Goal: Task Accomplishment & Management: Manage account settings

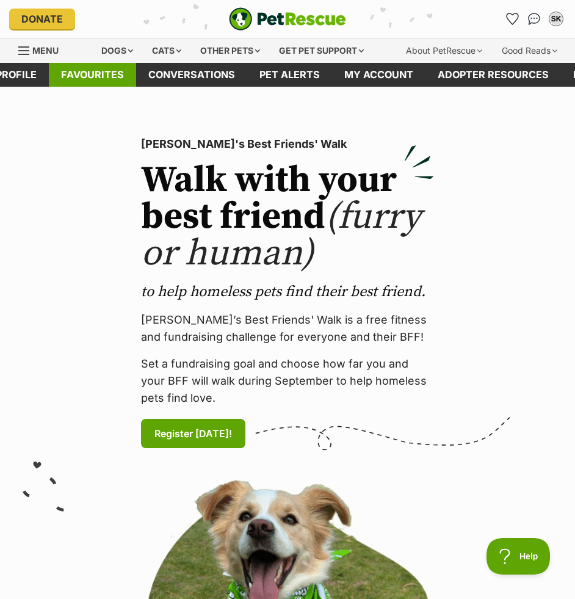
click at [106, 72] on link "Favourites" at bounding box center [92, 75] width 87 height 24
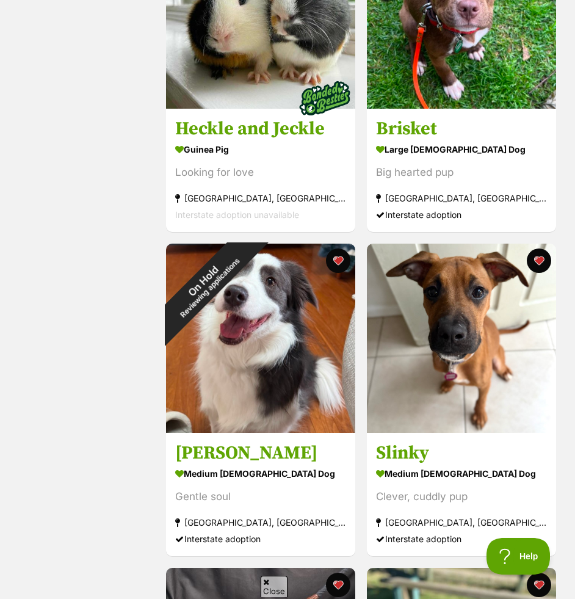
scroll to position [1340, 0]
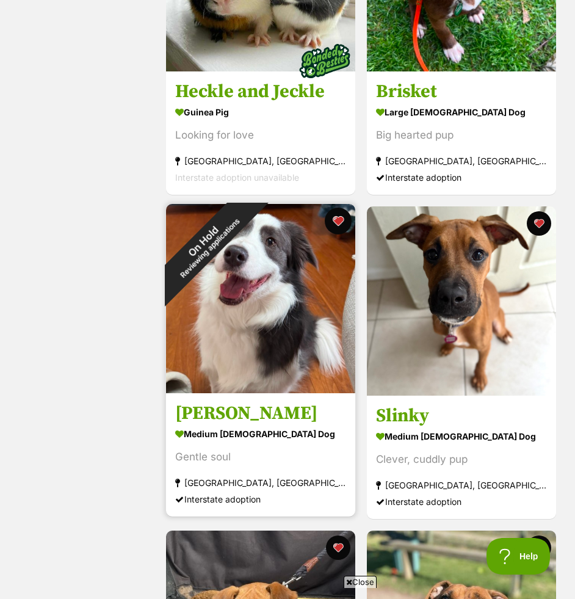
click at [336, 223] on button "favourite" at bounding box center [338, 221] width 27 height 27
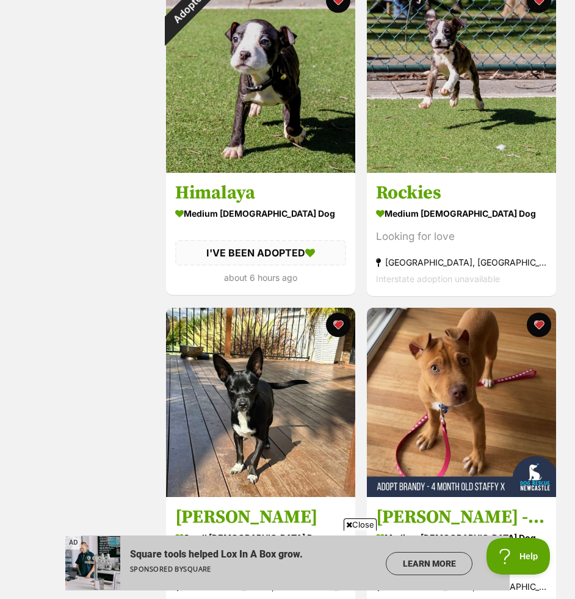
scroll to position [2792, 0]
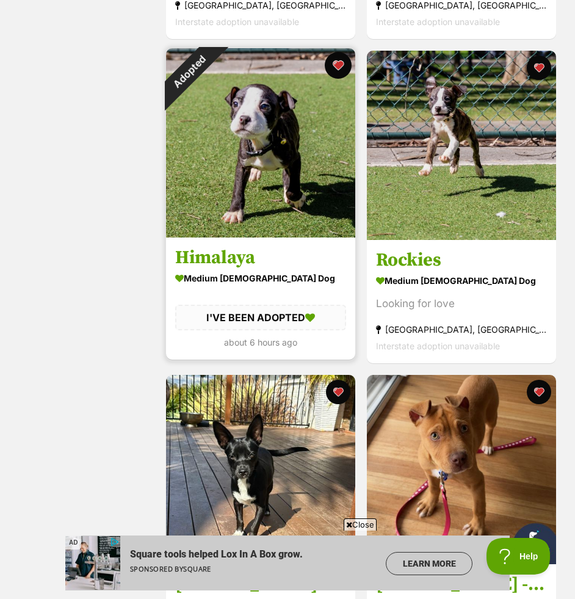
click at [339, 65] on button "favourite" at bounding box center [338, 65] width 27 height 27
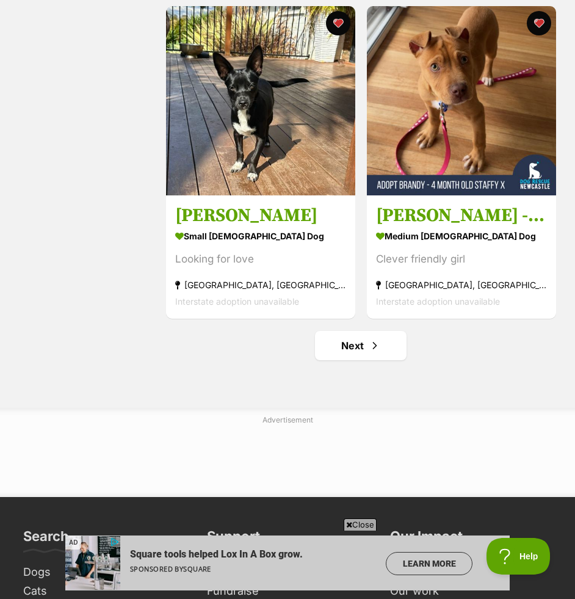
scroll to position [3229, 0]
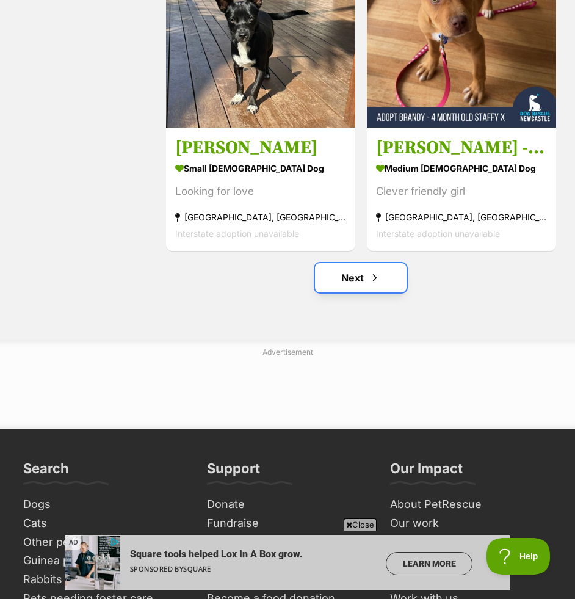
click at [366, 274] on link "Next" at bounding box center [361, 277] width 92 height 29
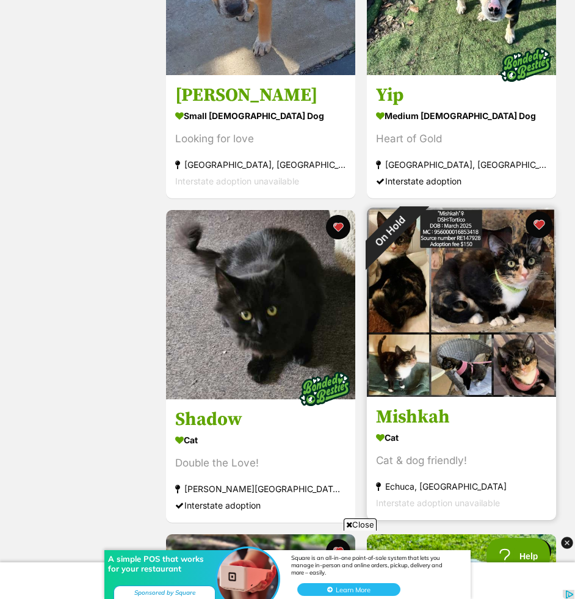
click at [537, 223] on button "favourite" at bounding box center [538, 224] width 27 height 27
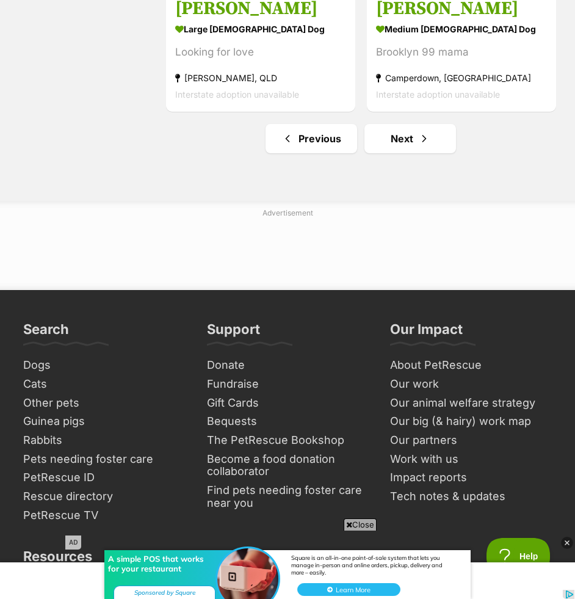
scroll to position [3375, 0]
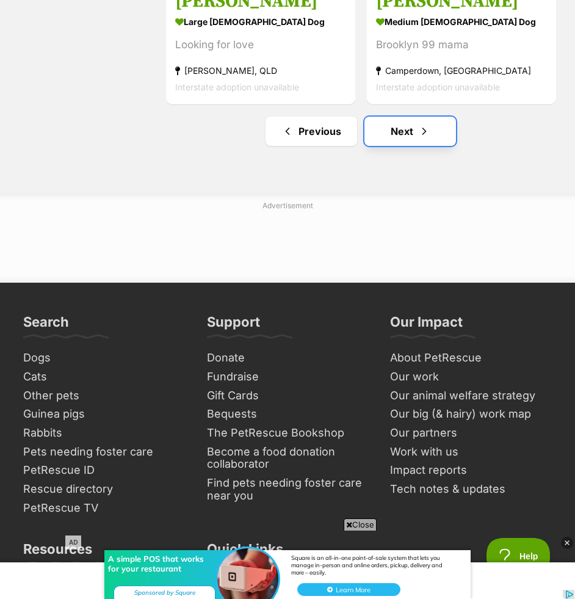
click at [449, 134] on link "Next" at bounding box center [411, 131] width 92 height 29
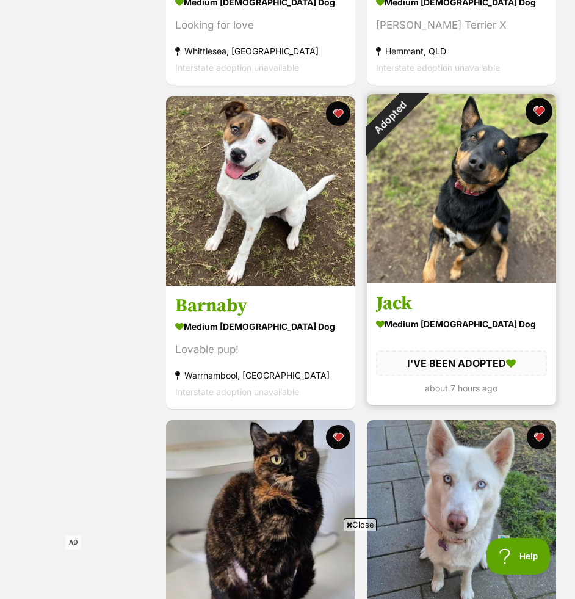
click at [534, 109] on button "favourite" at bounding box center [538, 111] width 27 height 27
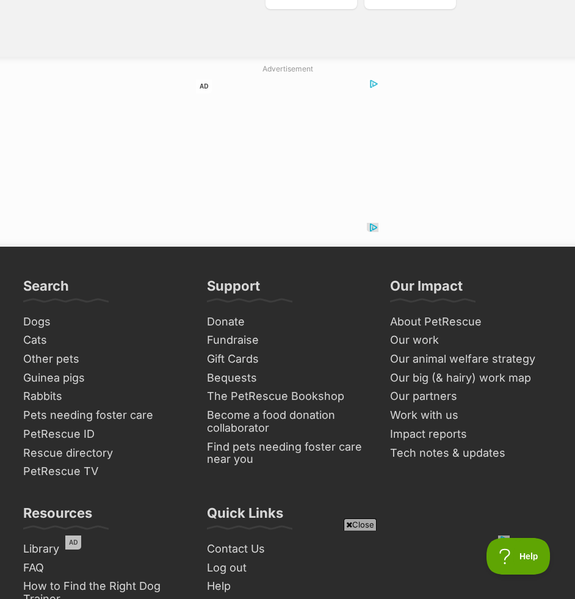
scroll to position [3499, 0]
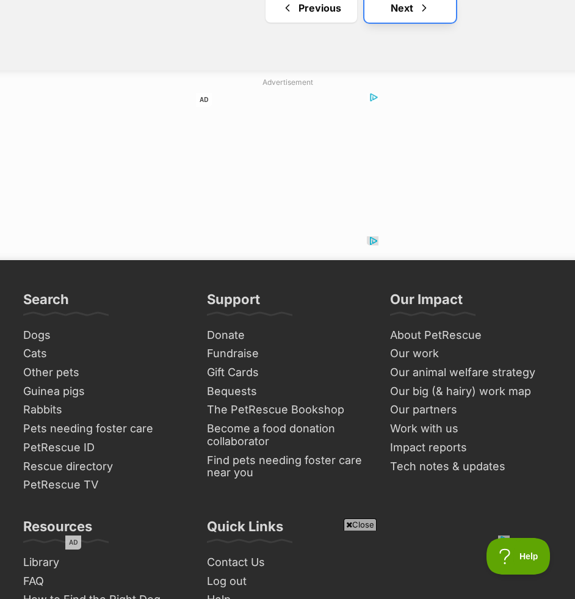
click at [426, 7] on span "Next page" at bounding box center [424, 8] width 12 height 15
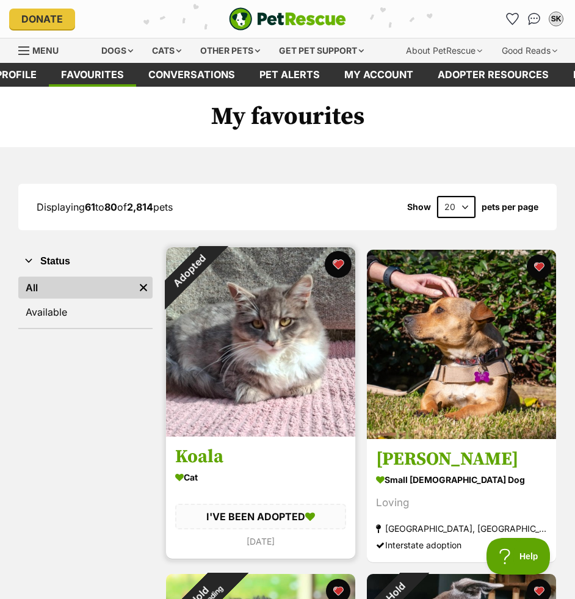
click at [337, 264] on button "favourite" at bounding box center [338, 264] width 27 height 27
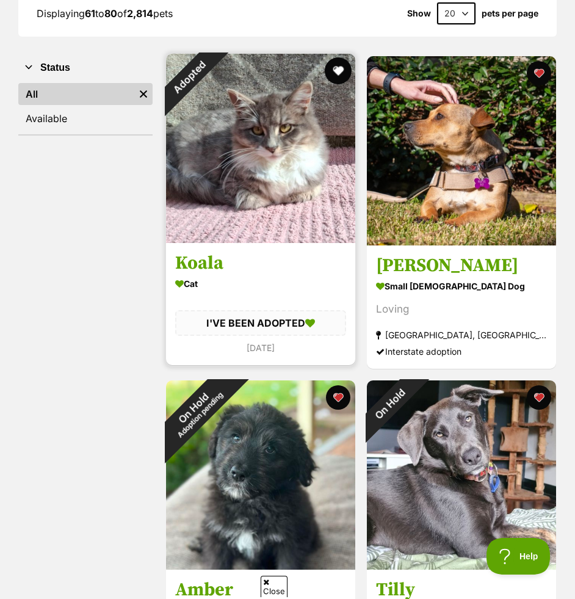
scroll to position [268, 0]
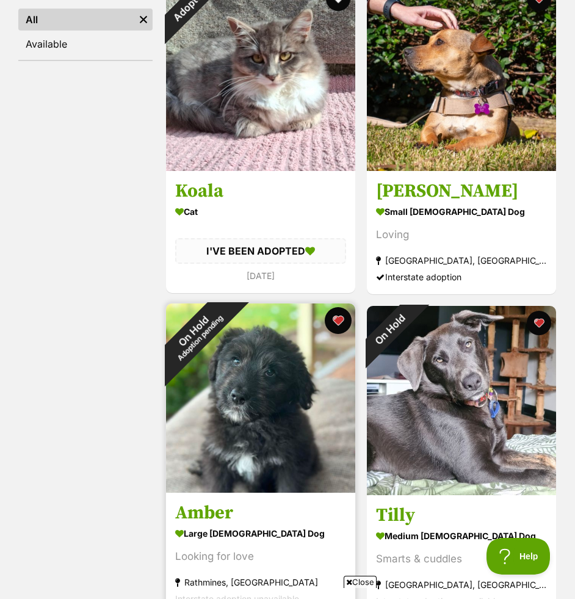
click at [339, 319] on button "favourite" at bounding box center [338, 320] width 27 height 27
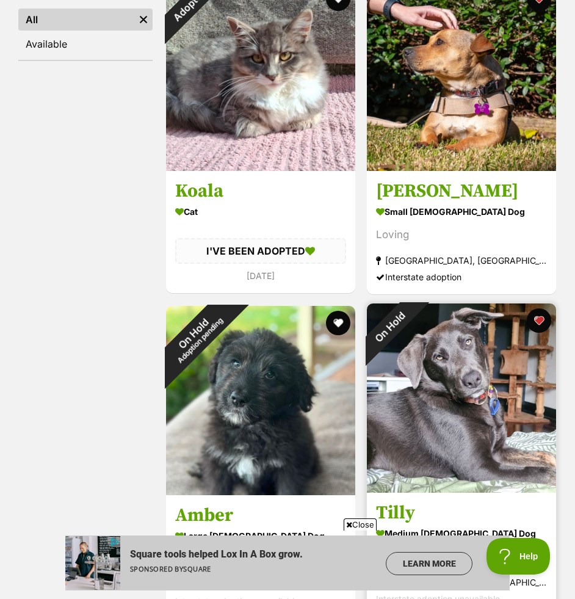
scroll to position [0, 0]
click at [537, 323] on button "favourite" at bounding box center [538, 320] width 27 height 27
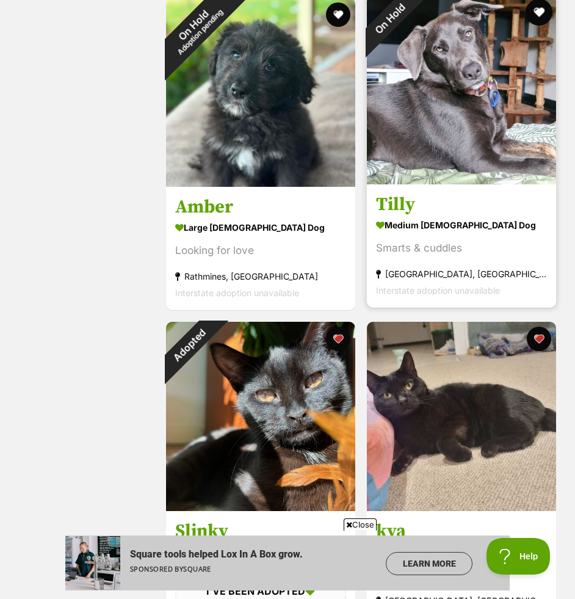
scroll to position [666, 0]
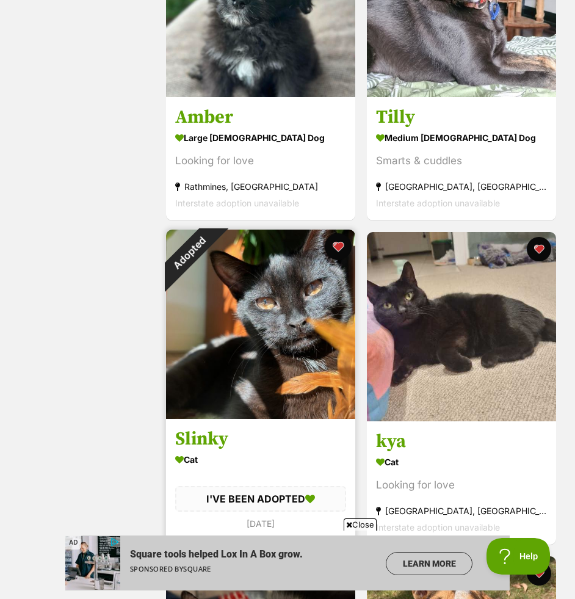
click at [339, 246] on button "favourite" at bounding box center [338, 246] width 27 height 27
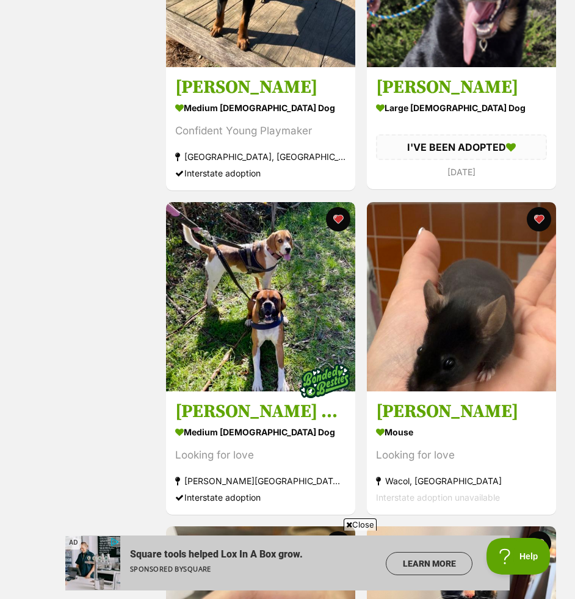
scroll to position [2365, 0]
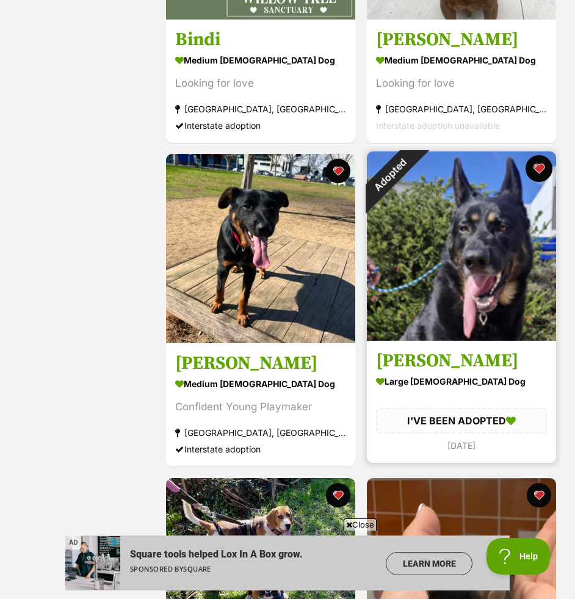
click at [537, 168] on button "favourite" at bounding box center [538, 168] width 27 height 27
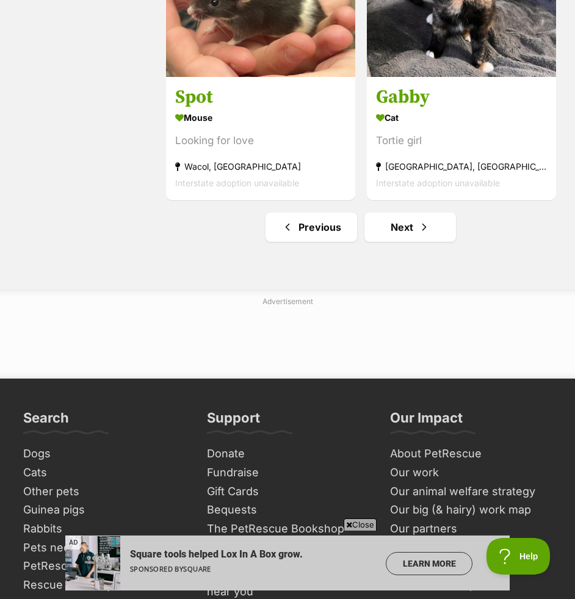
scroll to position [3378, 0]
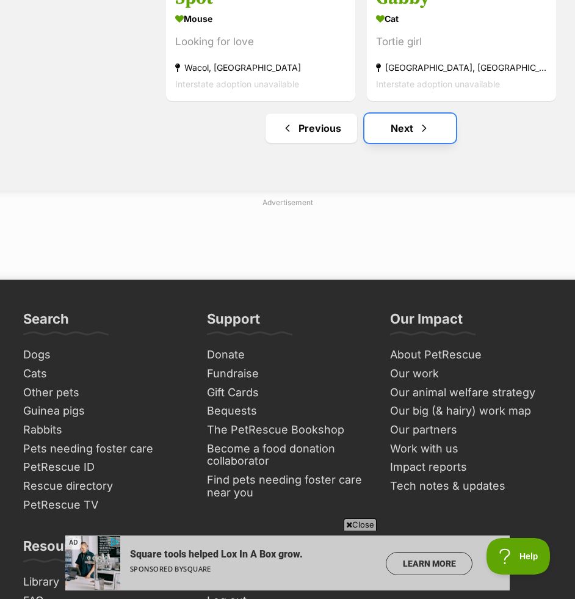
click at [448, 130] on link "Next" at bounding box center [411, 128] width 92 height 29
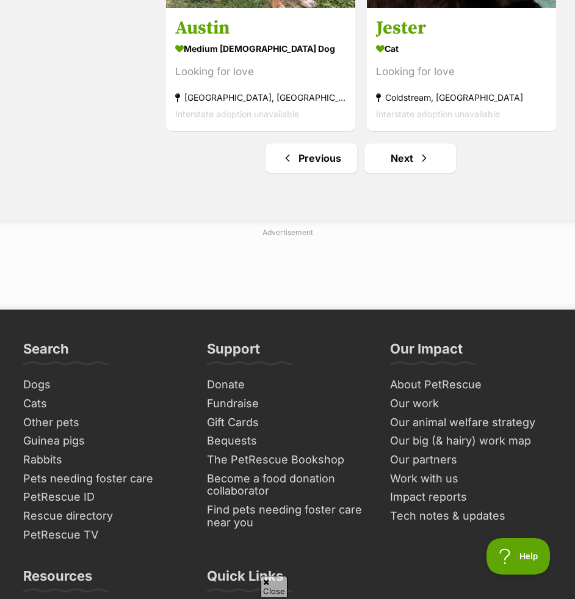
scroll to position [3397, 0]
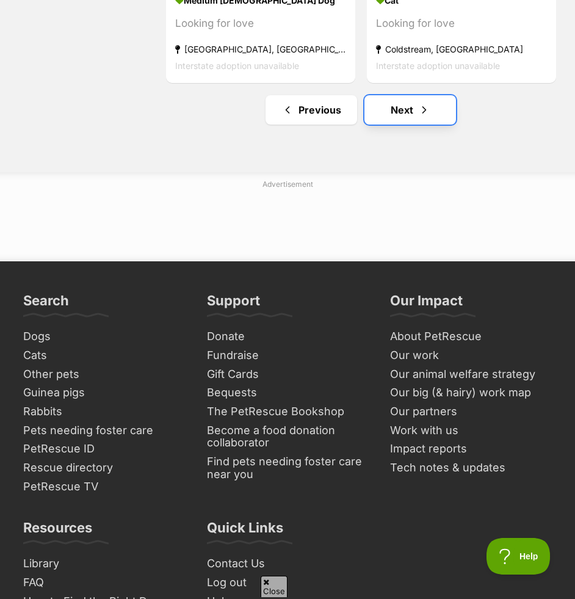
click at [421, 95] on link "Next" at bounding box center [411, 109] width 92 height 29
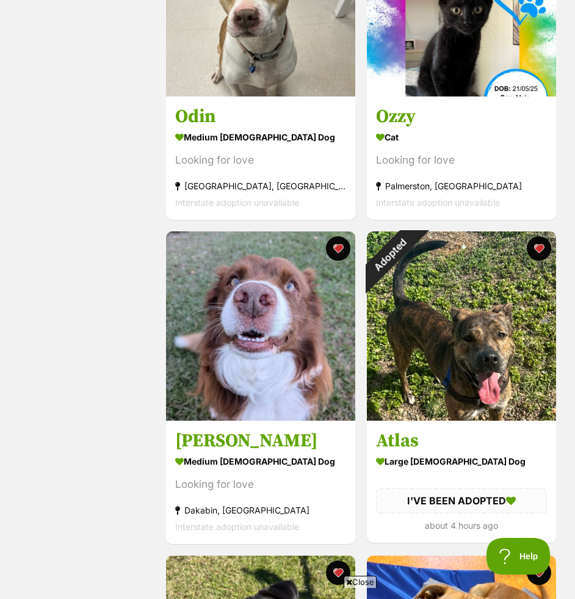
scroll to position [1703, 0]
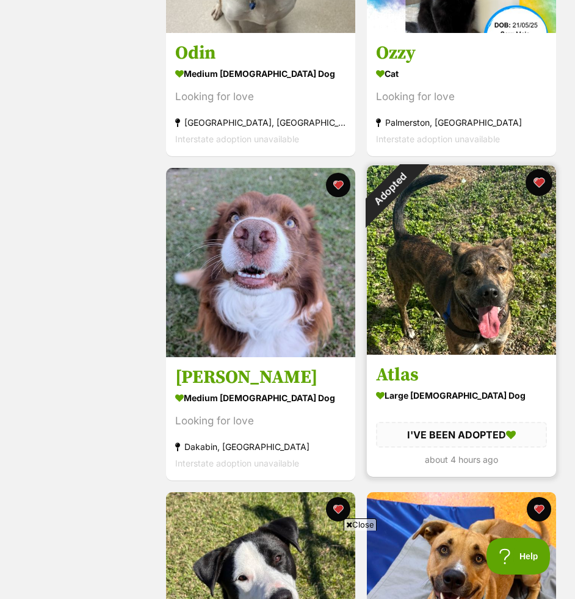
click at [534, 182] on button "favourite" at bounding box center [538, 182] width 27 height 27
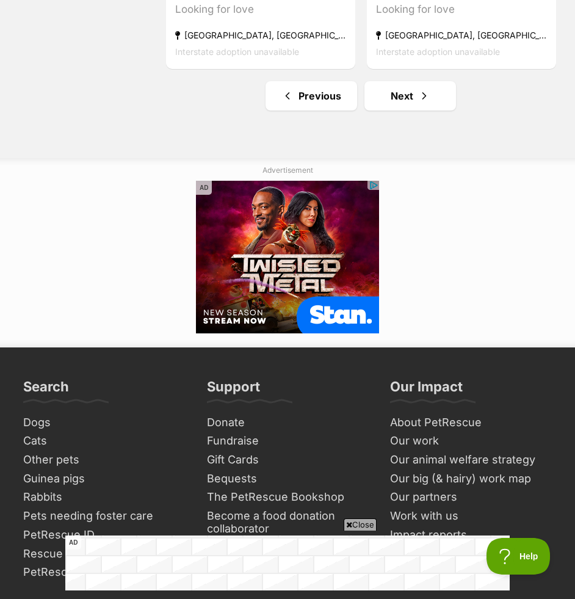
scroll to position [3411, 0]
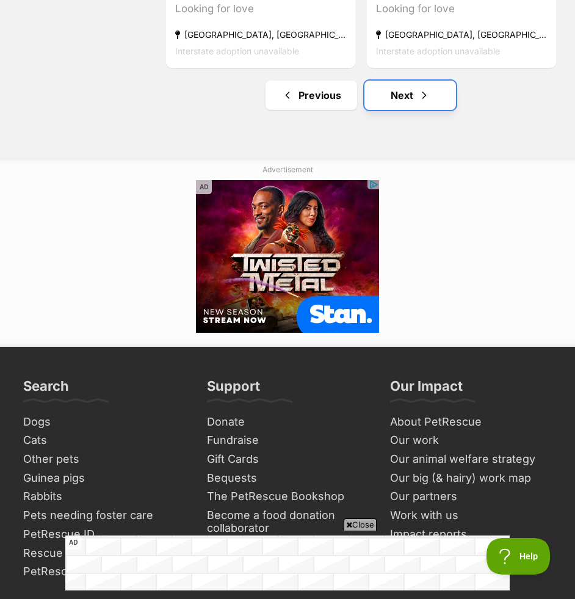
click at [437, 103] on link "Next" at bounding box center [411, 95] width 92 height 29
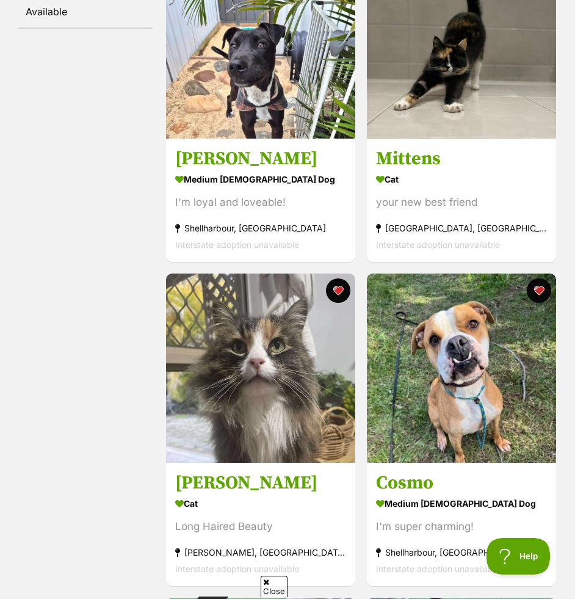
scroll to position [597, 0]
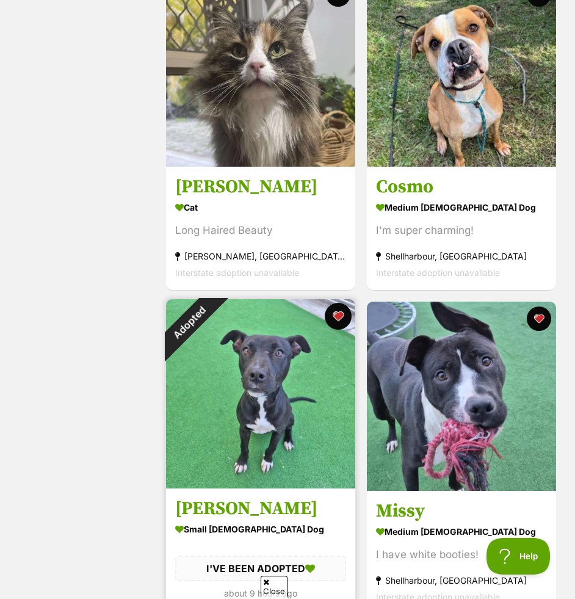
click at [341, 315] on button "favourite" at bounding box center [338, 316] width 27 height 27
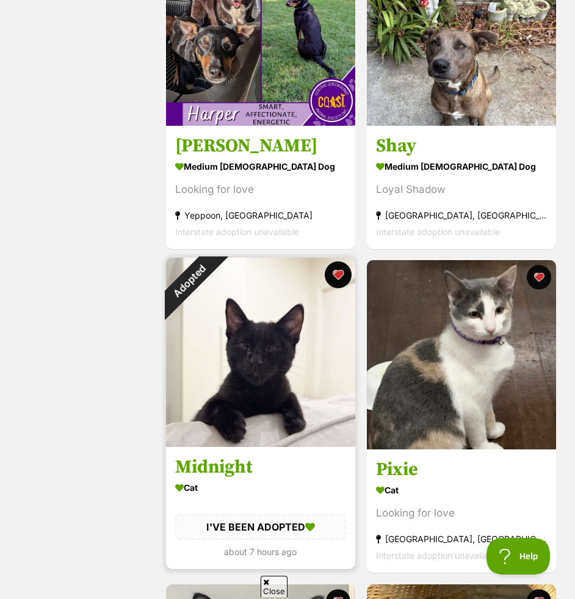
scroll to position [0, 0]
click at [338, 272] on button "favourite" at bounding box center [338, 274] width 27 height 27
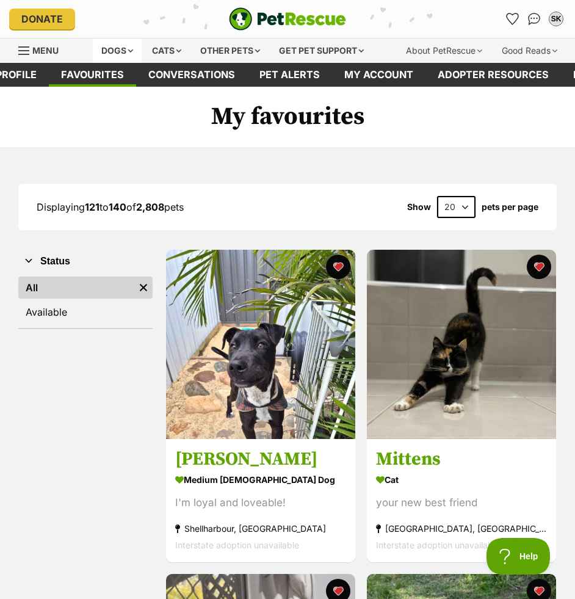
click at [111, 45] on div "Dogs" at bounding box center [117, 50] width 49 height 24
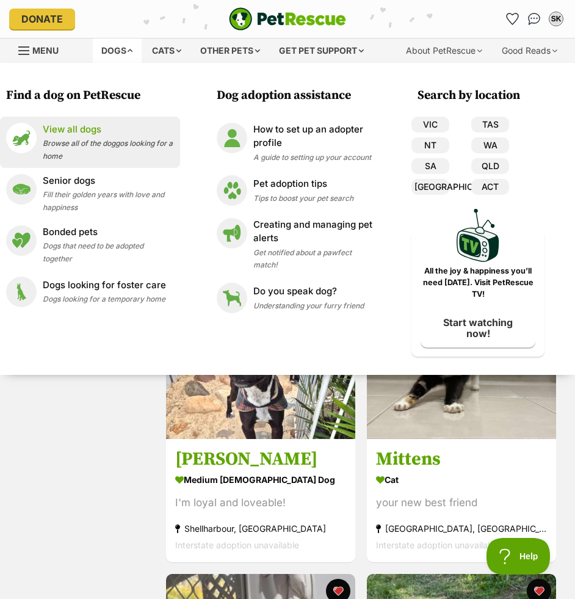
click at [104, 120] on li "View all dogs Browse all of the doggos looking for a home" at bounding box center [90, 142] width 180 height 51
click at [120, 143] on span "Browse all of the doggos looking for a home" at bounding box center [108, 150] width 130 height 22
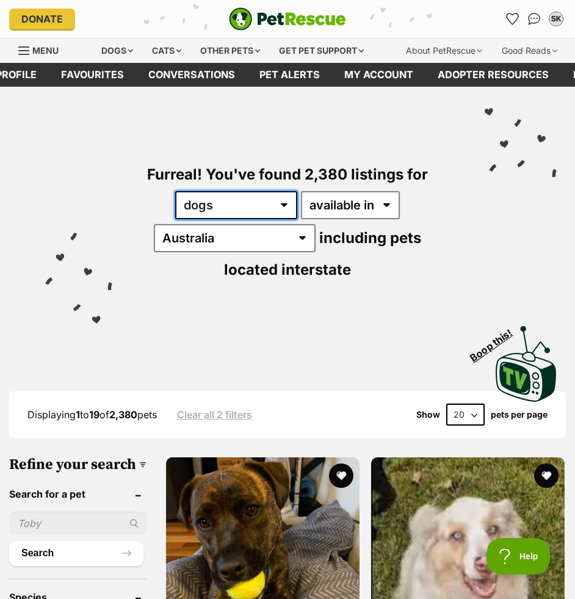
click at [245, 201] on select "any type of pet cats dogs other pets" at bounding box center [236, 205] width 122 height 28
select select "any"
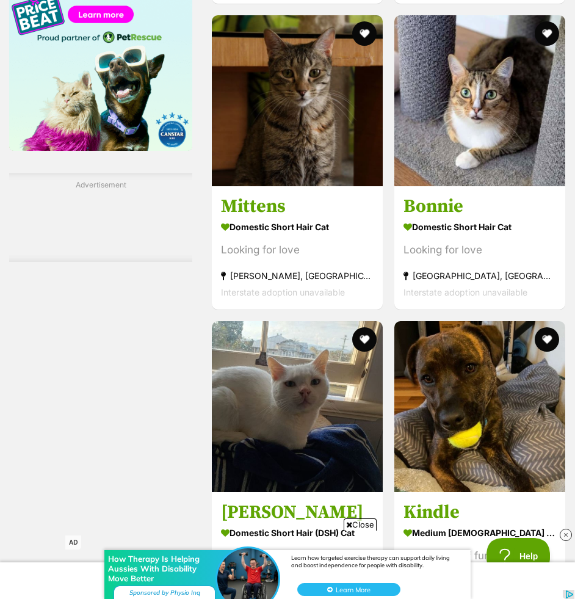
scroll to position [1887, 0]
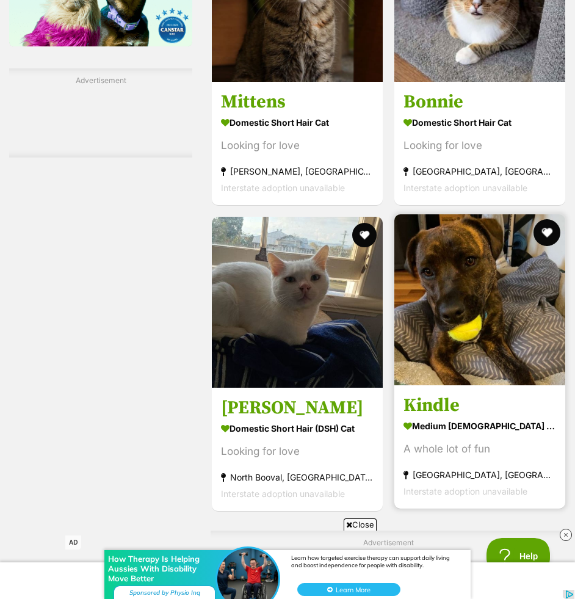
click at [548, 227] on button "favourite" at bounding box center [546, 232] width 27 height 27
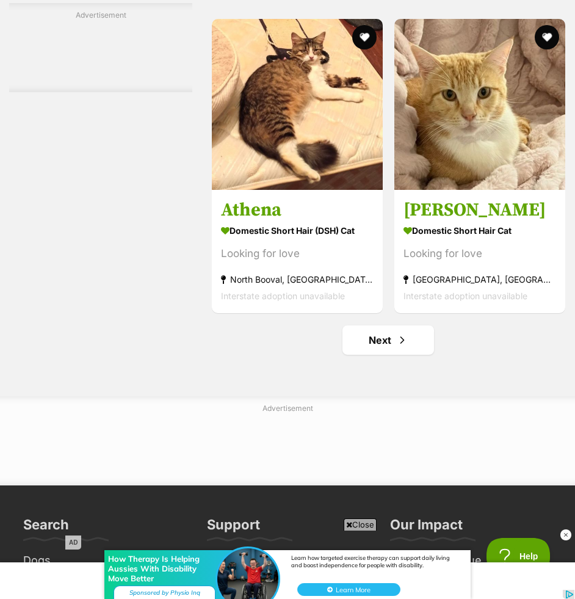
scroll to position [3899, 0]
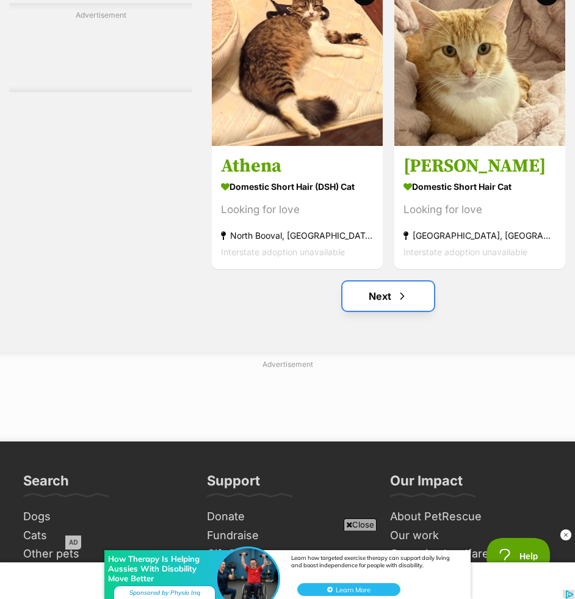
click at [407, 296] on span "Next page" at bounding box center [402, 296] width 12 height 15
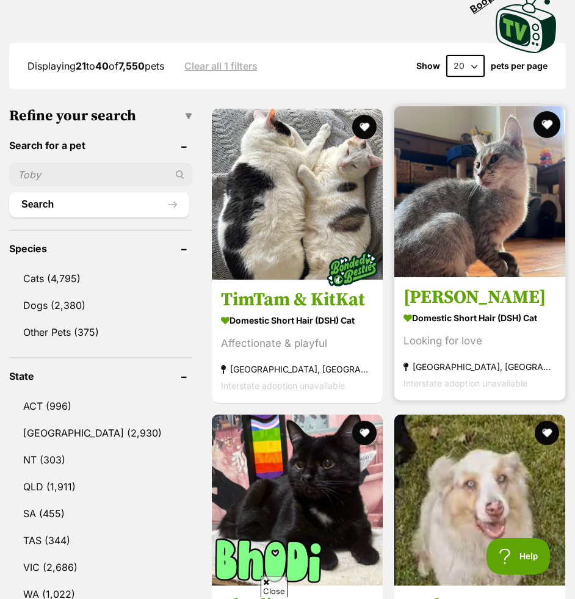
click at [550, 125] on button "favourite" at bounding box center [546, 124] width 27 height 27
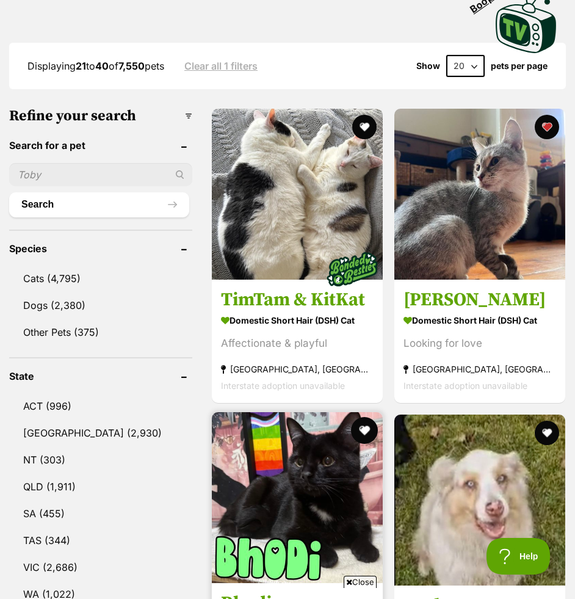
click at [367, 434] on button "favourite" at bounding box center [364, 430] width 27 height 27
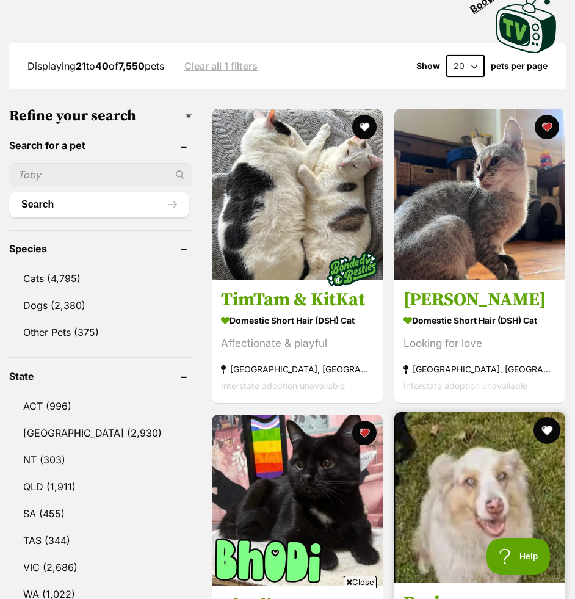
click at [541, 428] on button "favourite" at bounding box center [546, 430] width 27 height 27
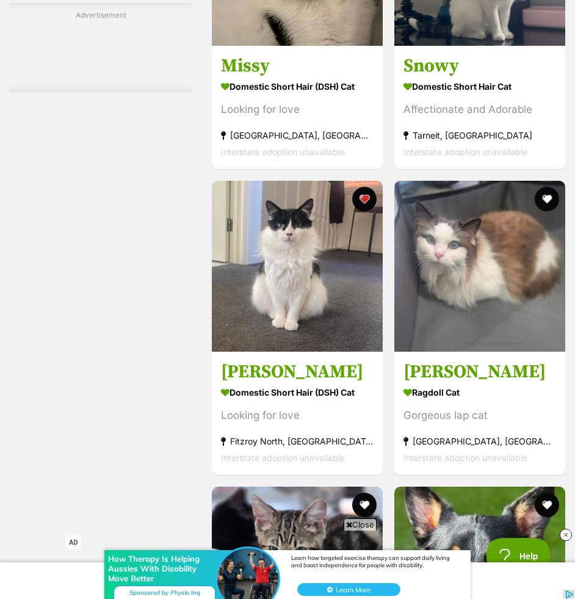
scroll to position [2703, 0]
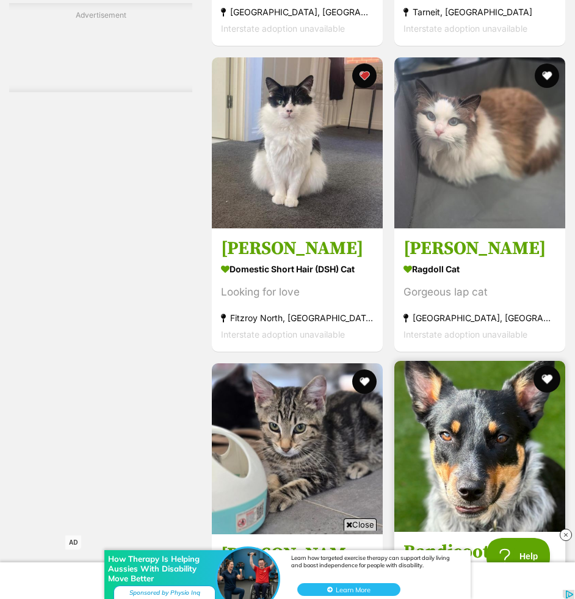
click at [546, 378] on button "favourite" at bounding box center [546, 379] width 27 height 27
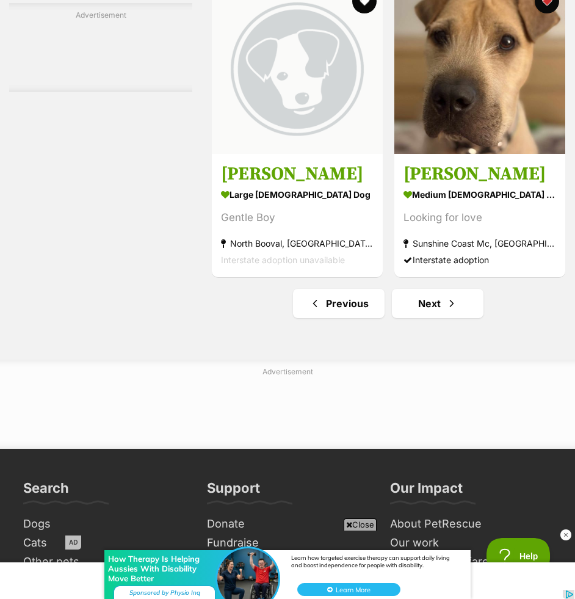
scroll to position [3726, 0]
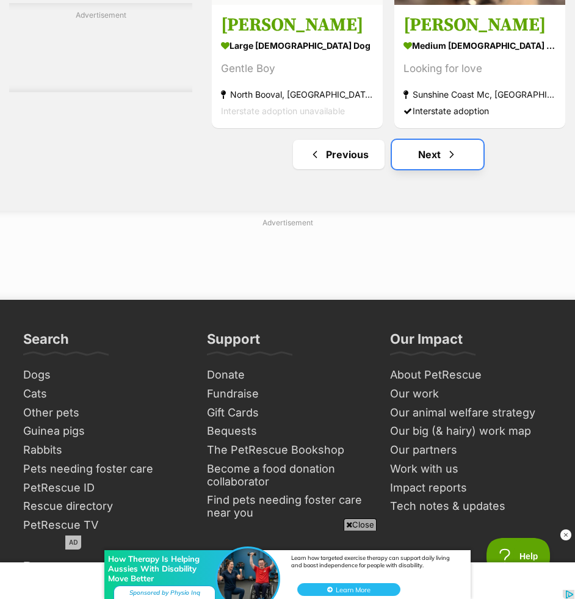
click at [457, 164] on link "Next" at bounding box center [438, 154] width 92 height 29
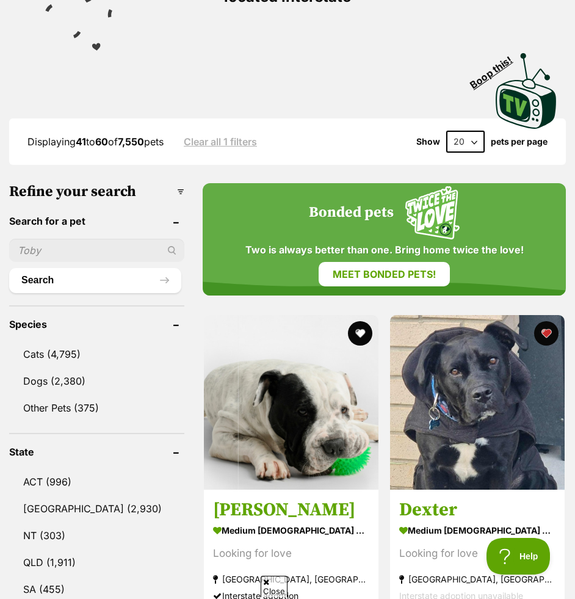
scroll to position [274, 0]
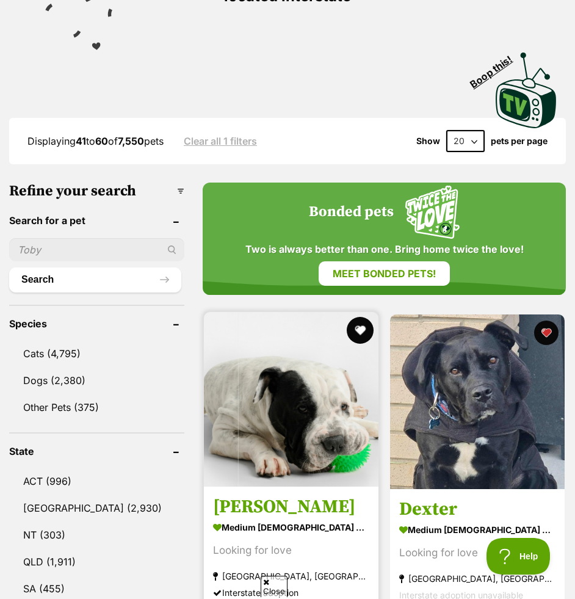
click at [367, 331] on button "favourite" at bounding box center [360, 330] width 27 height 27
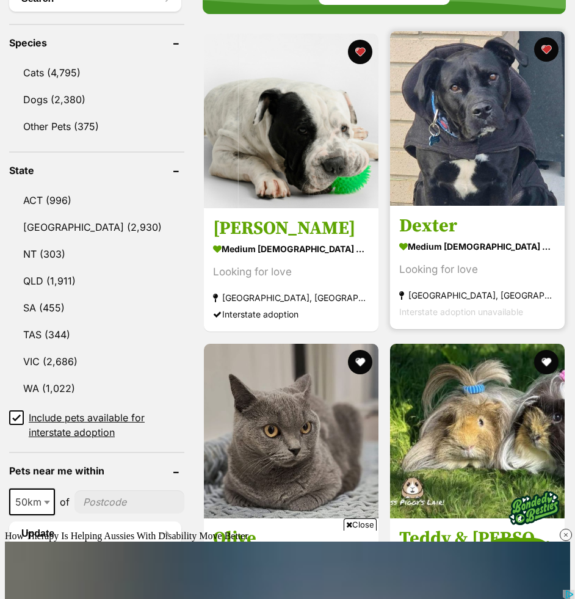
scroll to position [0, 0]
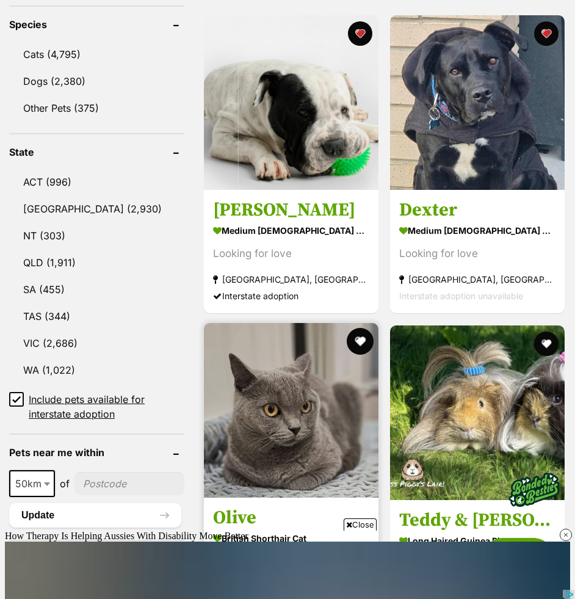
click at [366, 333] on button "favourite" at bounding box center [360, 341] width 27 height 27
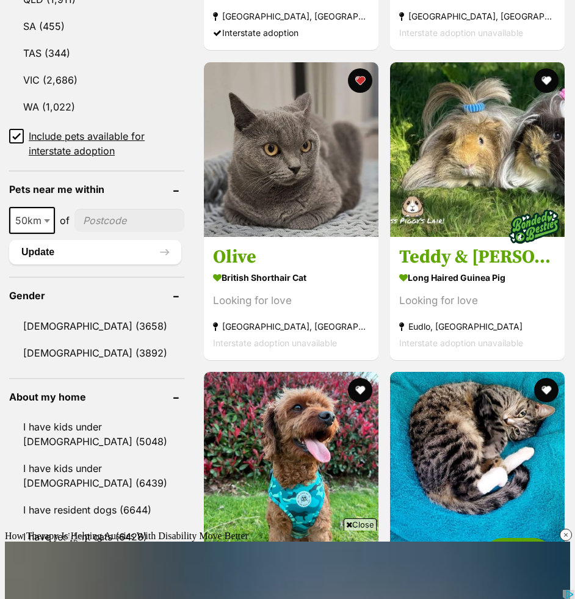
scroll to position [837, 0]
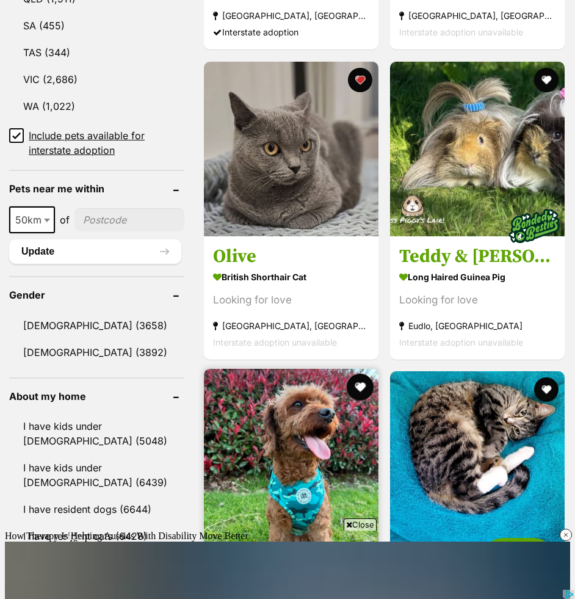
click at [360, 374] on button "favourite" at bounding box center [360, 387] width 27 height 27
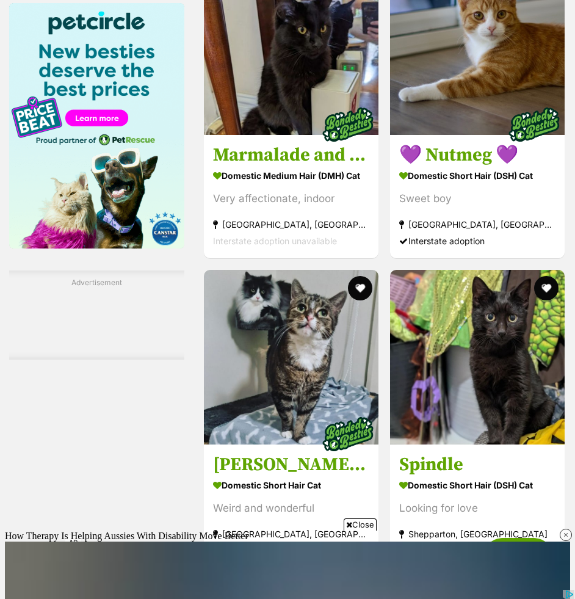
scroll to position [1697, 0]
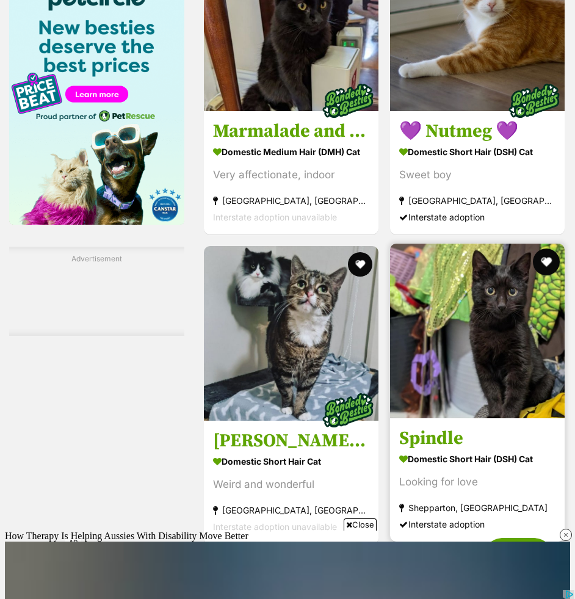
click at [540, 249] on button "favourite" at bounding box center [546, 262] width 27 height 27
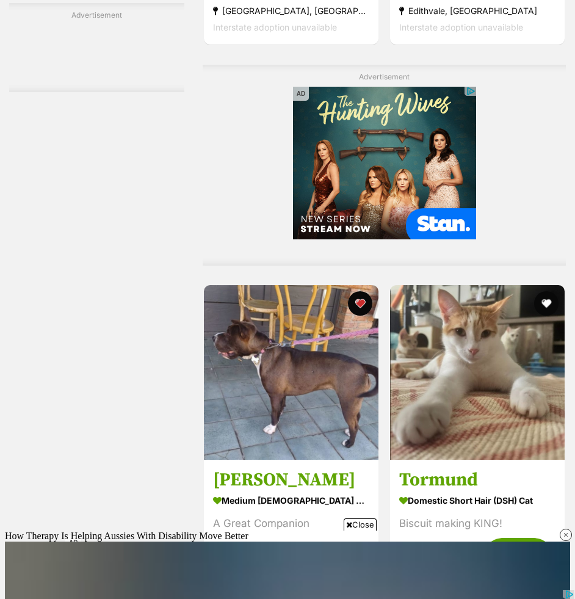
scroll to position [3716, 0]
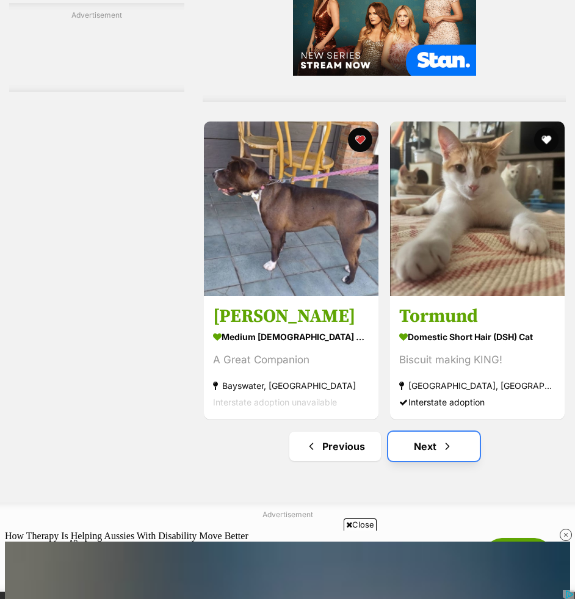
click at [446, 439] on span "Next page" at bounding box center [447, 446] width 12 height 15
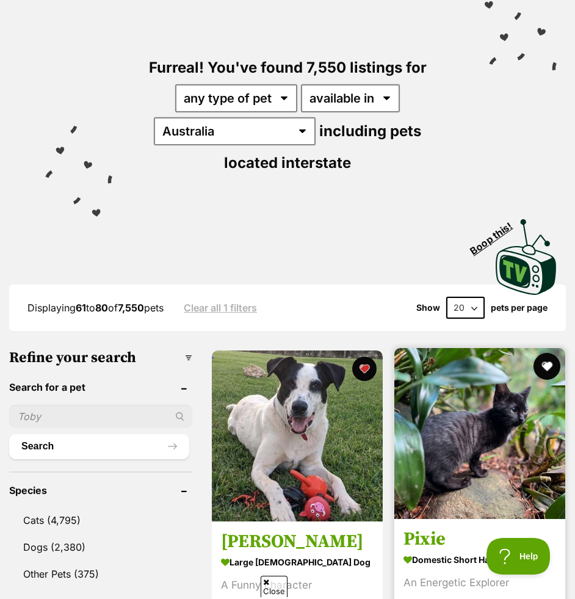
click at [547, 364] on button "favourite" at bounding box center [546, 366] width 27 height 27
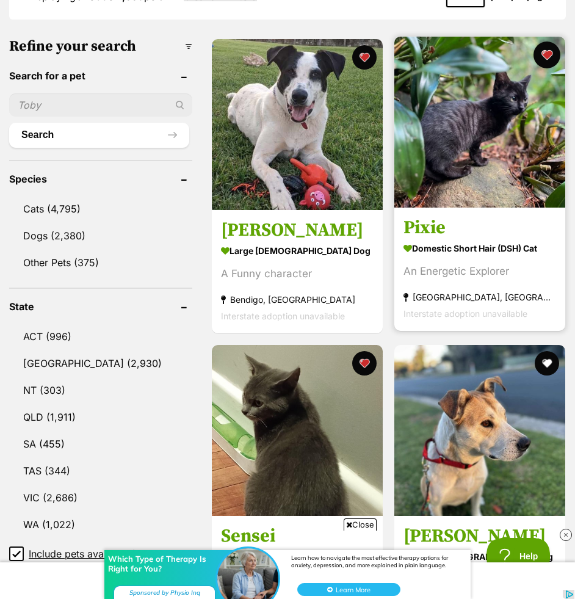
scroll to position [479, 0]
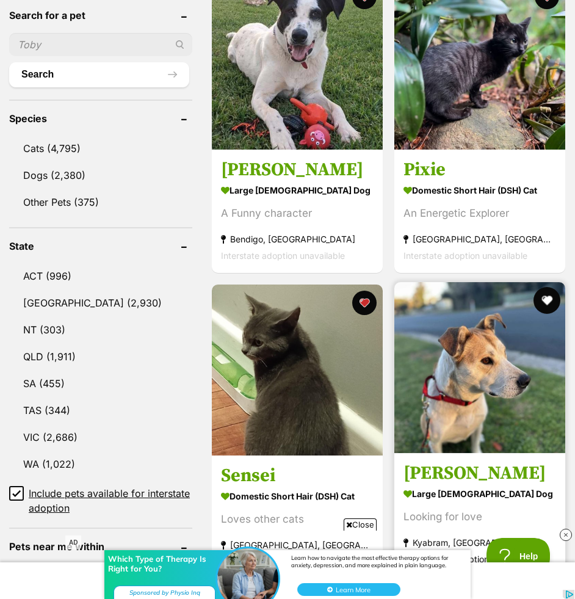
click at [545, 307] on button "favourite" at bounding box center [546, 300] width 27 height 27
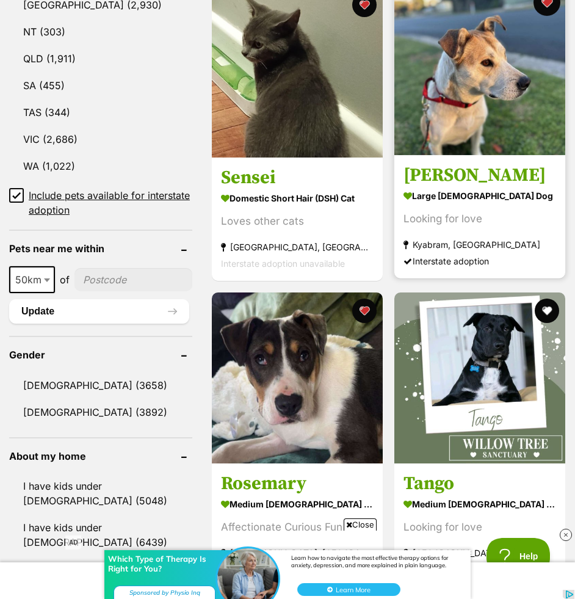
scroll to position [852, 0]
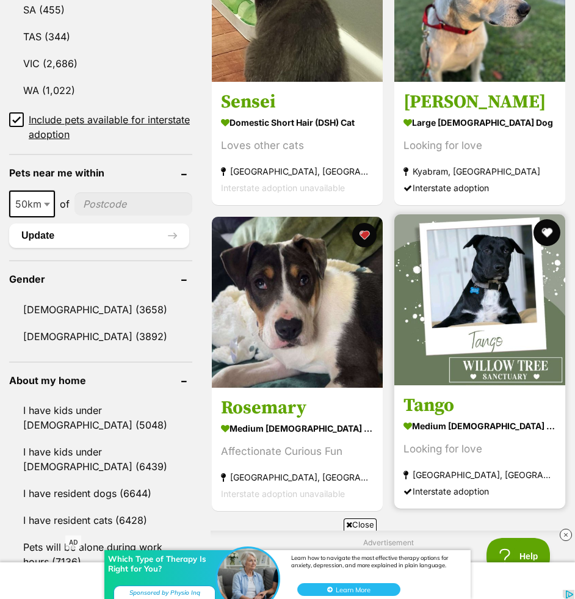
click at [546, 236] on button "favourite" at bounding box center [546, 232] width 27 height 27
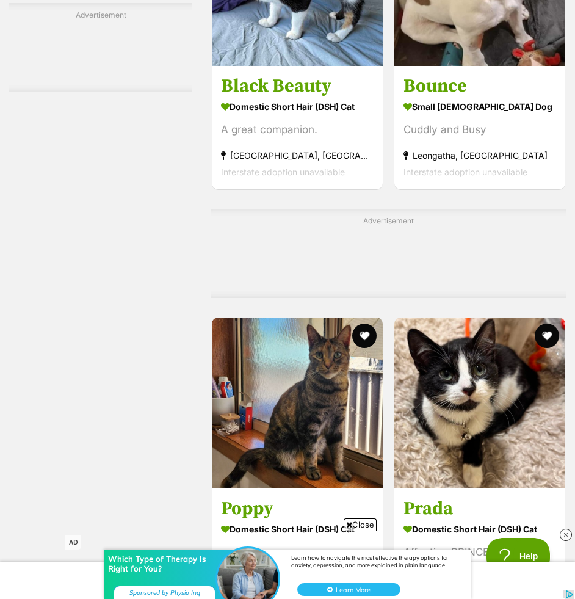
scroll to position [2468, 0]
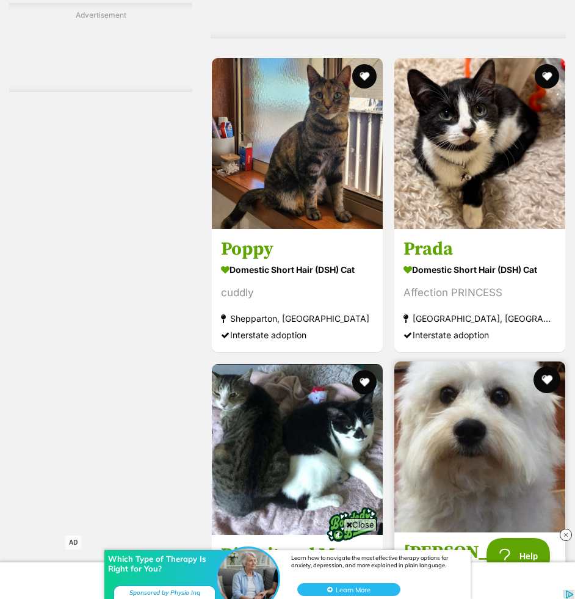
click at [545, 374] on button "favourite" at bounding box center [546, 379] width 27 height 27
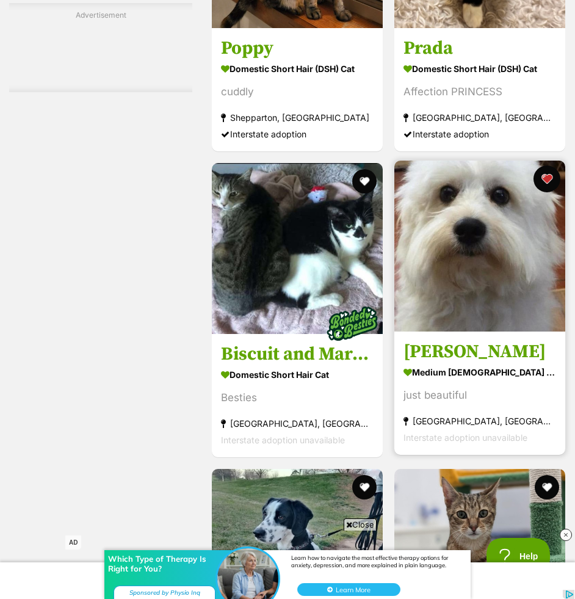
scroll to position [2794, 0]
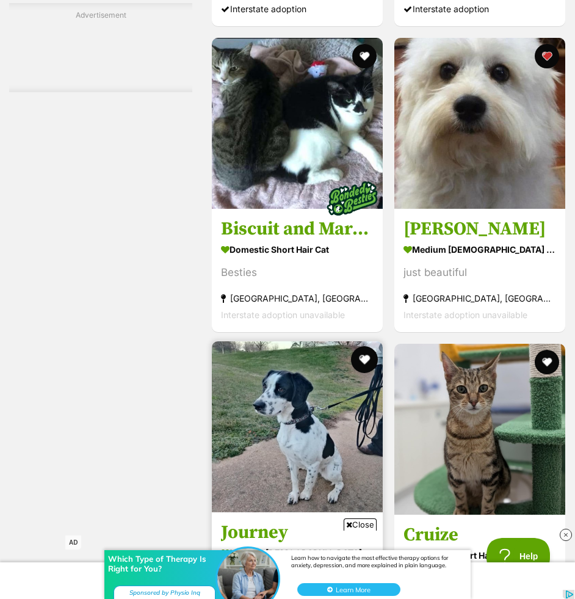
click at [365, 363] on button "favourite" at bounding box center [364, 359] width 27 height 27
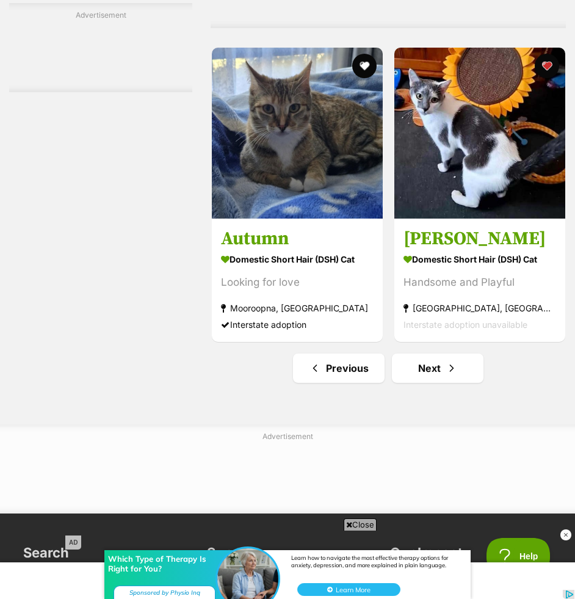
scroll to position [3673, 0]
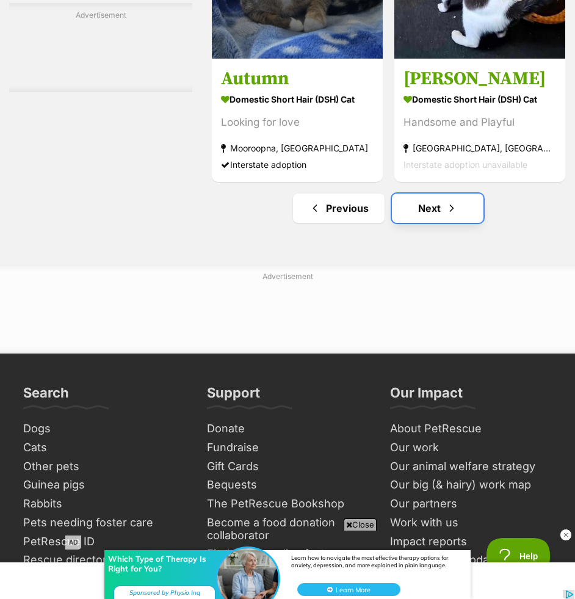
click at [412, 205] on link "Next" at bounding box center [438, 208] width 92 height 29
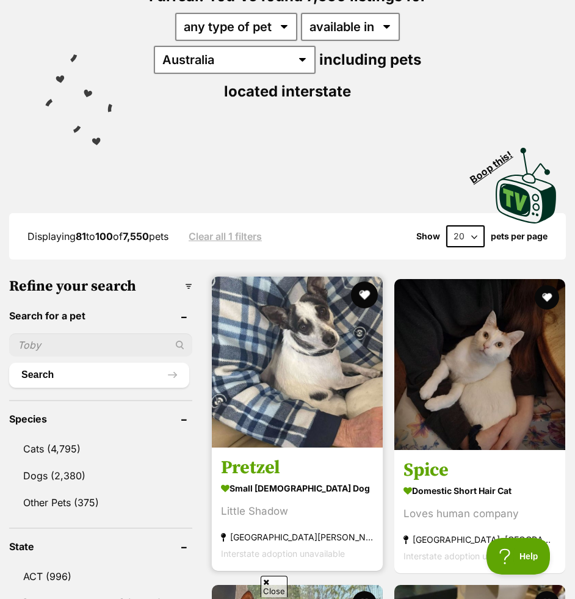
click at [366, 291] on button "favourite" at bounding box center [364, 294] width 27 height 27
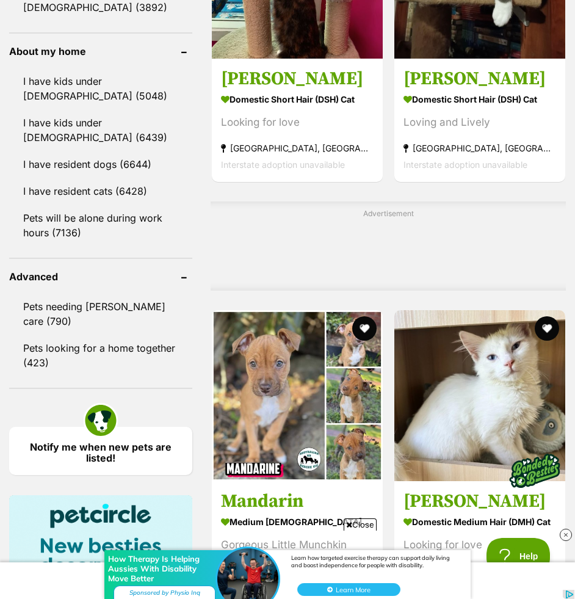
scroll to position [1190, 0]
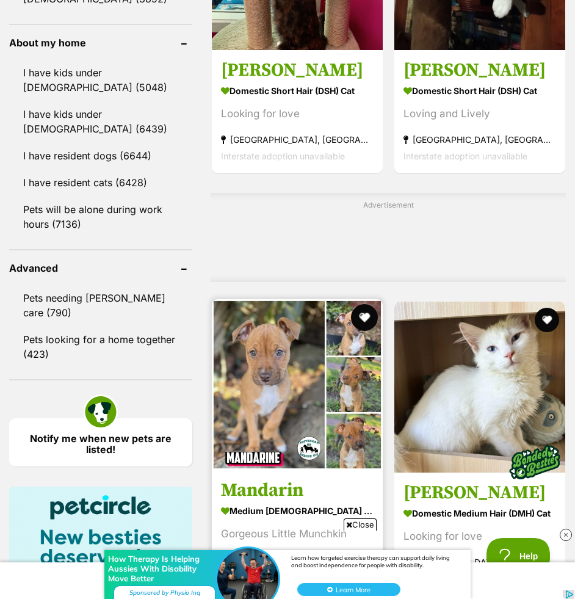
click at [363, 314] on button "favourite" at bounding box center [364, 317] width 27 height 27
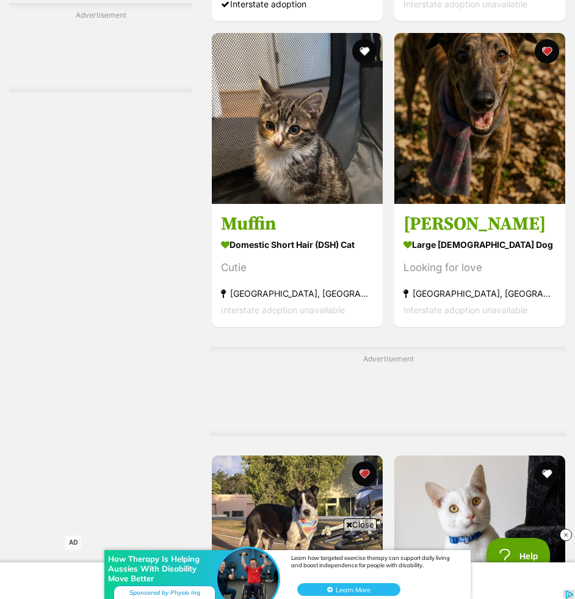
scroll to position [3495, 0]
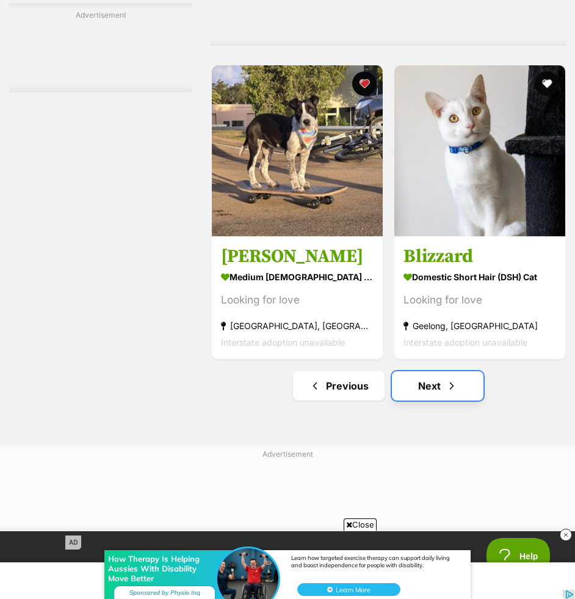
click at [416, 388] on link "Next" at bounding box center [438, 385] width 92 height 29
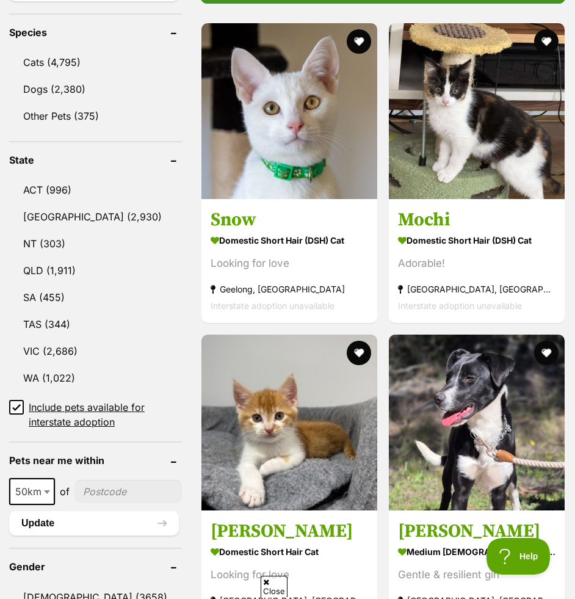
scroll to position [590, 0]
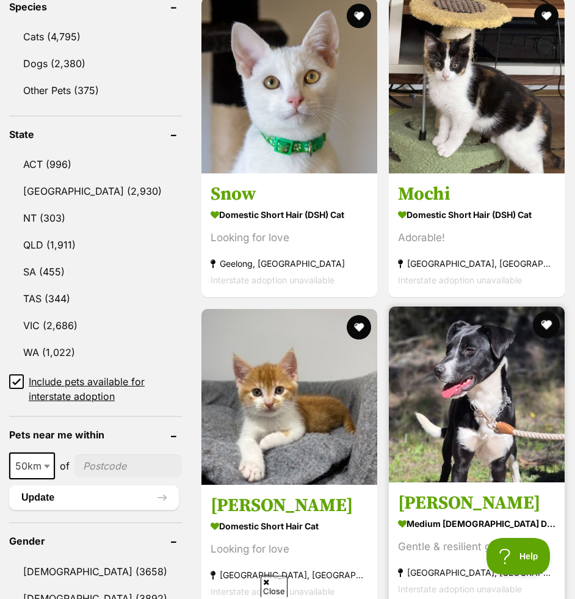
click at [545, 322] on button "favourite" at bounding box center [546, 324] width 27 height 27
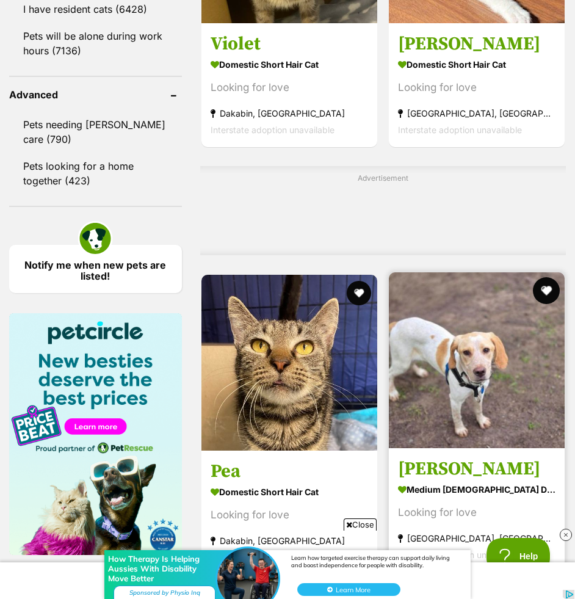
scroll to position [0, 0]
click at [542, 277] on button "favourite" at bounding box center [546, 290] width 27 height 27
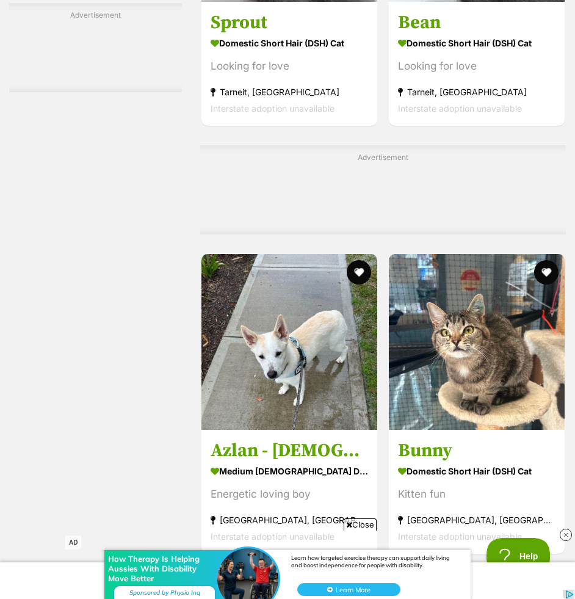
scroll to position [2436, 0]
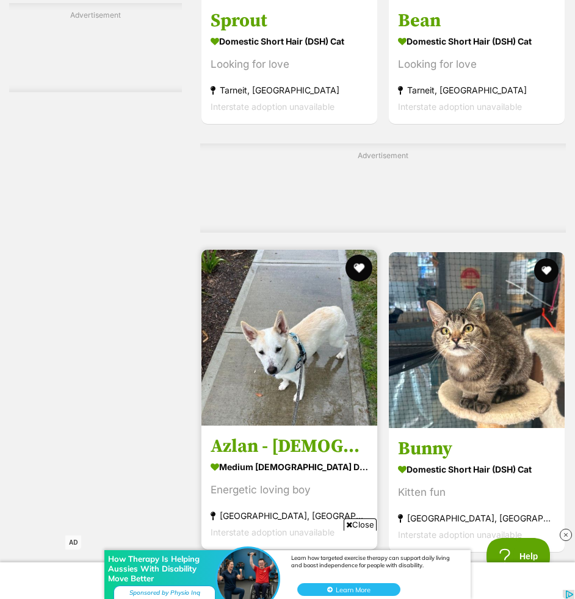
click at [366, 255] on button "favourite" at bounding box center [359, 268] width 27 height 27
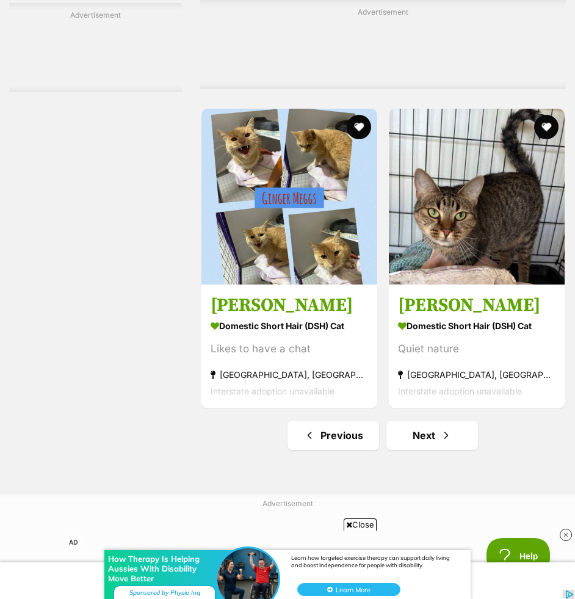
scroll to position [3703, 0]
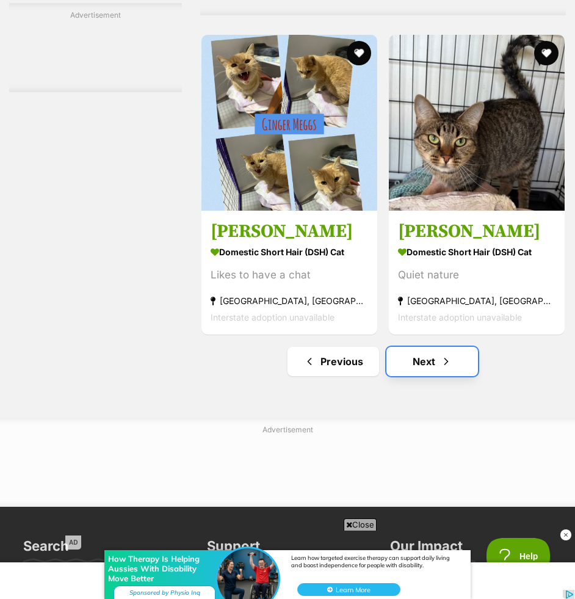
click at [414, 347] on link "Next" at bounding box center [433, 361] width 92 height 29
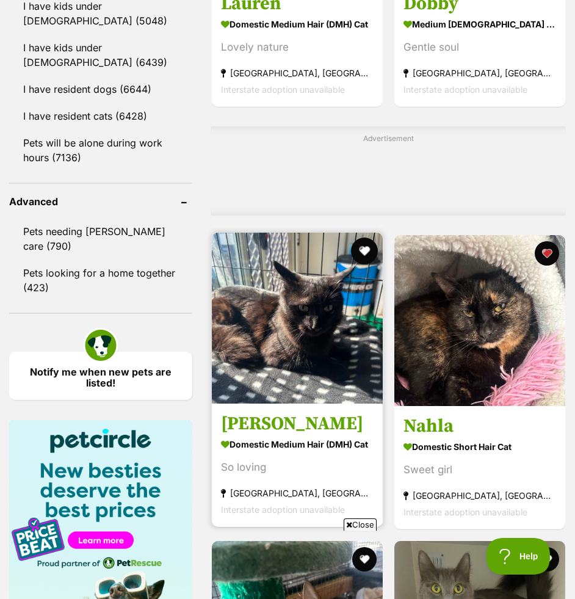
click at [365, 252] on button "favourite" at bounding box center [364, 251] width 27 height 27
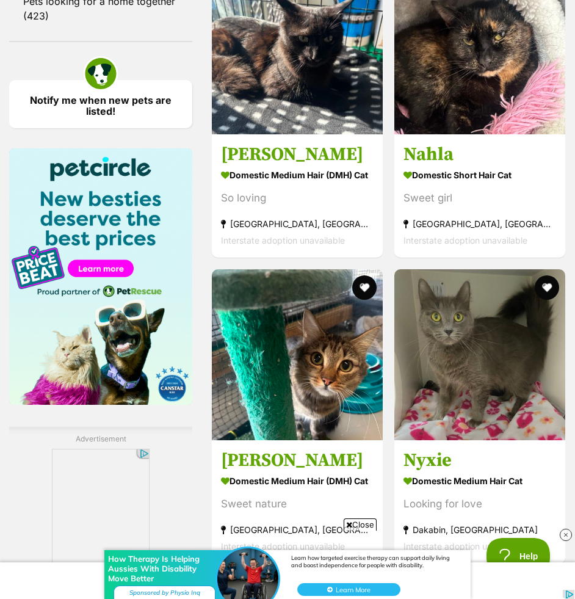
scroll to position [1556, 0]
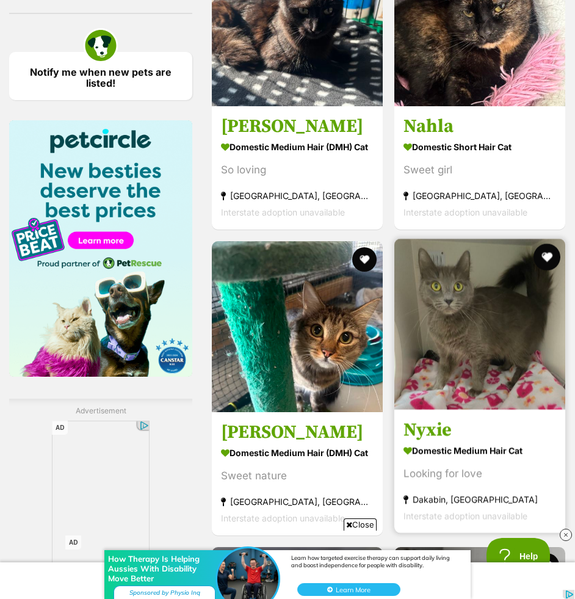
click at [546, 250] on button "favourite" at bounding box center [546, 257] width 27 height 27
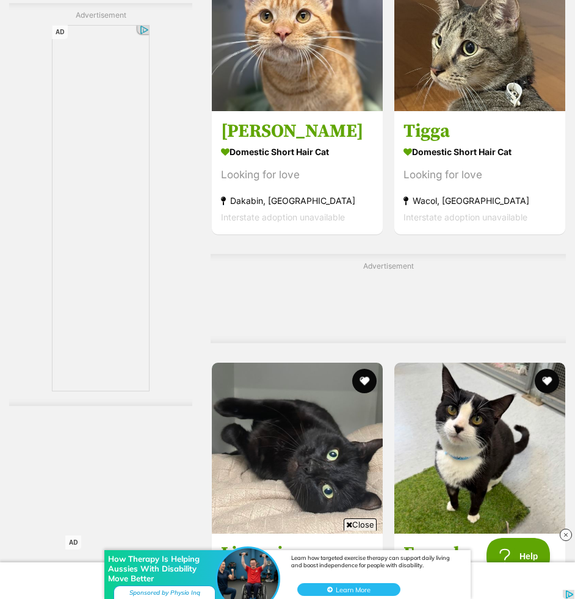
scroll to position [2264, 0]
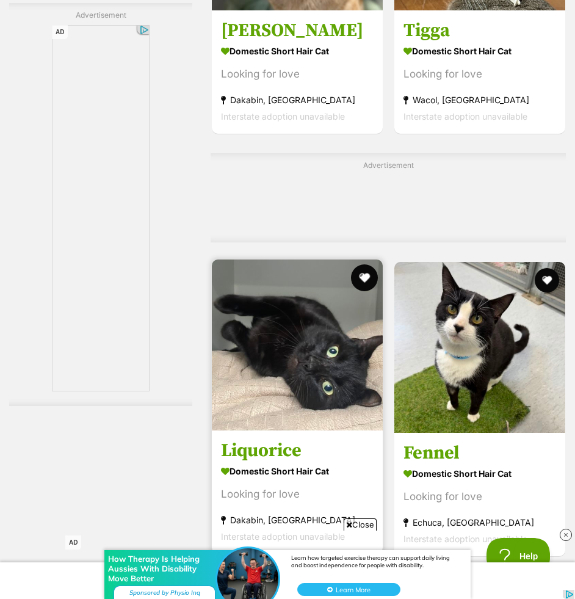
click at [369, 279] on button "favourite" at bounding box center [364, 277] width 27 height 27
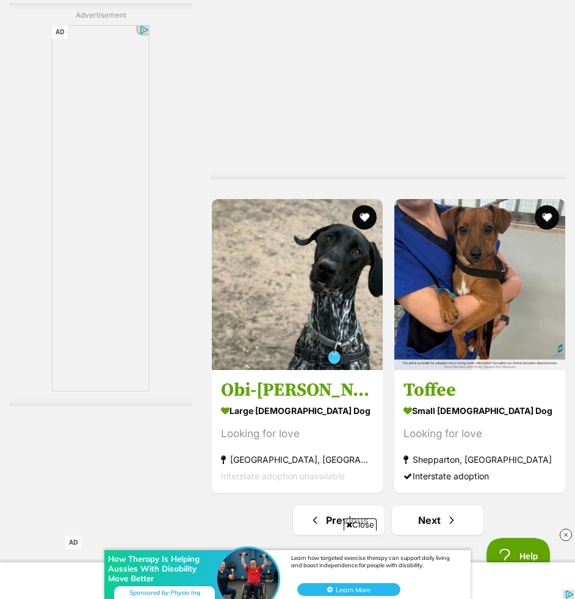
scroll to position [3700, 0]
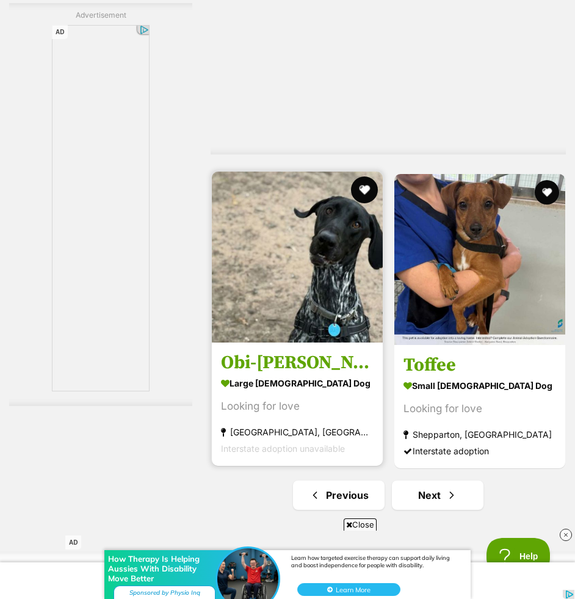
click at [367, 193] on button "favourite" at bounding box center [364, 189] width 27 height 27
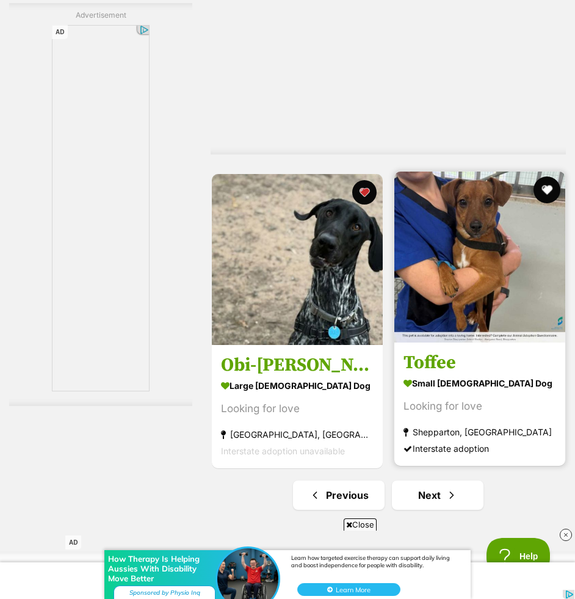
click at [545, 190] on button "favourite" at bounding box center [546, 189] width 27 height 27
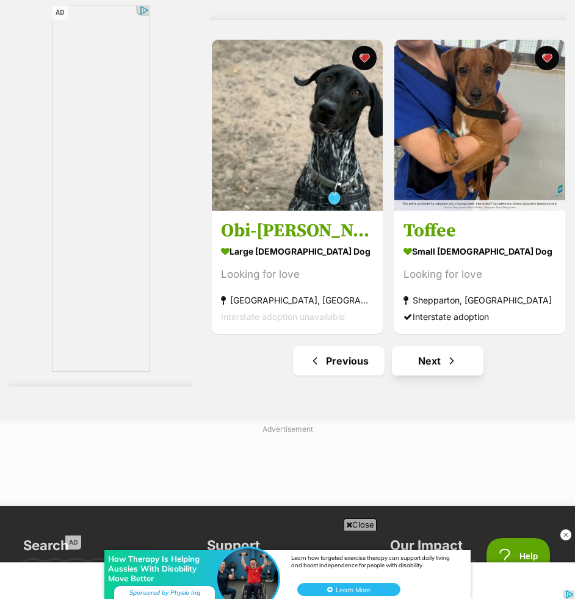
scroll to position [3887, 0]
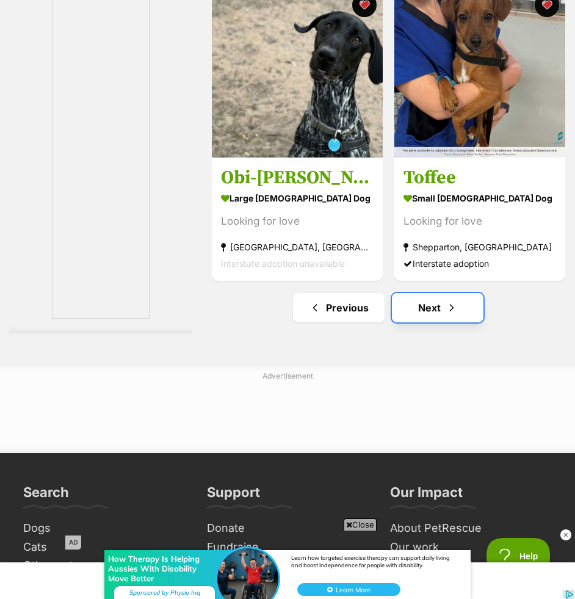
click at [417, 321] on link "Next" at bounding box center [438, 307] width 92 height 29
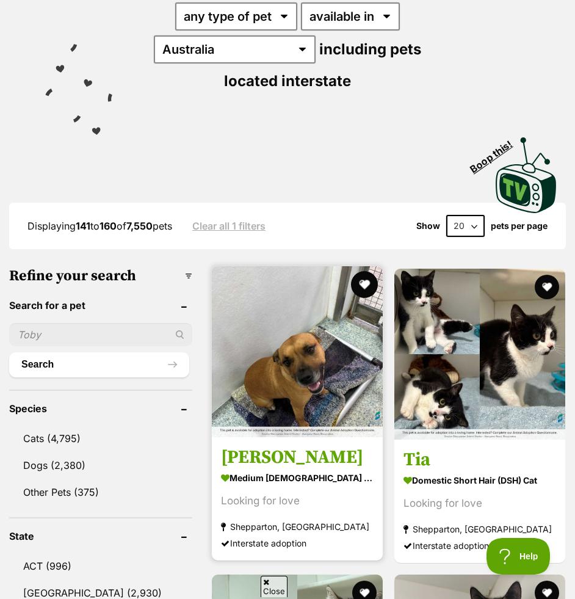
click at [361, 283] on button "favourite" at bounding box center [364, 284] width 27 height 27
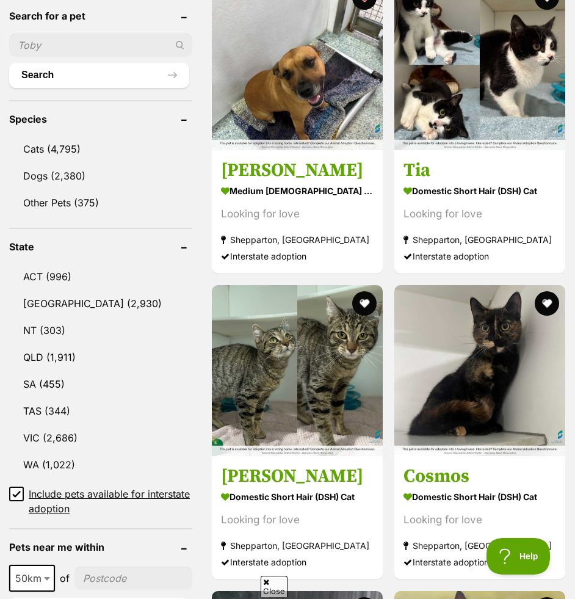
scroll to position [506, 0]
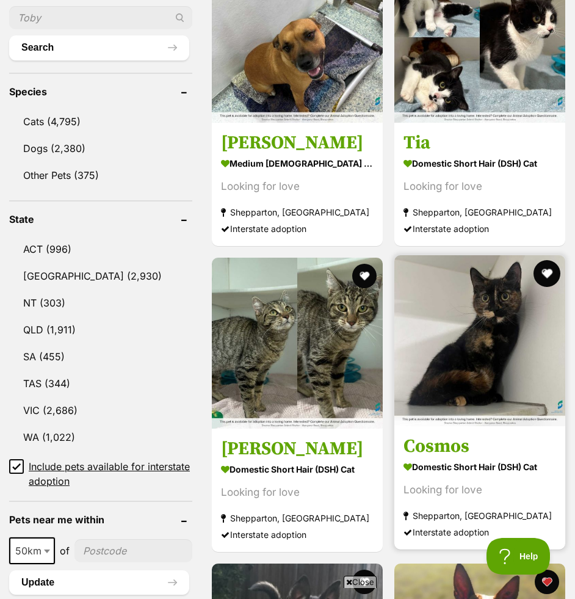
click at [542, 274] on button "favourite" at bounding box center [546, 273] width 27 height 27
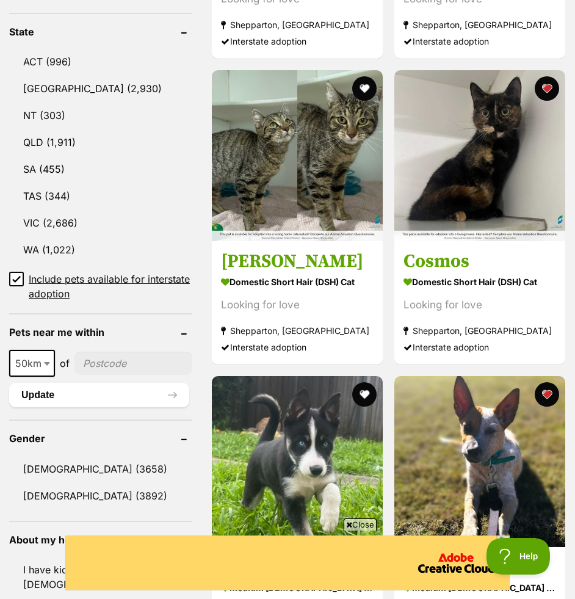
scroll to position [838, 0]
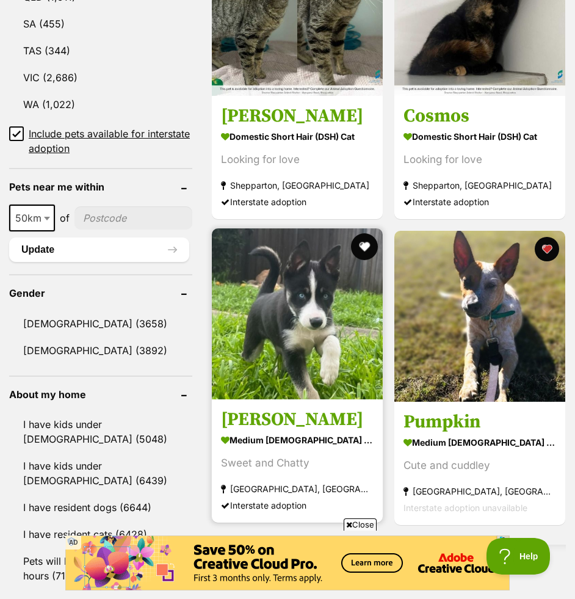
click at [365, 247] on button "favourite" at bounding box center [364, 246] width 27 height 27
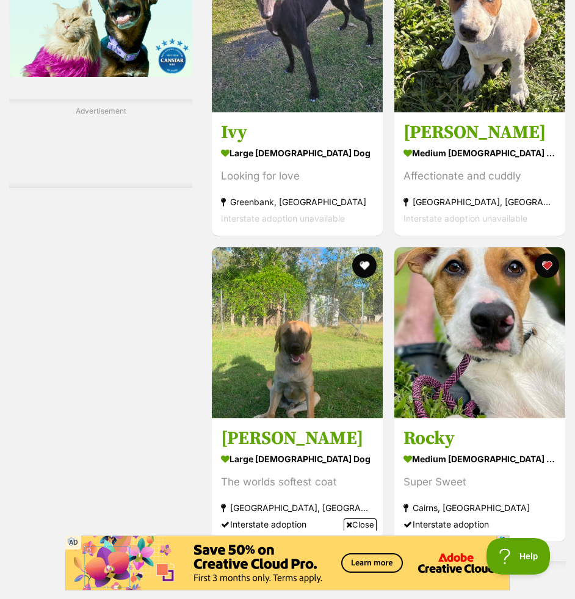
scroll to position [1888, 0]
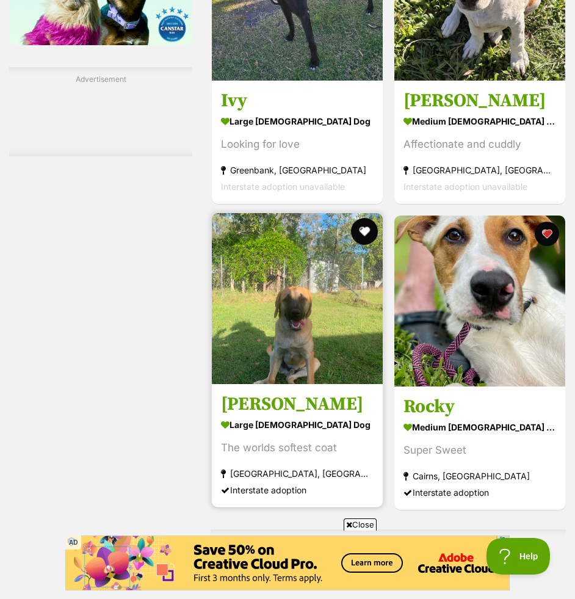
click at [363, 230] on button "favourite" at bounding box center [364, 231] width 27 height 27
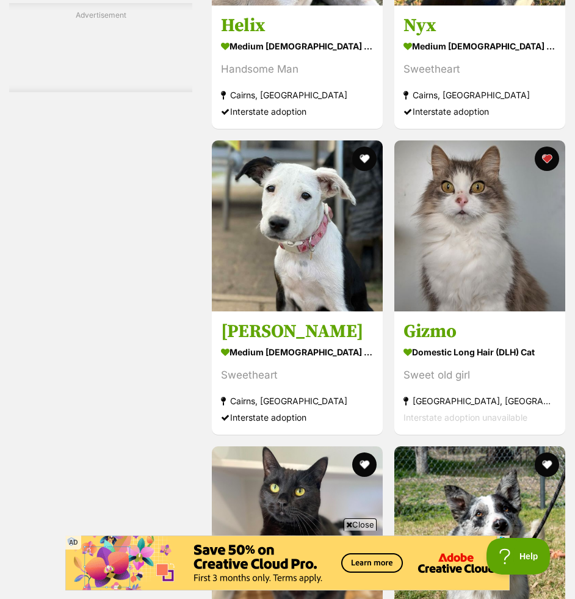
scroll to position [2707, 0]
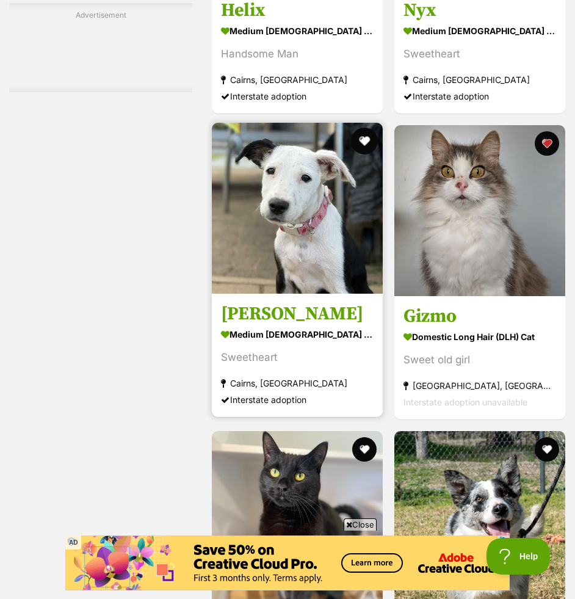
click at [360, 137] on button "favourite" at bounding box center [364, 141] width 27 height 27
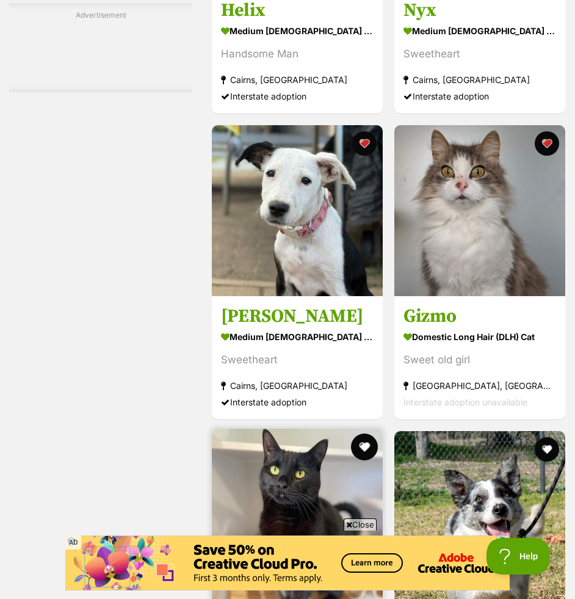
click at [358, 447] on button "favourite" at bounding box center [364, 447] width 27 height 27
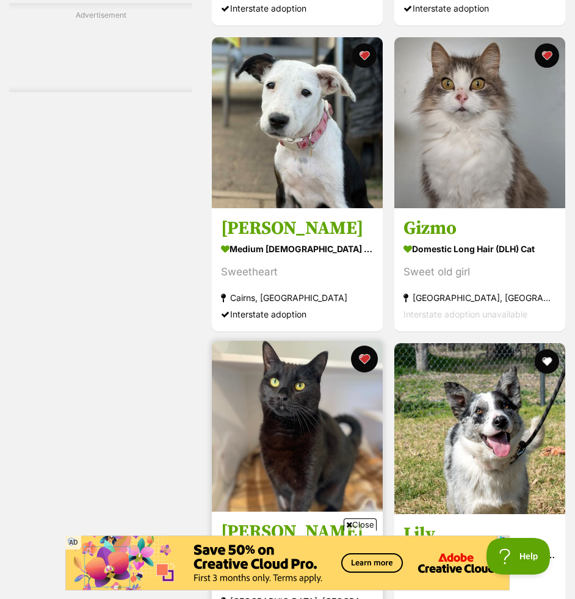
scroll to position [2826, 0]
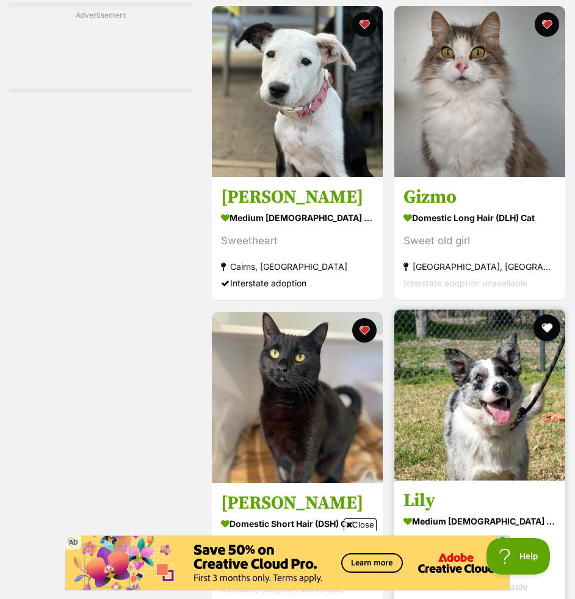
click at [550, 333] on button "favourite" at bounding box center [546, 327] width 27 height 27
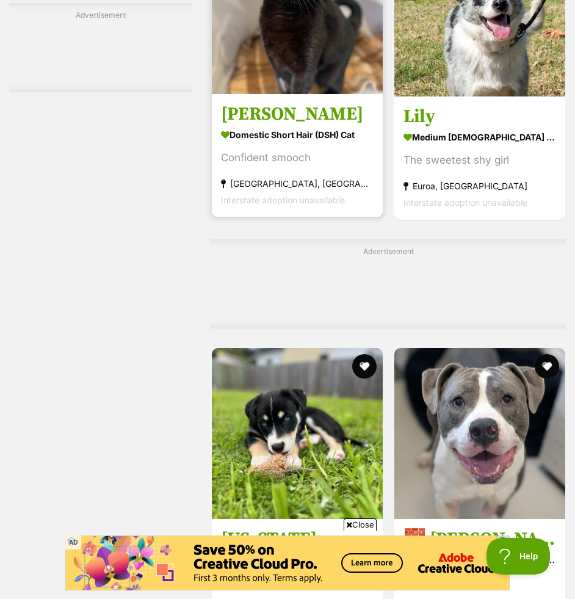
scroll to position [3213, 0]
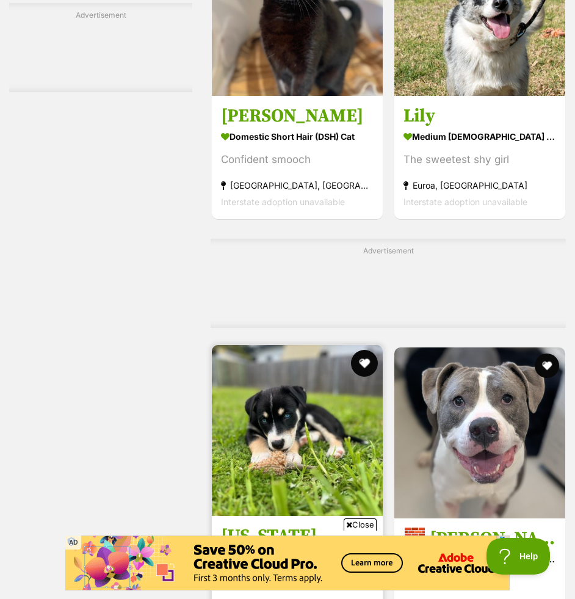
click at [365, 363] on button "favourite" at bounding box center [364, 363] width 27 height 27
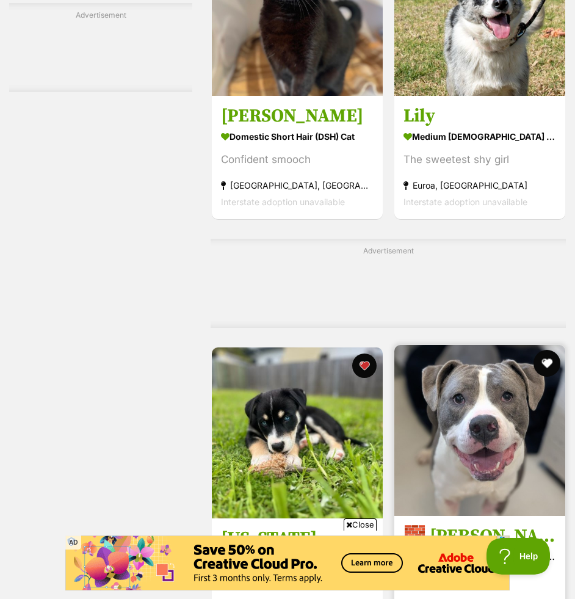
click at [540, 365] on button "favourite" at bounding box center [546, 363] width 27 height 27
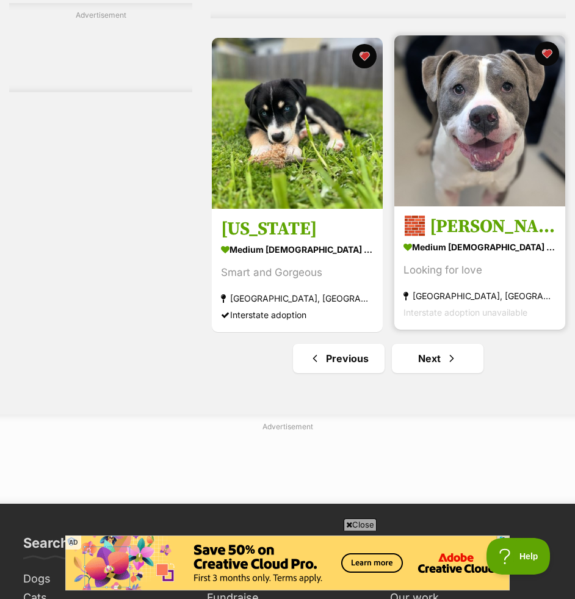
scroll to position [3535, 0]
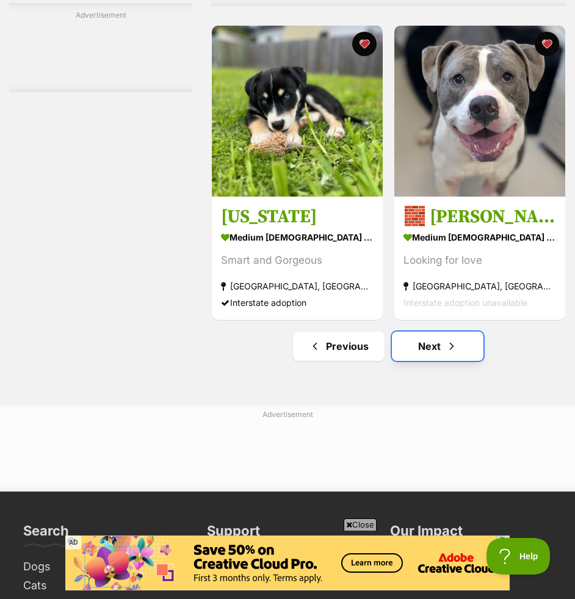
click at [418, 356] on link "Next" at bounding box center [438, 346] width 92 height 29
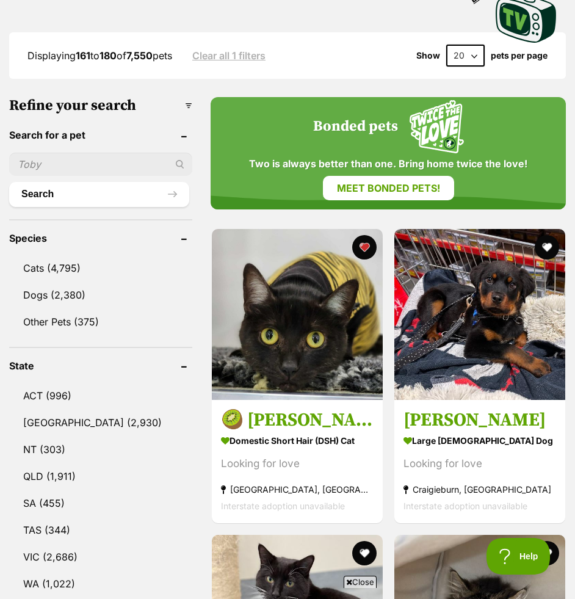
scroll to position [371, 0]
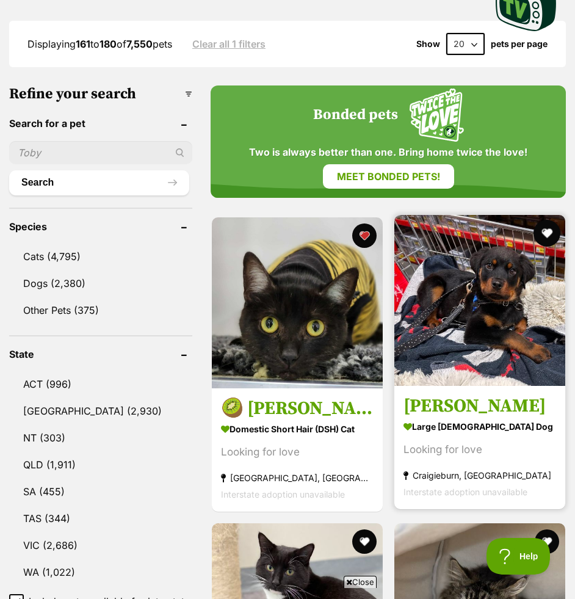
click at [547, 236] on button "favourite" at bounding box center [546, 233] width 27 height 27
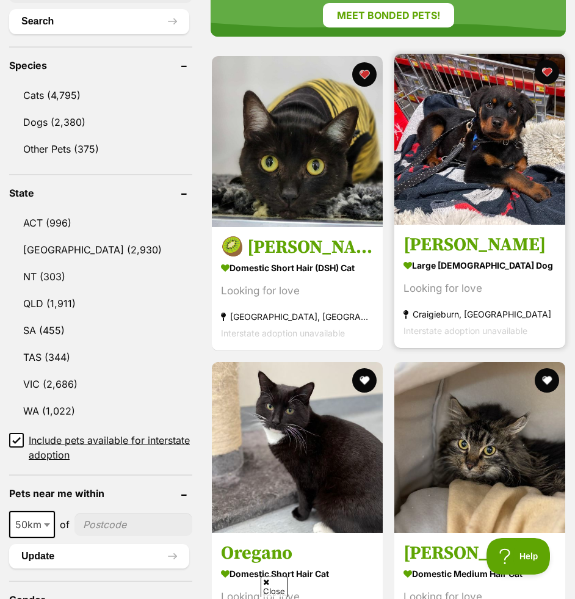
scroll to position [0, 0]
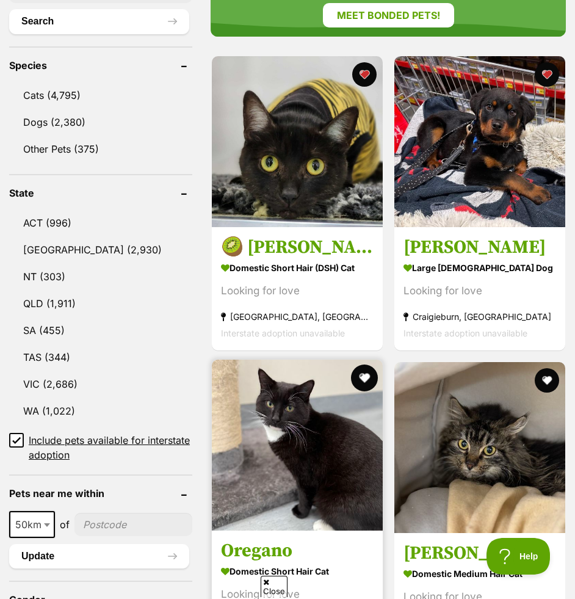
click at [362, 374] on button "favourite" at bounding box center [364, 378] width 27 height 27
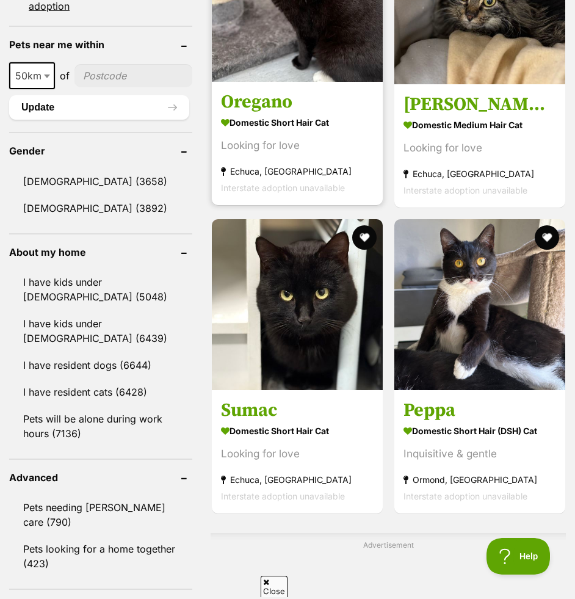
scroll to position [994, 0]
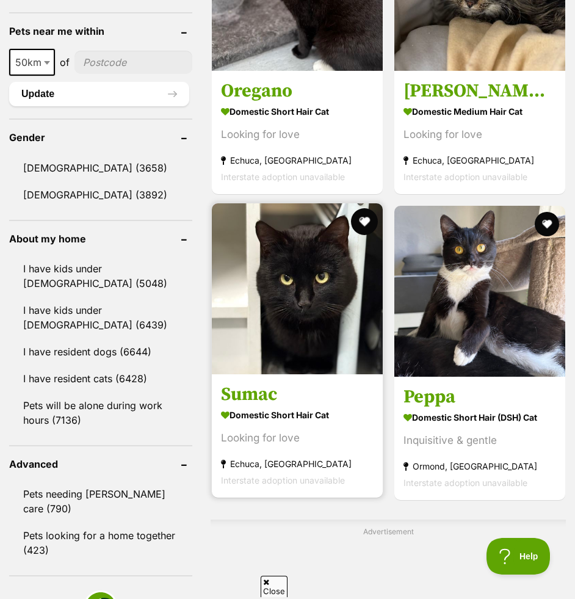
click at [362, 231] on button "favourite" at bounding box center [364, 221] width 27 height 27
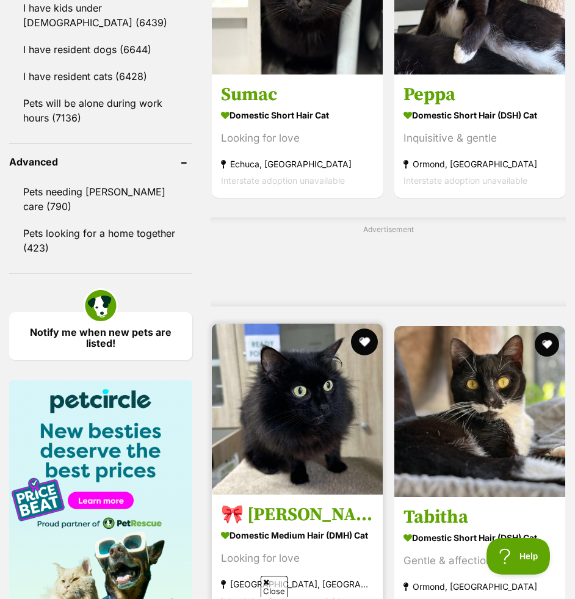
click at [358, 339] on button "favourite" at bounding box center [364, 342] width 27 height 27
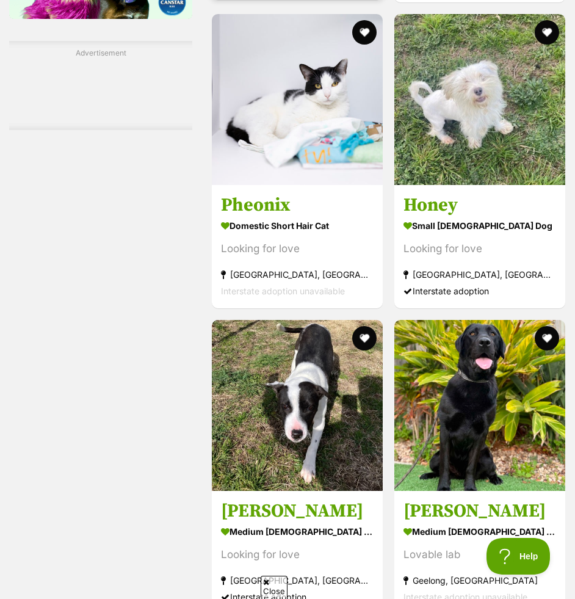
scroll to position [1923, 0]
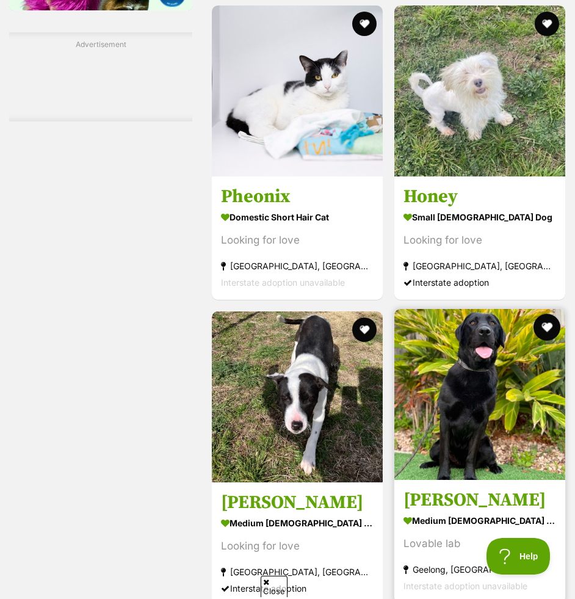
click at [545, 332] on button "favourite" at bounding box center [546, 327] width 27 height 27
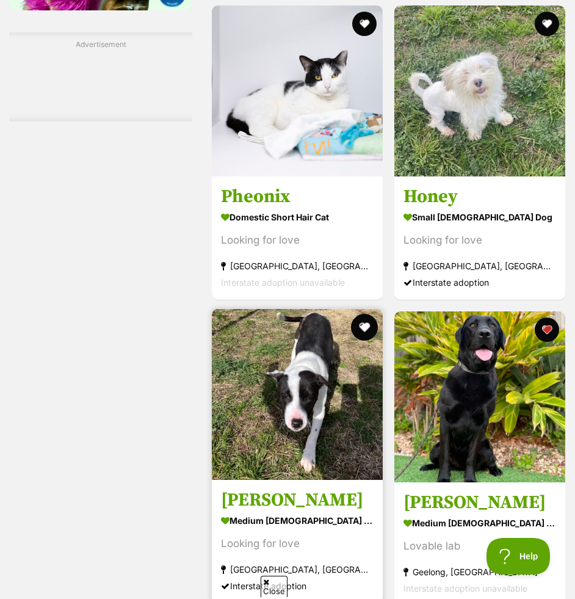
click at [358, 332] on button "favourite" at bounding box center [364, 327] width 27 height 27
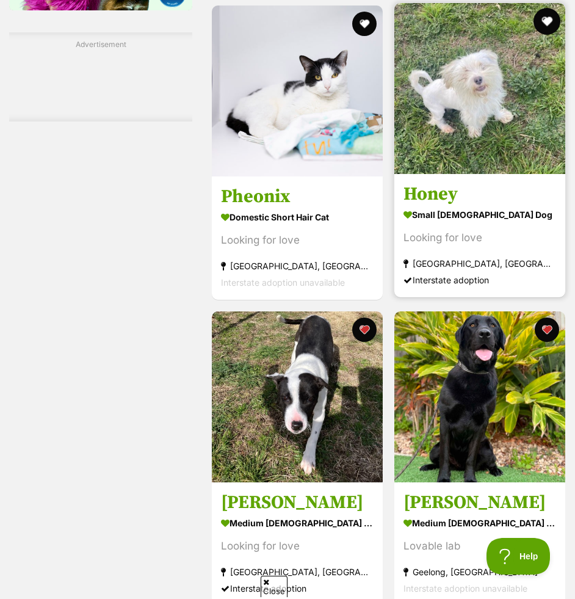
click at [545, 22] on button "favourite" at bounding box center [546, 21] width 27 height 27
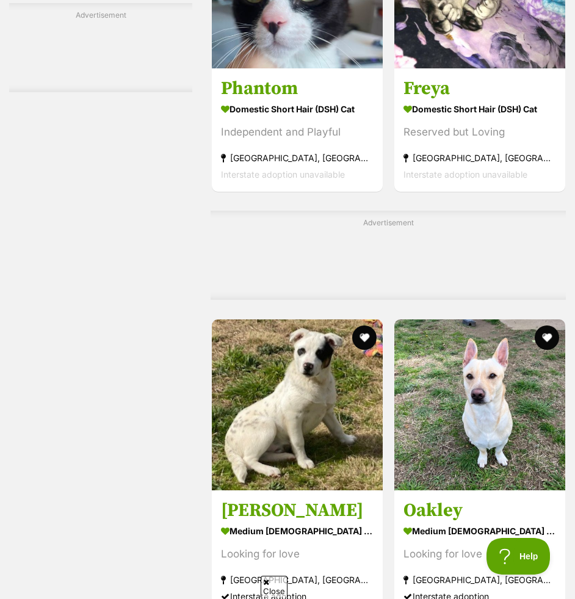
scroll to position [3501, 0]
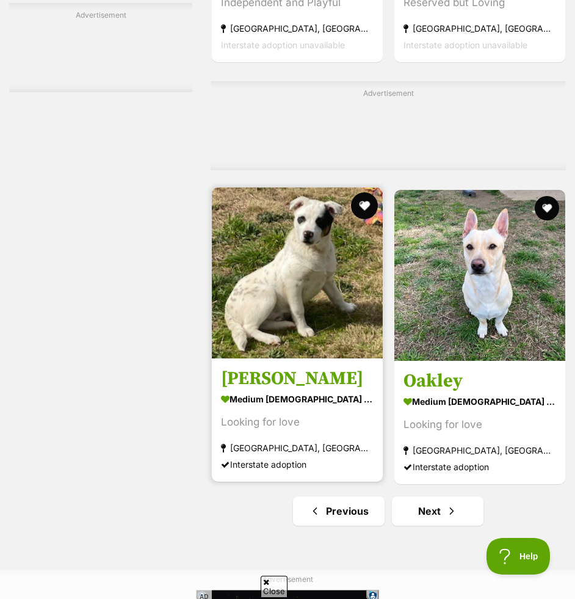
click at [360, 212] on button "favourite" at bounding box center [364, 205] width 27 height 27
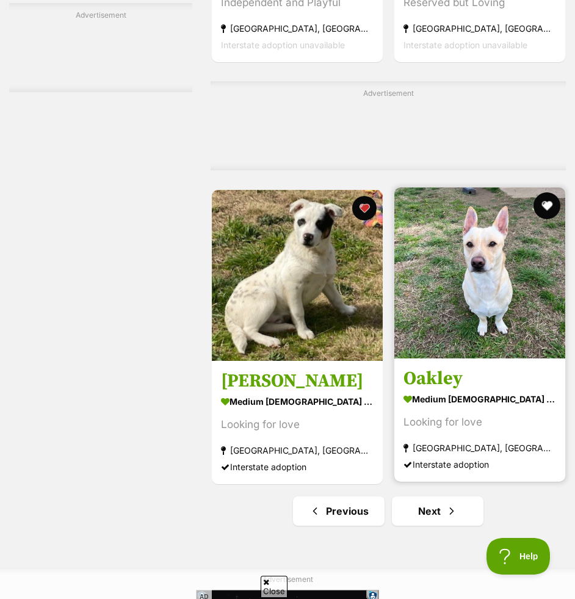
click at [543, 210] on button "favourite" at bounding box center [546, 205] width 27 height 27
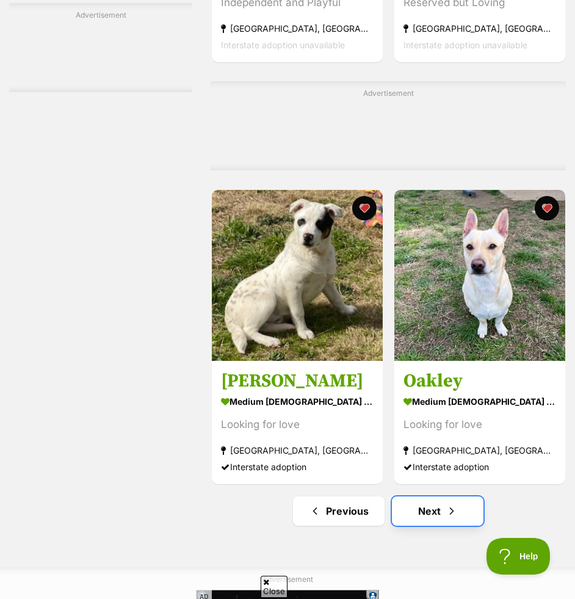
click at [418, 509] on link "Next" at bounding box center [438, 510] width 92 height 29
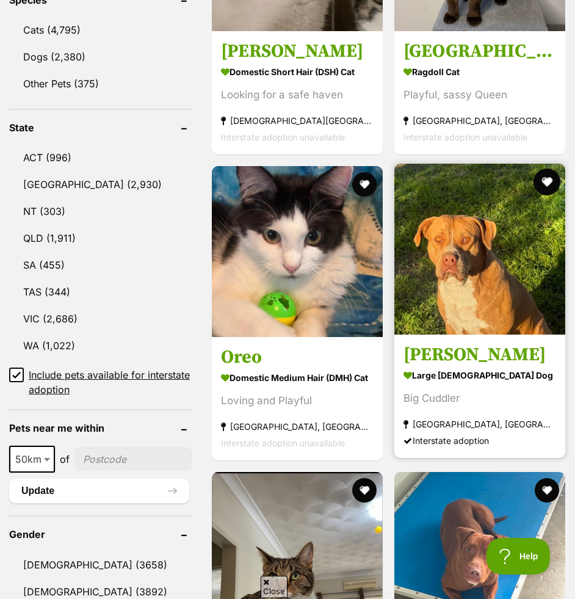
click at [547, 187] on button "favourite" at bounding box center [546, 182] width 27 height 27
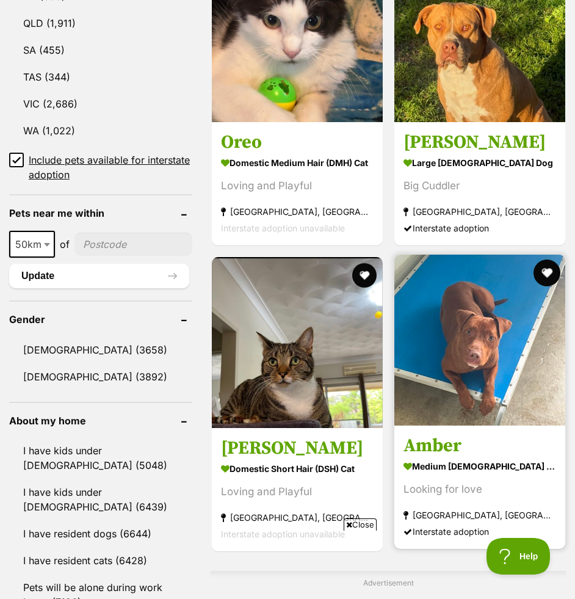
click at [544, 272] on button "favourite" at bounding box center [546, 273] width 27 height 27
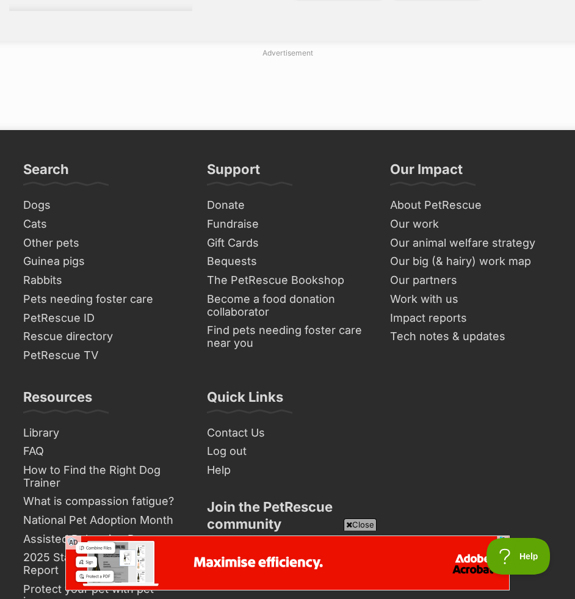
scroll to position [3717, 0]
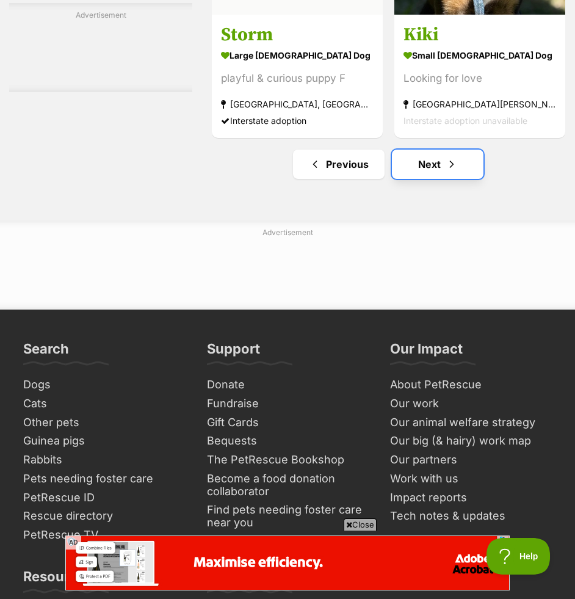
click at [465, 173] on link "Next" at bounding box center [438, 164] width 92 height 29
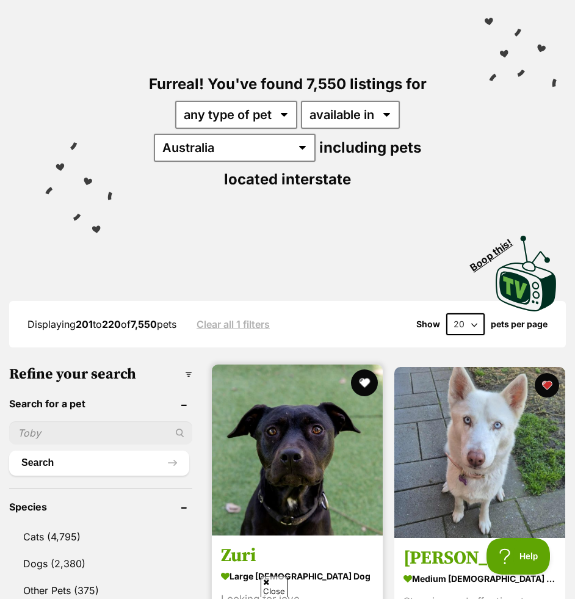
click at [365, 378] on button "favourite" at bounding box center [364, 382] width 27 height 27
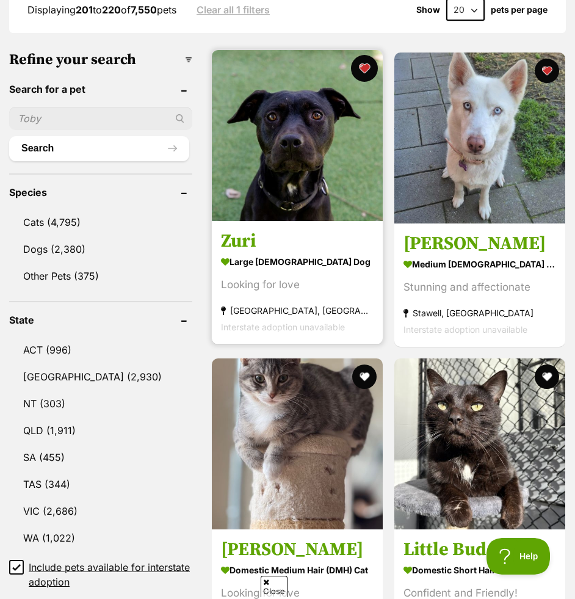
scroll to position [432, 0]
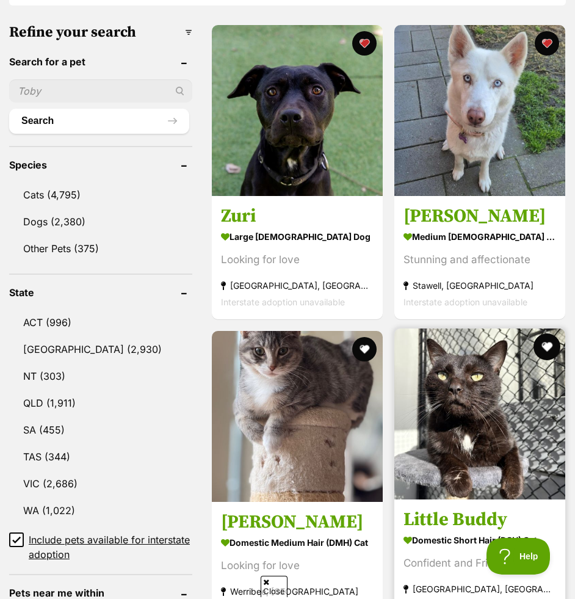
click at [539, 349] on button "favourite" at bounding box center [546, 346] width 27 height 27
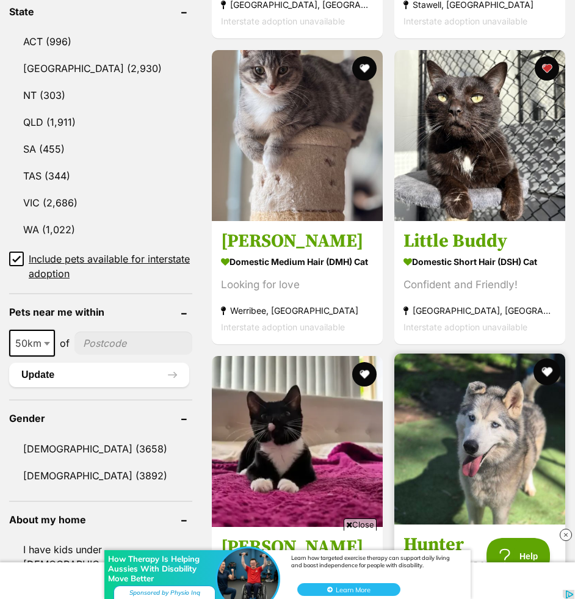
scroll to position [0, 0]
click at [544, 370] on button "favourite" at bounding box center [546, 371] width 27 height 27
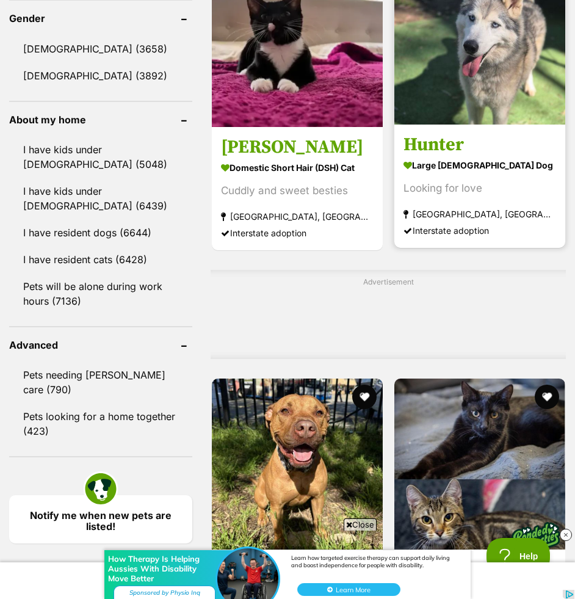
scroll to position [1246, 0]
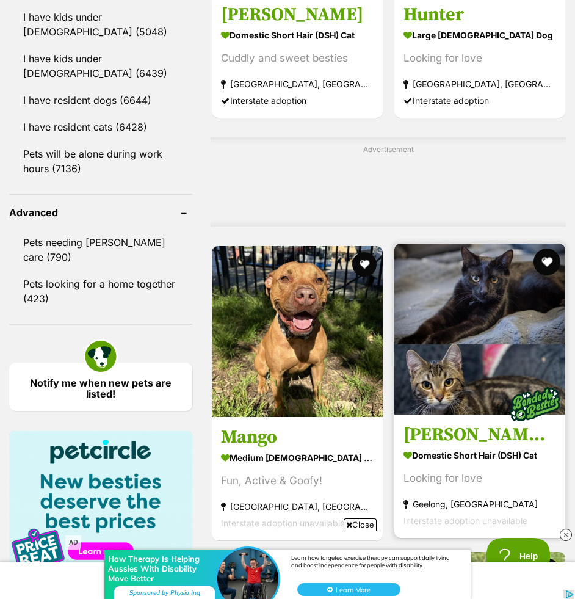
click at [548, 256] on button "favourite" at bounding box center [546, 262] width 27 height 27
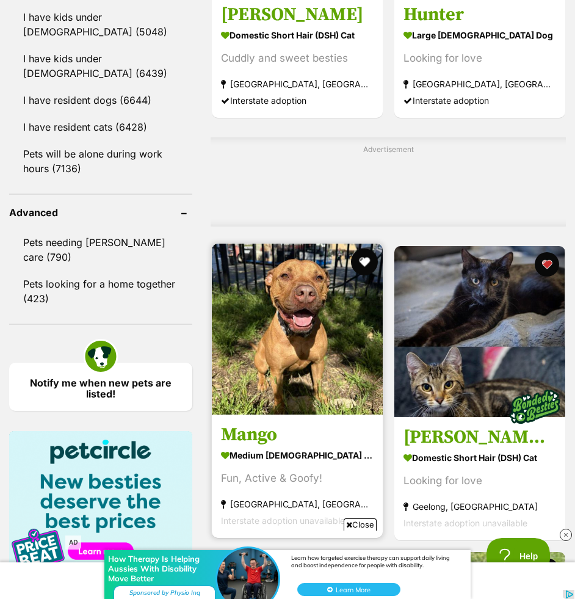
click at [360, 270] on button "favourite" at bounding box center [364, 262] width 27 height 27
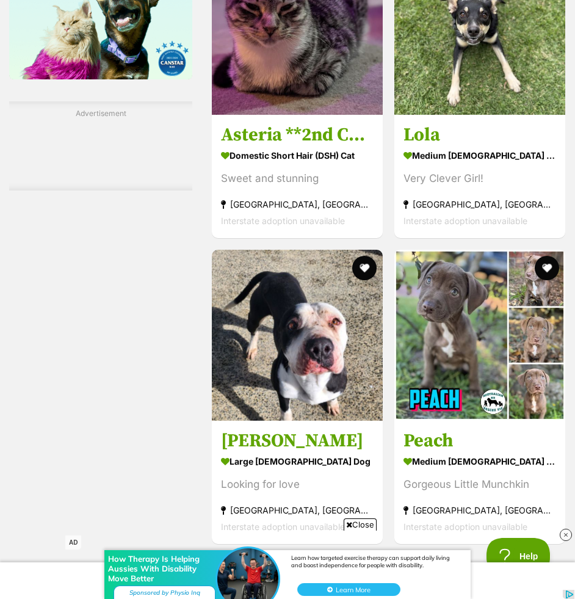
scroll to position [1911, 0]
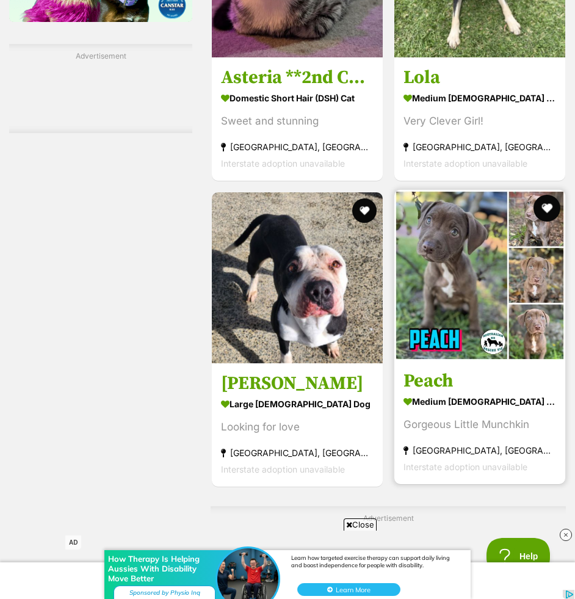
click at [549, 202] on button "favourite" at bounding box center [546, 208] width 27 height 27
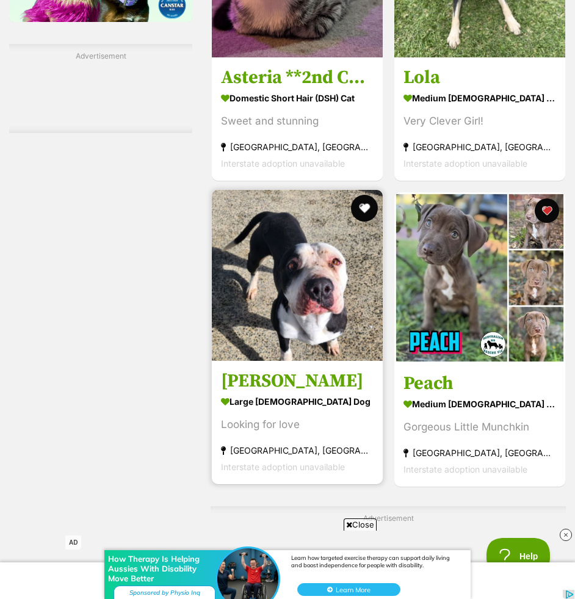
click at [365, 203] on button "favourite" at bounding box center [364, 208] width 27 height 27
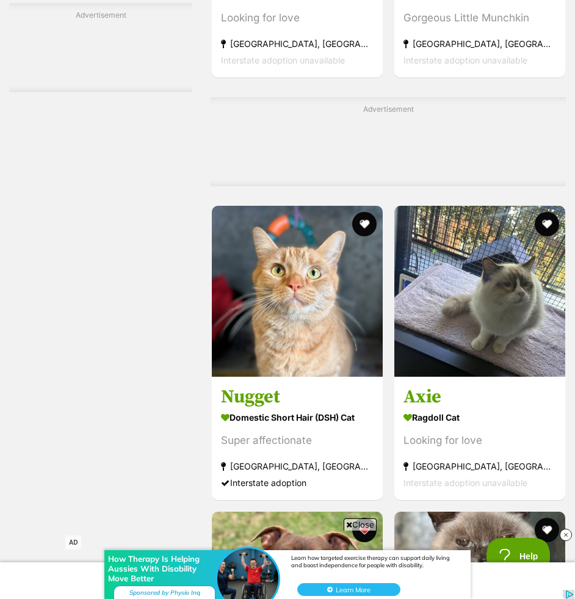
scroll to position [2447, 0]
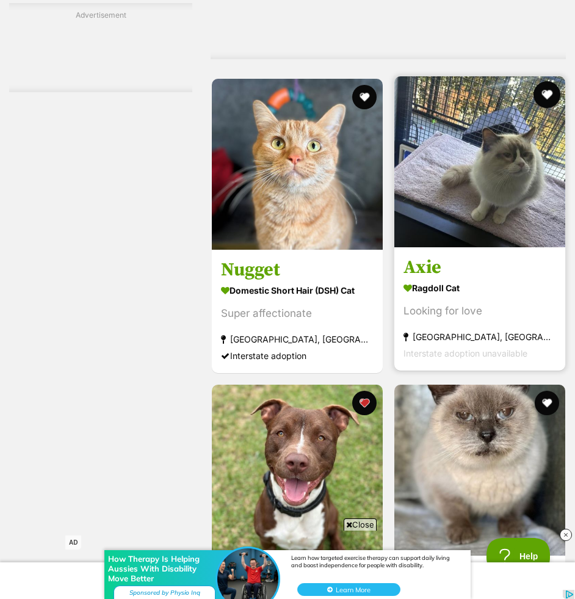
click at [547, 92] on button "favourite" at bounding box center [546, 94] width 27 height 27
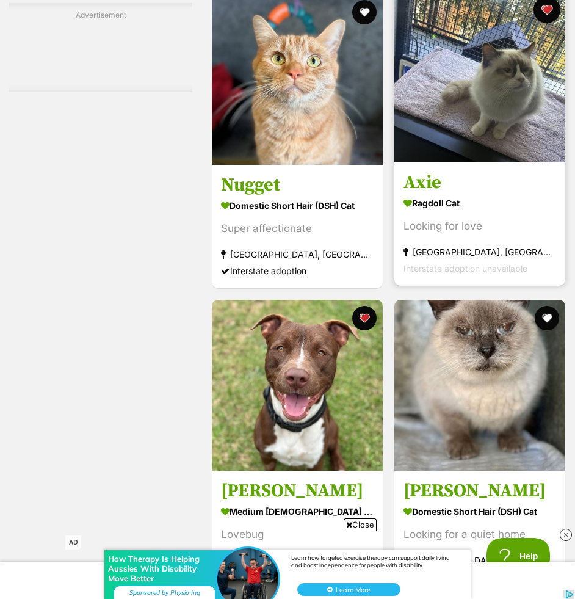
scroll to position [2579, 0]
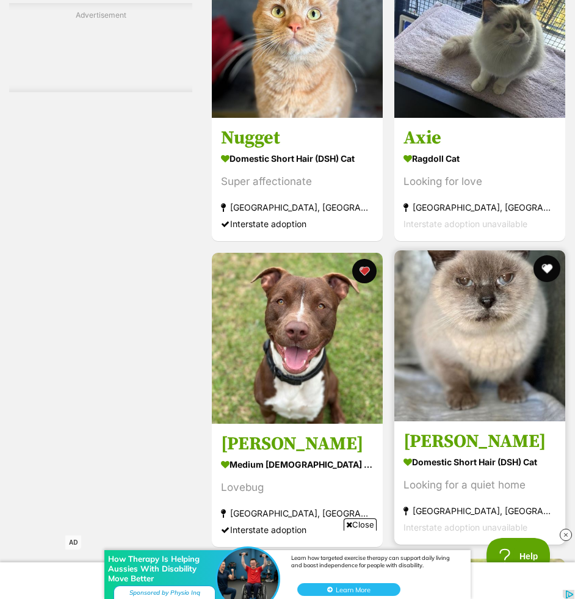
click at [545, 273] on button "favourite" at bounding box center [546, 268] width 27 height 27
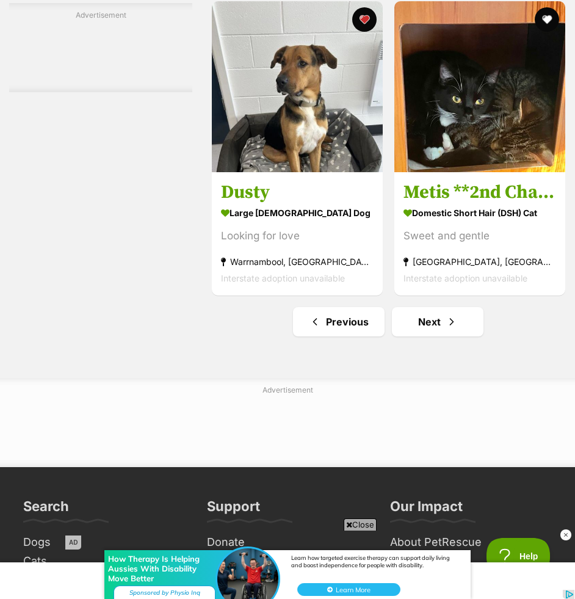
scroll to position [3585, 0]
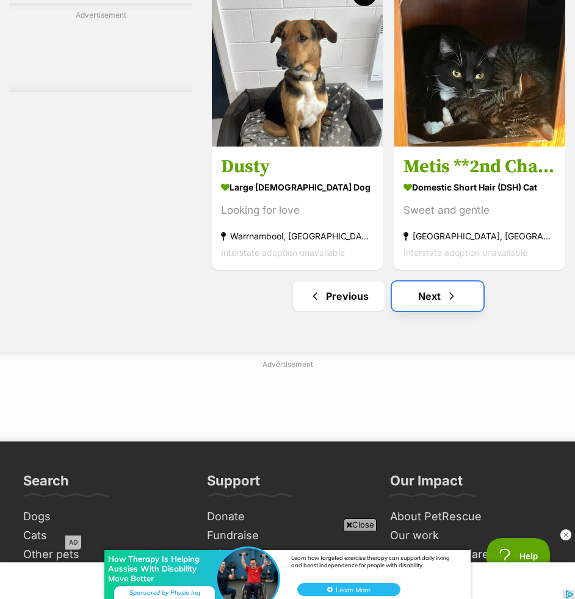
click at [464, 292] on link "Next" at bounding box center [438, 295] width 92 height 29
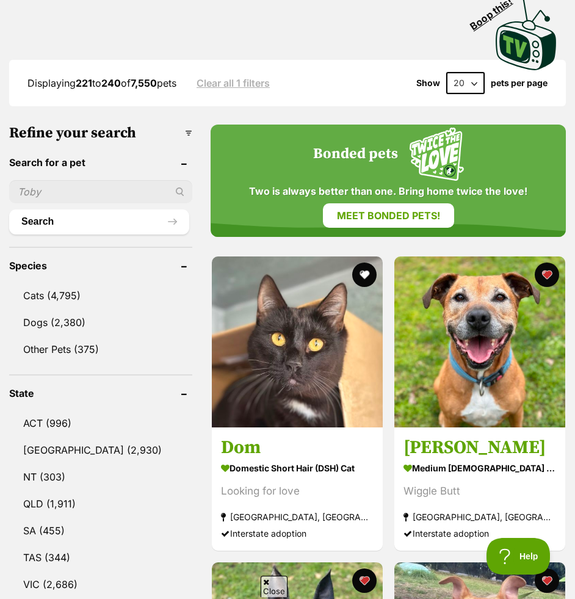
scroll to position [334, 0]
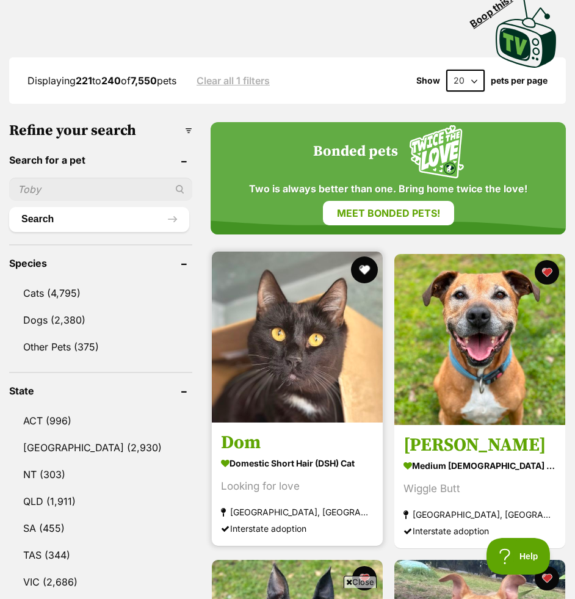
click at [368, 274] on button "favourite" at bounding box center [364, 269] width 27 height 27
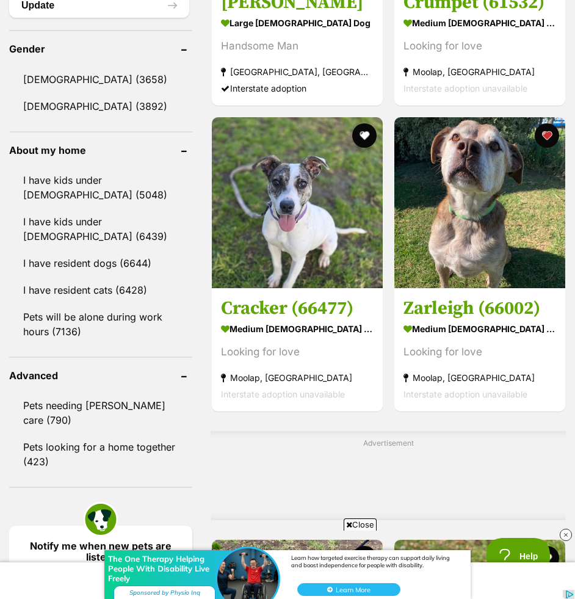
scroll to position [1081, 0]
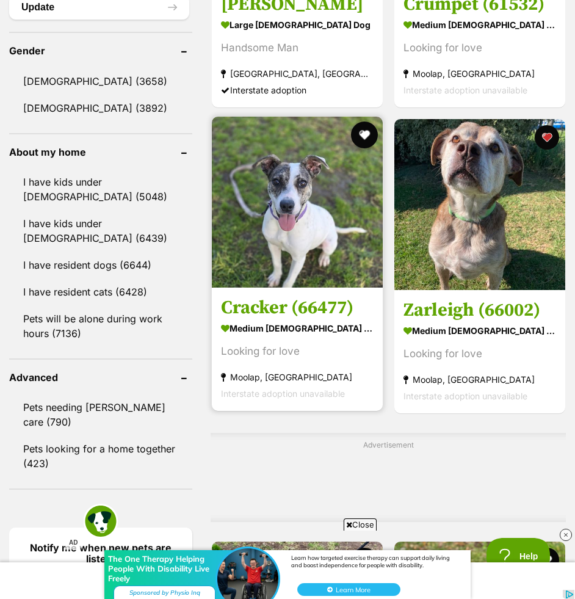
click at [360, 140] on button "favourite" at bounding box center [364, 135] width 27 height 27
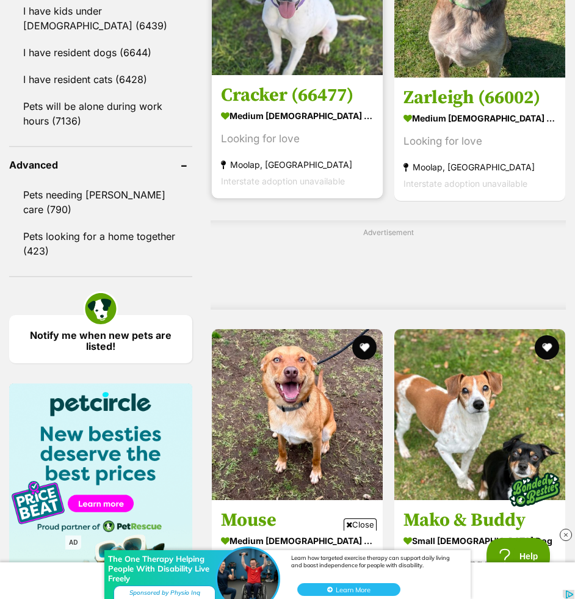
scroll to position [1398, 0]
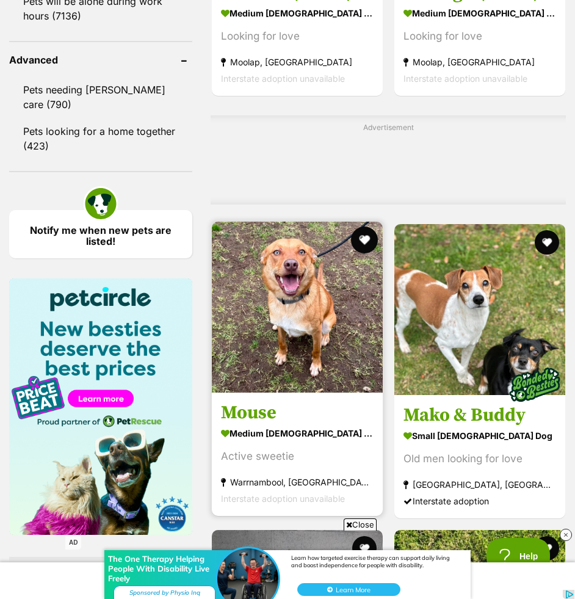
click at [364, 237] on button "favourite" at bounding box center [364, 240] width 27 height 27
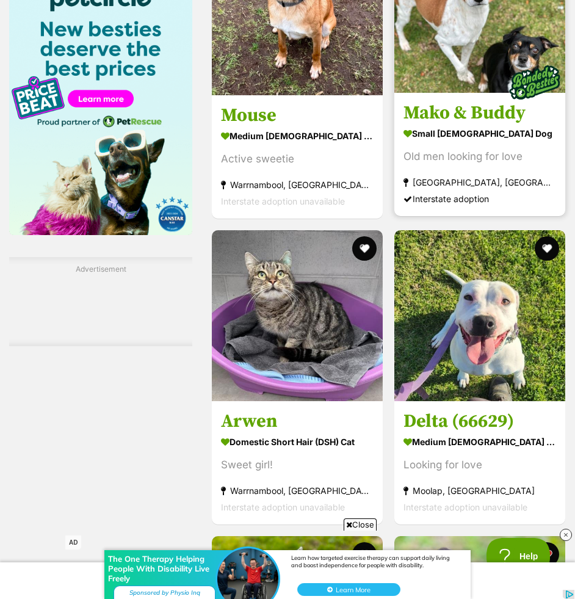
scroll to position [1699, 0]
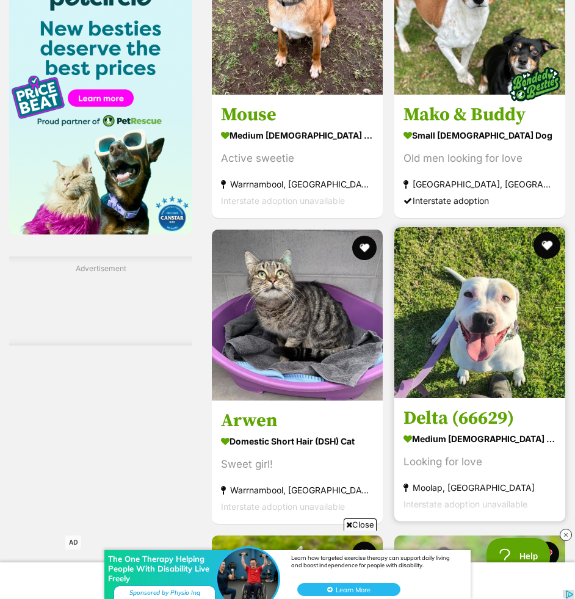
click at [540, 245] on button "favourite" at bounding box center [546, 245] width 27 height 27
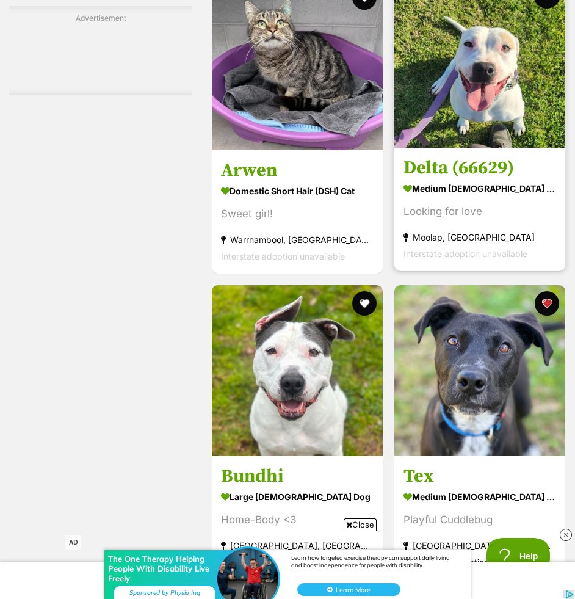
scroll to position [1972, 0]
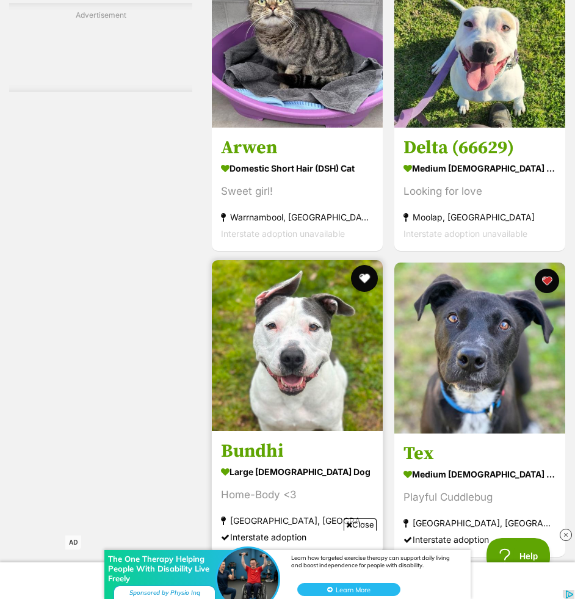
click at [366, 281] on button "favourite" at bounding box center [364, 278] width 27 height 27
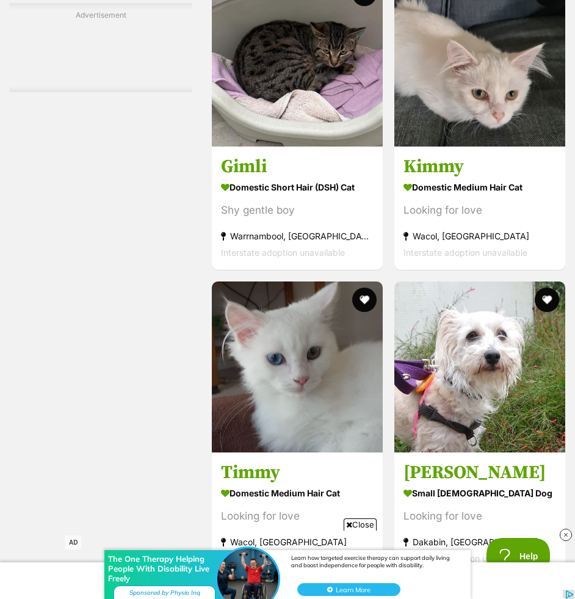
scroll to position [2738, 0]
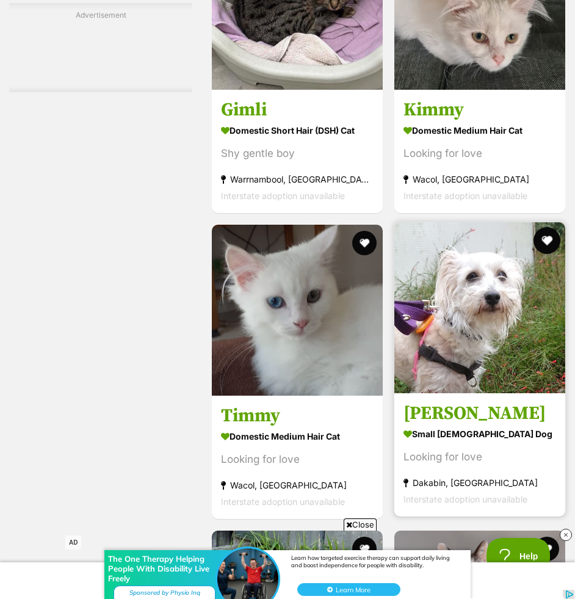
click at [543, 240] on button "favourite" at bounding box center [546, 240] width 27 height 27
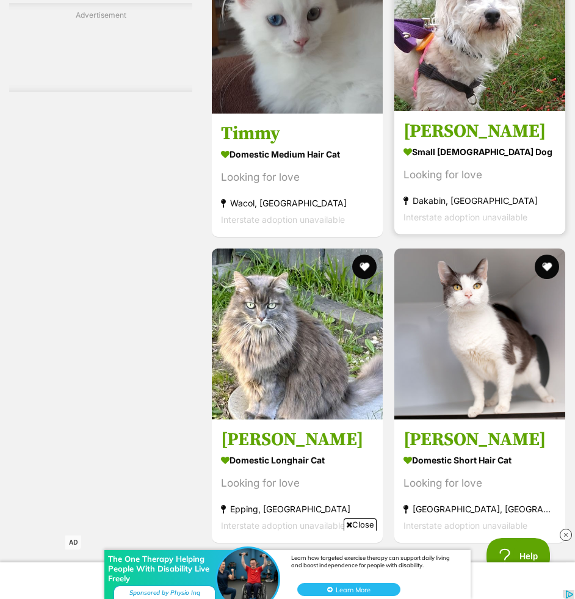
scroll to position [3107, 0]
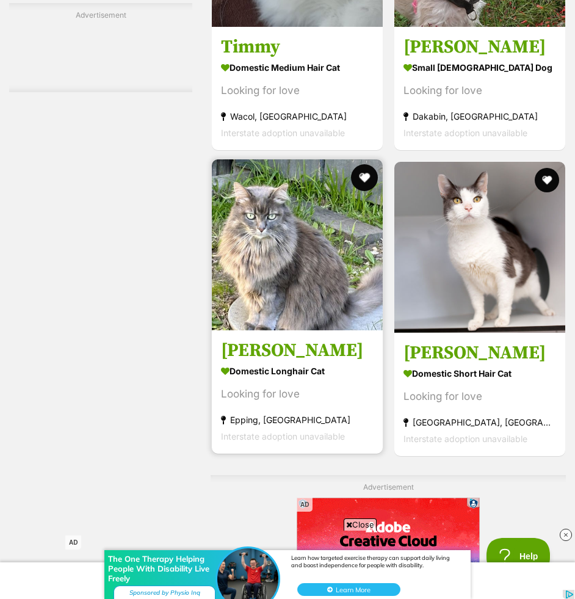
click at [360, 179] on button "favourite" at bounding box center [364, 177] width 27 height 27
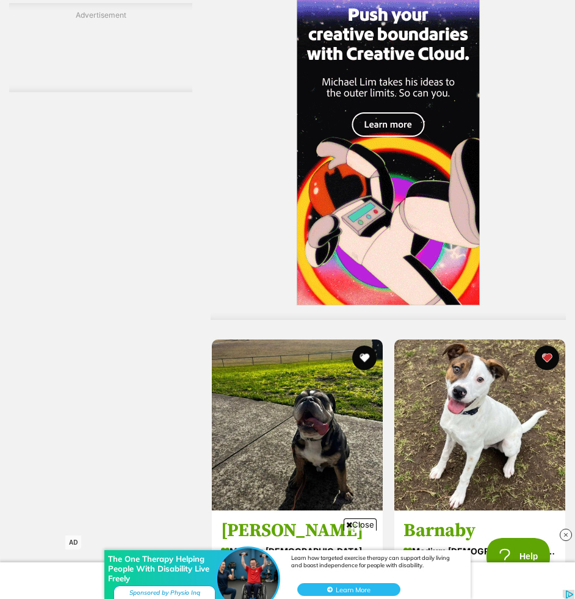
scroll to position [3745, 0]
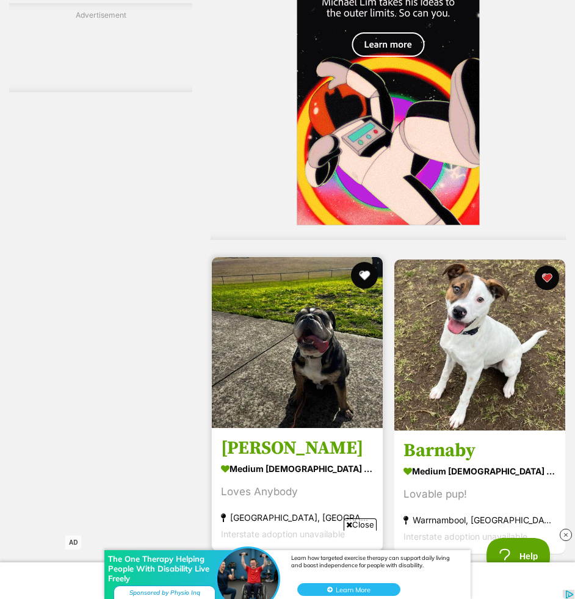
click at [363, 275] on button "favourite" at bounding box center [364, 275] width 27 height 27
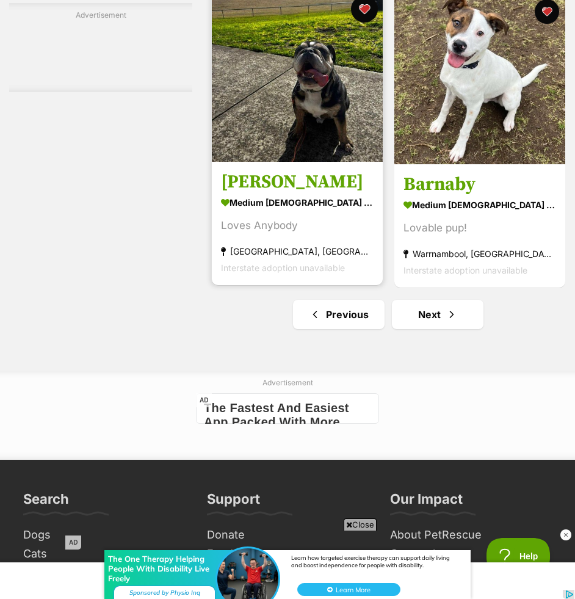
scroll to position [4207, 0]
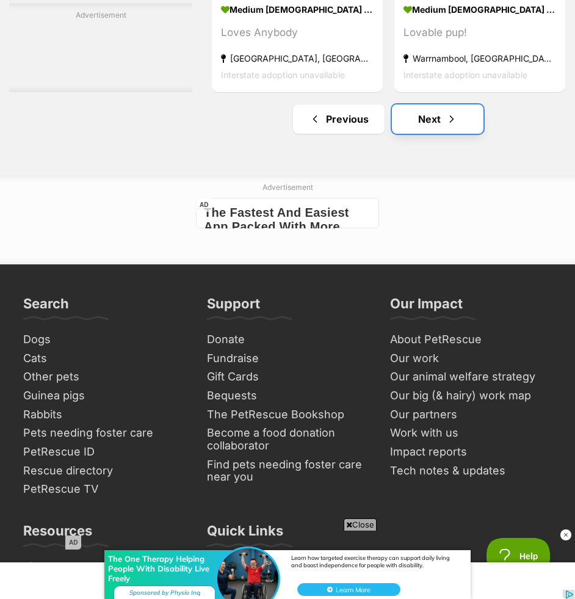
click at [414, 132] on link "Next" at bounding box center [438, 118] width 92 height 29
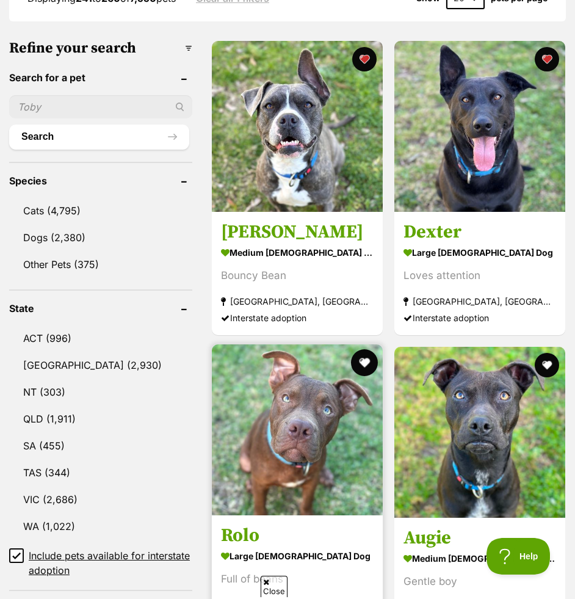
click at [362, 365] on button "favourite" at bounding box center [364, 362] width 27 height 27
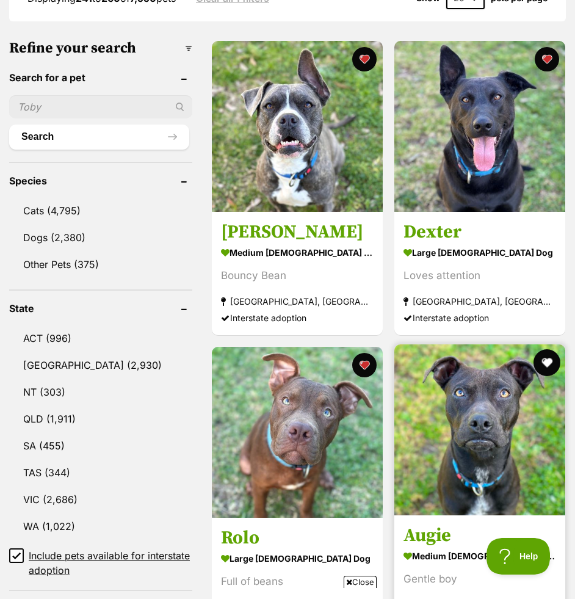
click at [542, 362] on button "favourite" at bounding box center [546, 362] width 27 height 27
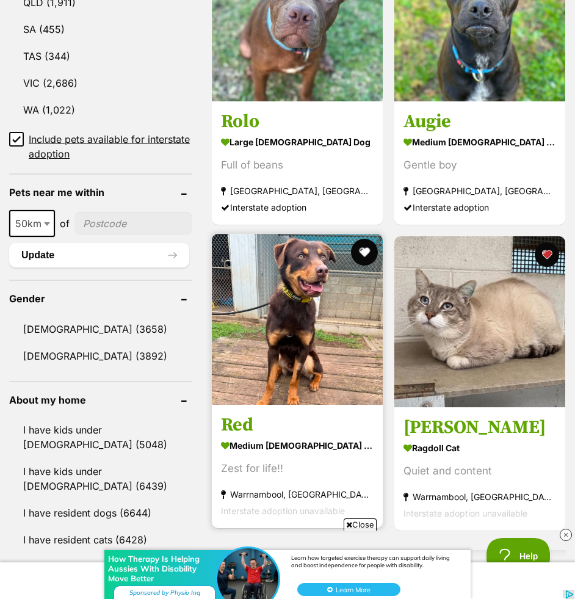
click at [368, 257] on button "favourite" at bounding box center [364, 252] width 27 height 27
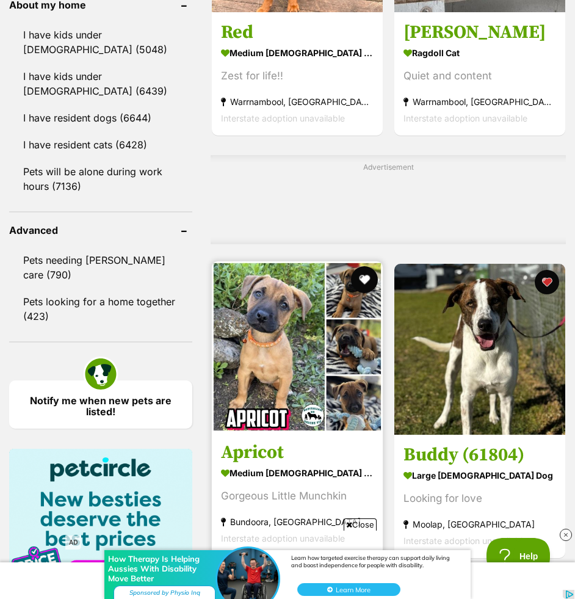
click at [365, 278] on button "favourite" at bounding box center [364, 279] width 27 height 27
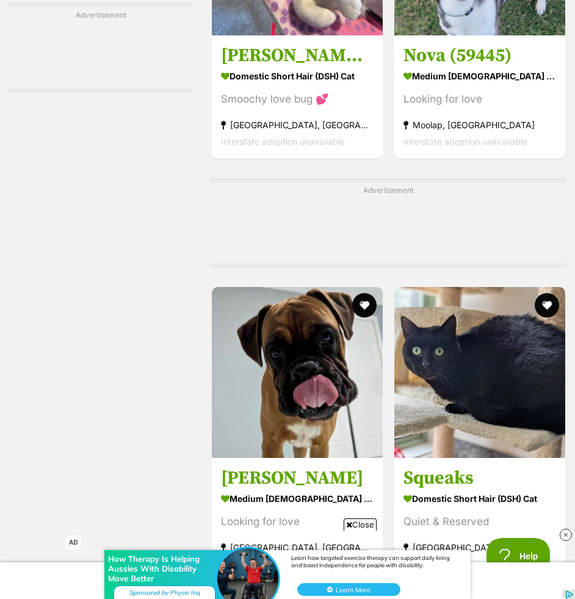
scroll to position [2252, 0]
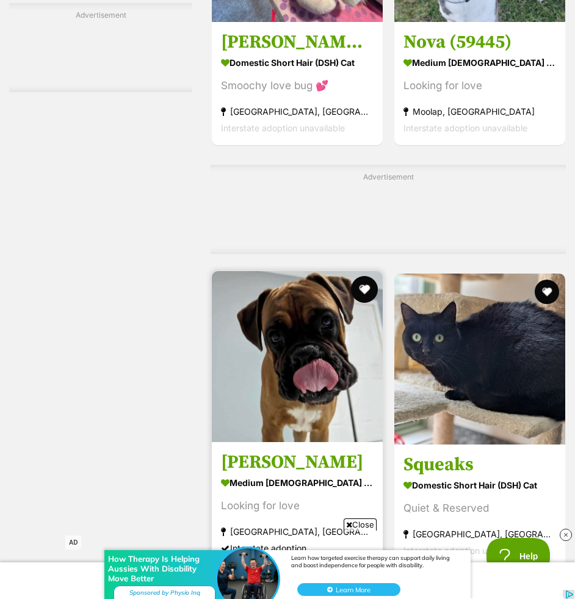
click at [365, 292] on button "favourite" at bounding box center [364, 289] width 27 height 27
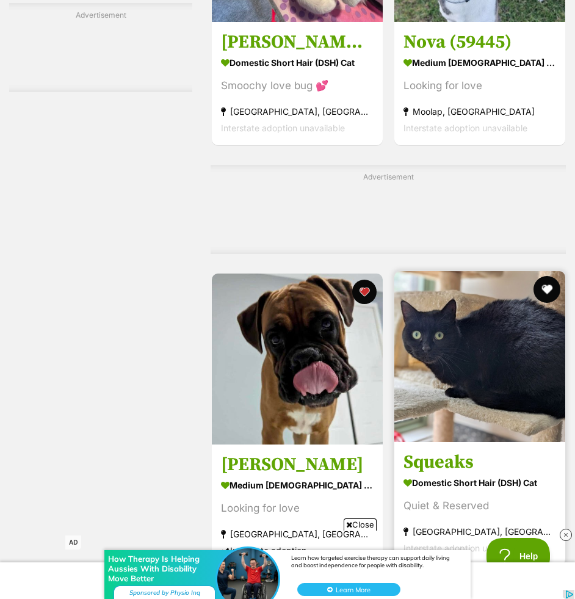
click at [543, 293] on button "favourite" at bounding box center [546, 289] width 27 height 27
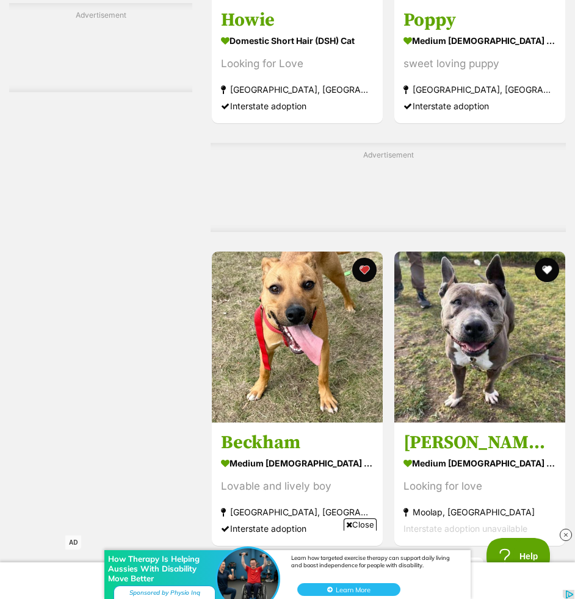
scroll to position [3331, 0]
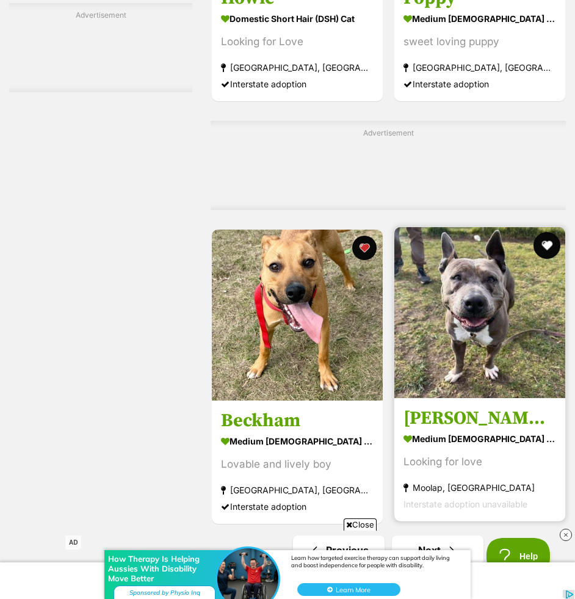
click at [549, 255] on button "favourite" at bounding box center [546, 245] width 27 height 27
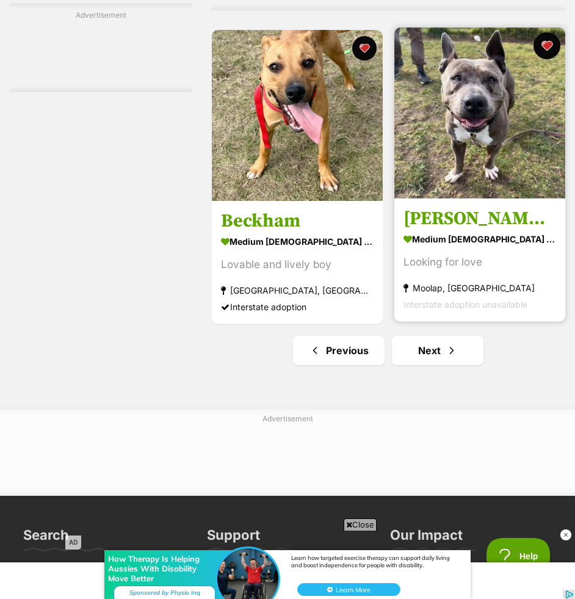
scroll to position [3642, 0]
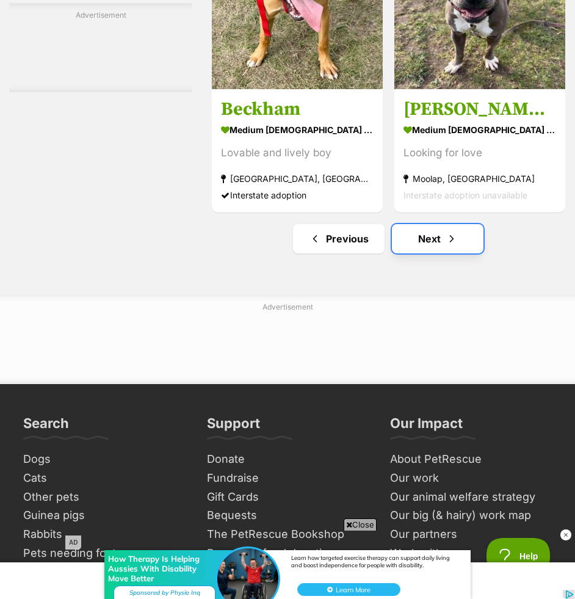
click at [432, 229] on link "Next" at bounding box center [438, 238] width 92 height 29
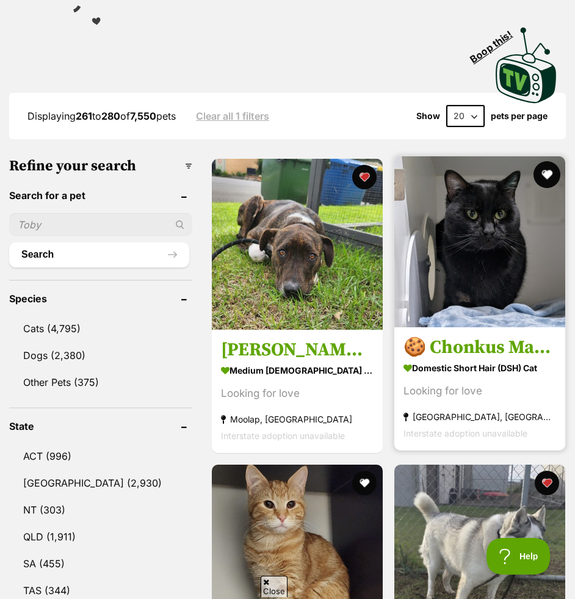
click at [544, 172] on button "favourite" at bounding box center [546, 174] width 27 height 27
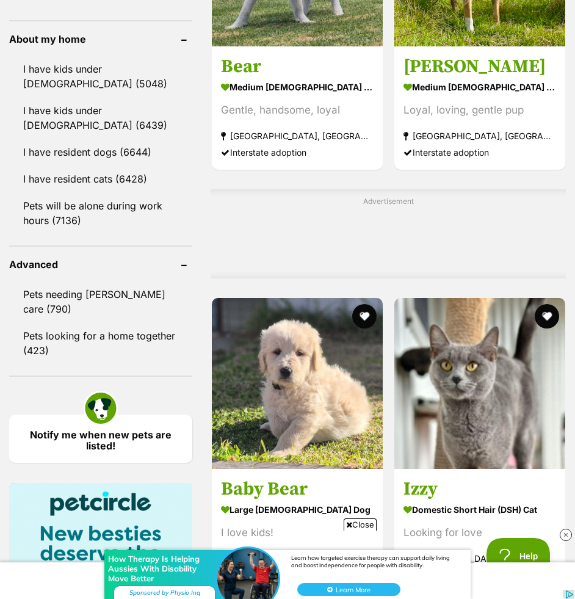
scroll to position [1210, 0]
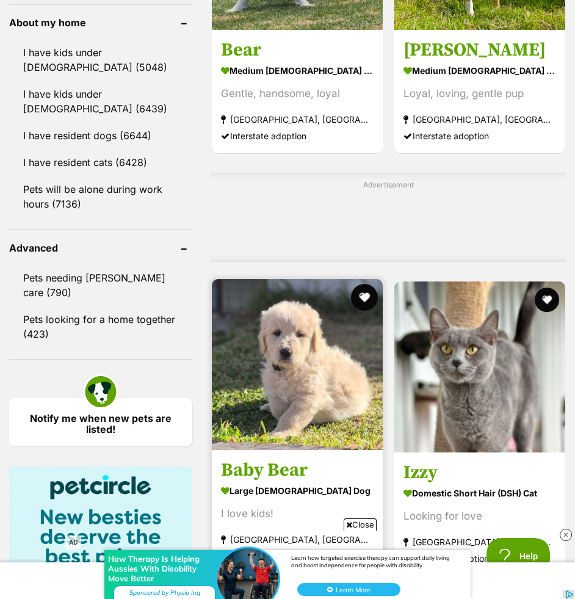
click at [363, 301] on button "favourite" at bounding box center [364, 297] width 27 height 27
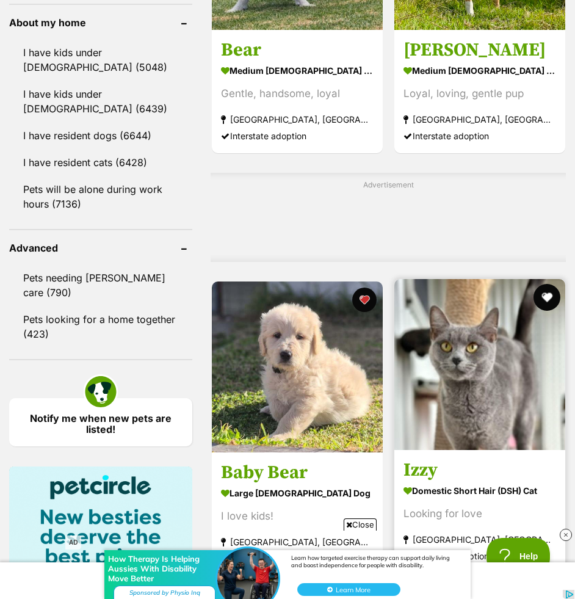
click at [548, 297] on button "favourite" at bounding box center [546, 297] width 27 height 27
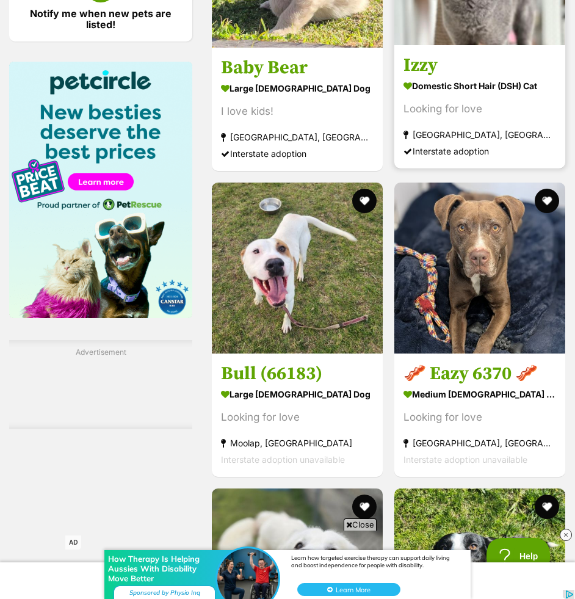
scroll to position [1622, 0]
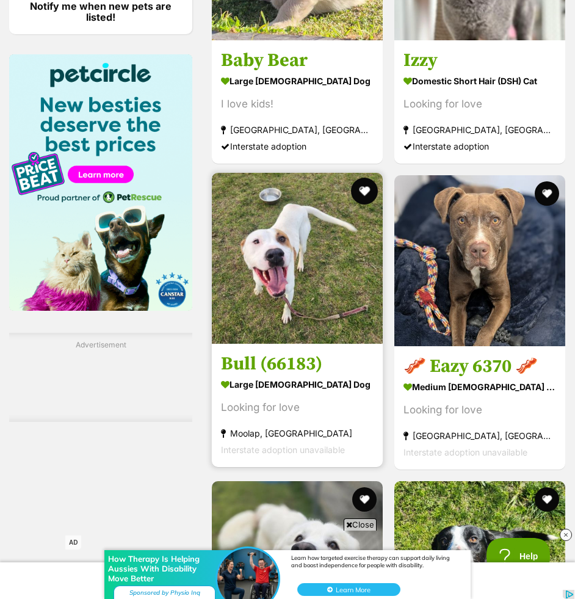
click at [361, 194] on button "favourite" at bounding box center [364, 191] width 27 height 27
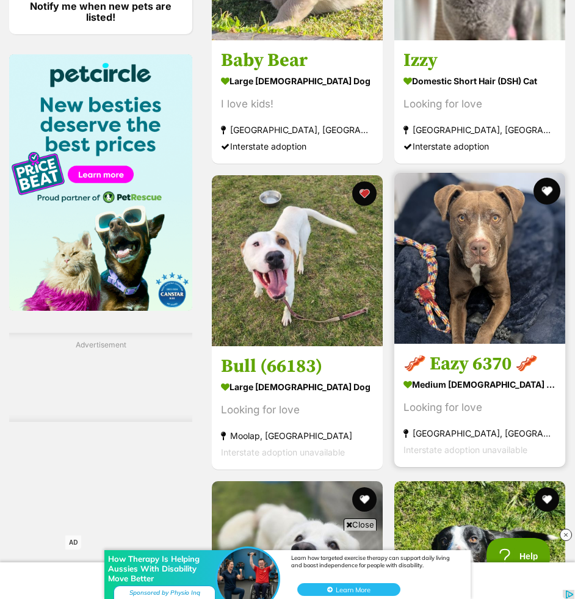
click at [545, 201] on button "favourite" at bounding box center [546, 191] width 27 height 27
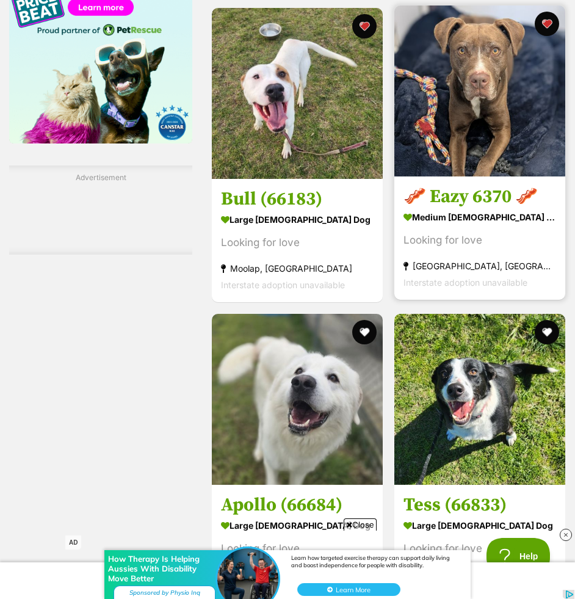
scroll to position [1801, 0]
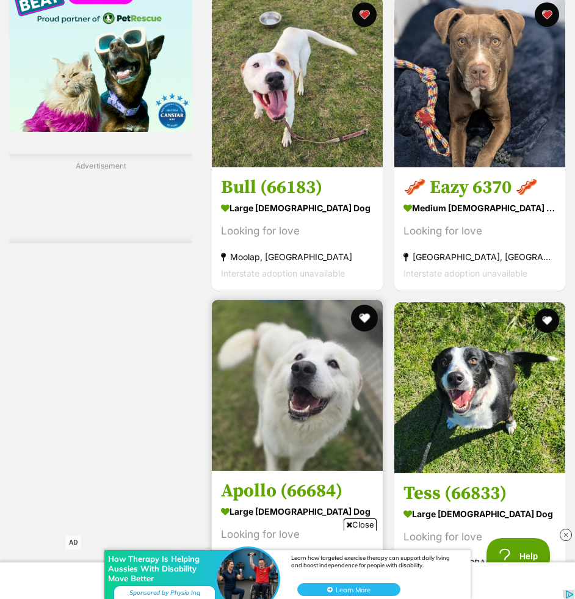
click at [364, 315] on button "favourite" at bounding box center [364, 318] width 27 height 27
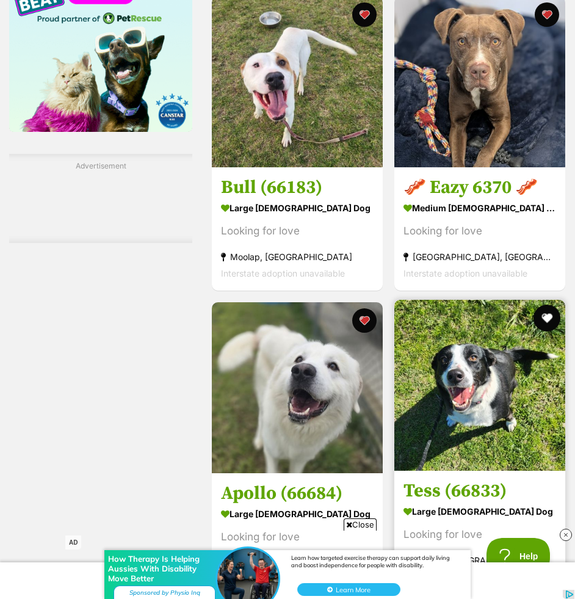
click at [552, 311] on button "favourite" at bounding box center [546, 318] width 27 height 27
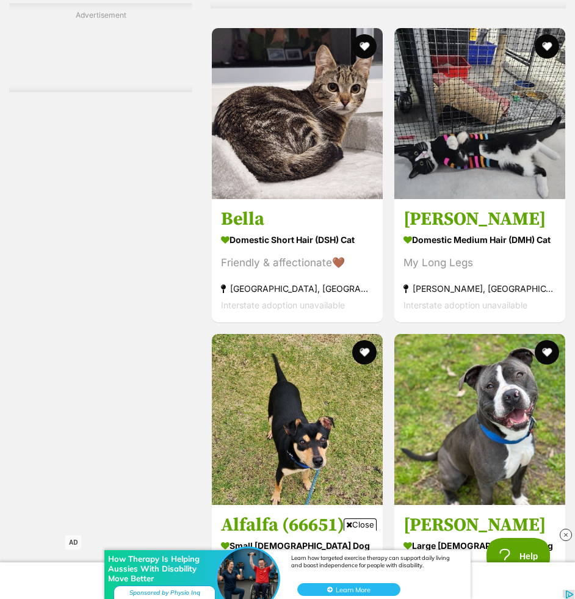
scroll to position [2617, 0]
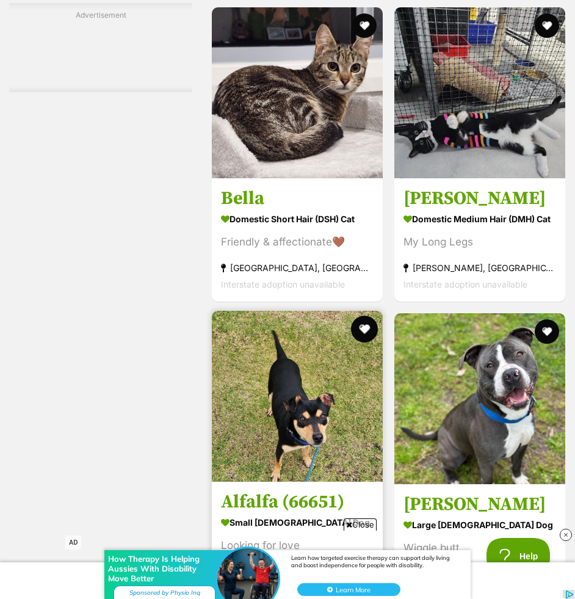
click at [361, 339] on button "favourite" at bounding box center [364, 329] width 27 height 27
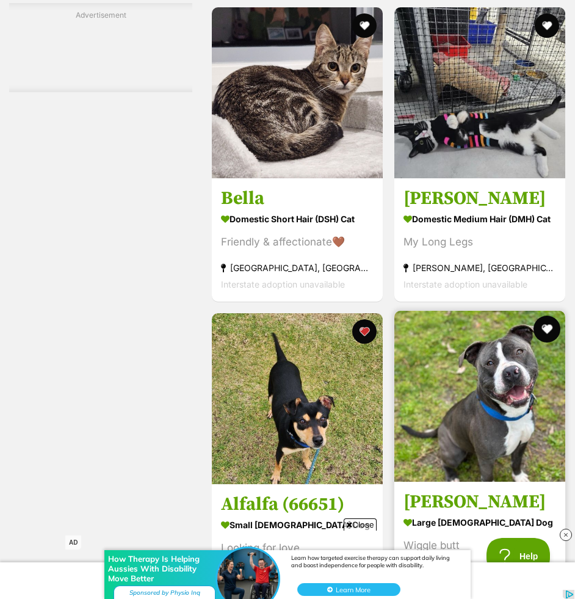
click at [548, 333] on button "favourite" at bounding box center [546, 329] width 27 height 27
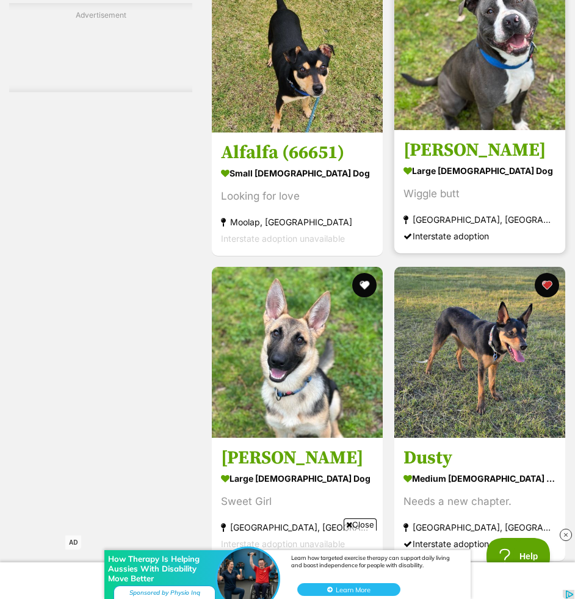
scroll to position [3009, 0]
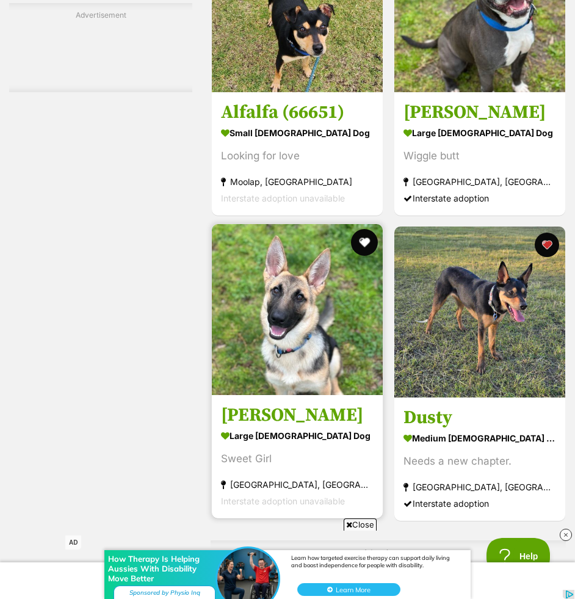
click at [367, 246] on button "favourite" at bounding box center [364, 242] width 27 height 27
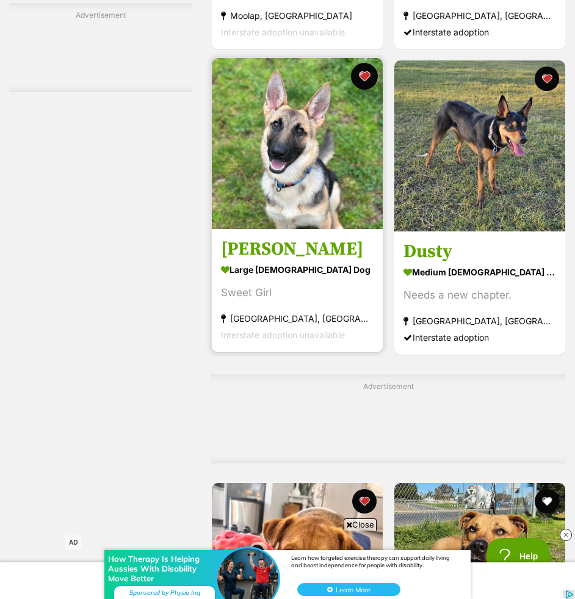
scroll to position [3192, 0]
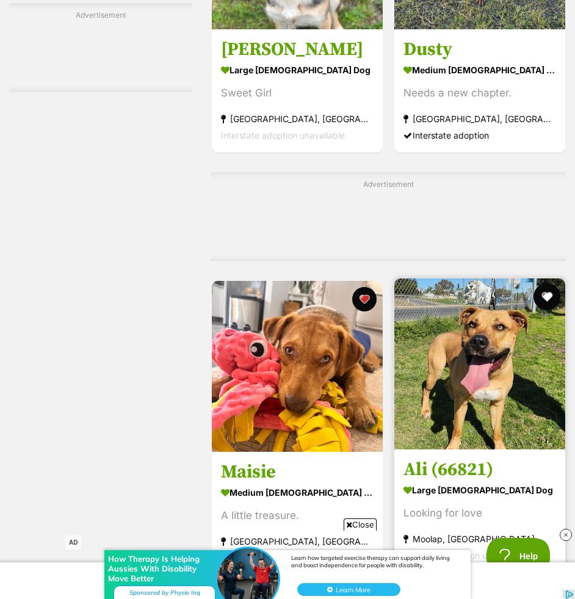
click at [541, 302] on button "favourite" at bounding box center [546, 296] width 27 height 27
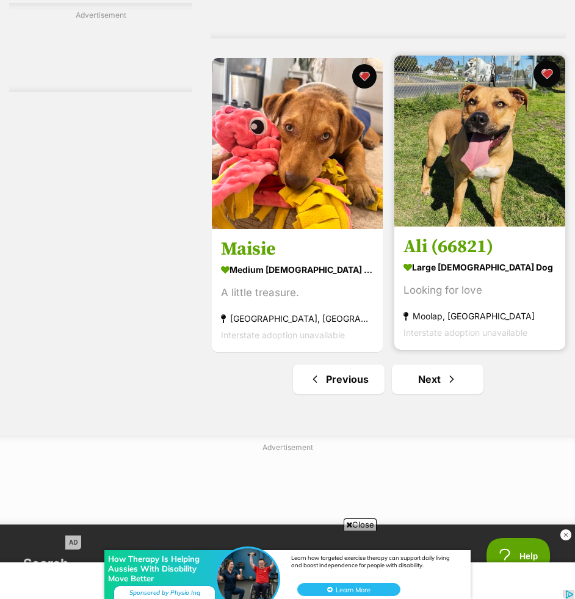
scroll to position [3641, 0]
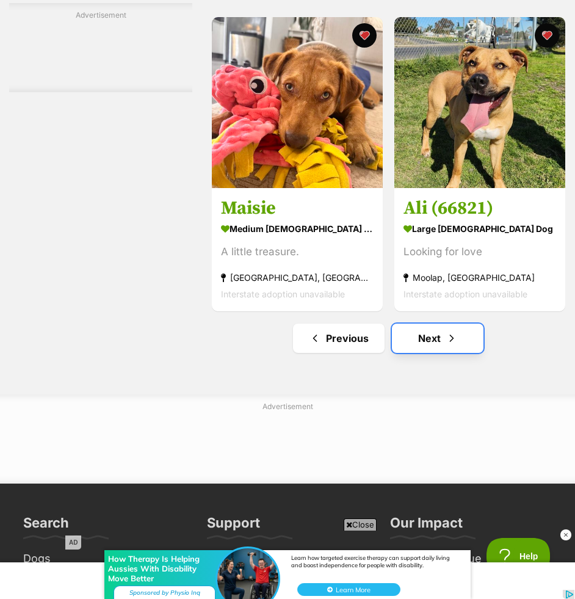
click at [437, 343] on link "Next" at bounding box center [438, 338] width 92 height 29
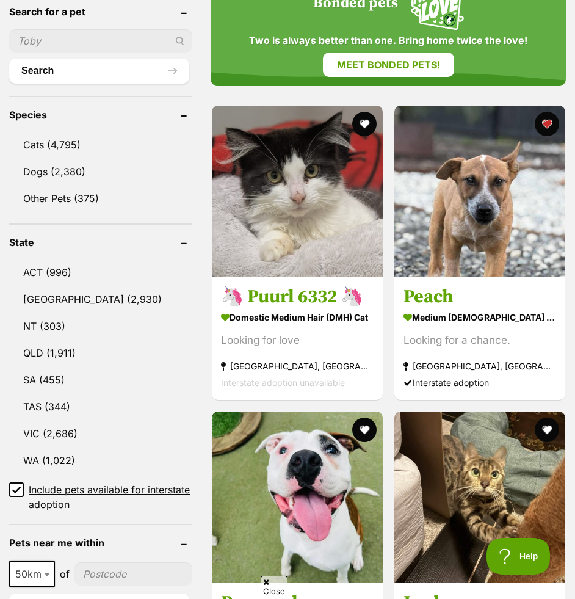
scroll to position [594, 0]
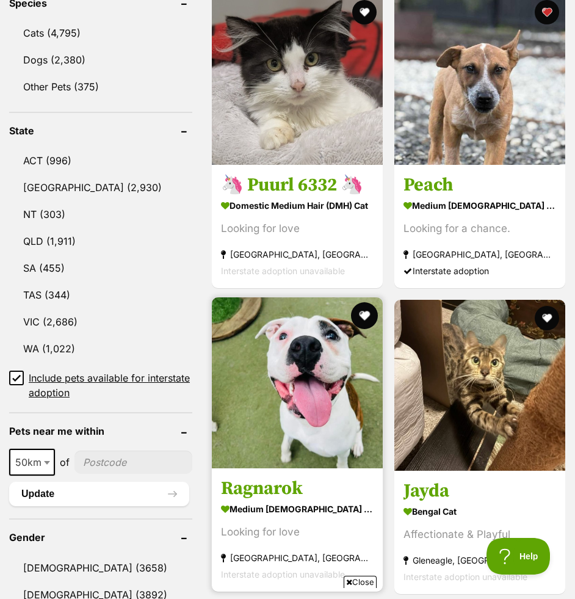
click at [362, 319] on button "favourite" at bounding box center [364, 315] width 27 height 27
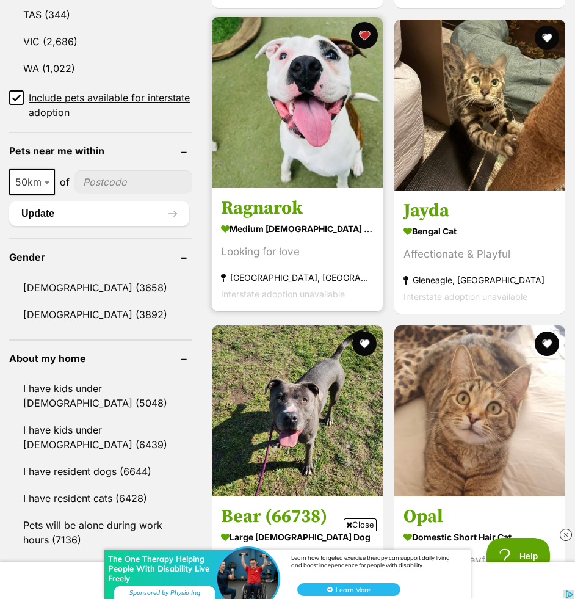
scroll to position [0, 0]
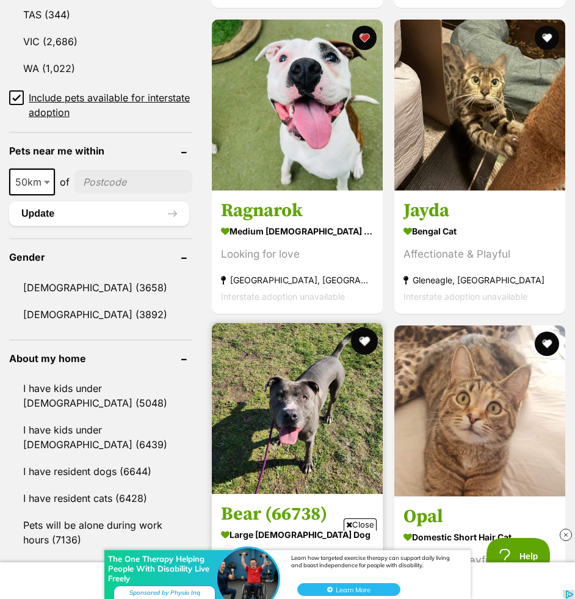
click at [362, 341] on button "favourite" at bounding box center [364, 341] width 27 height 27
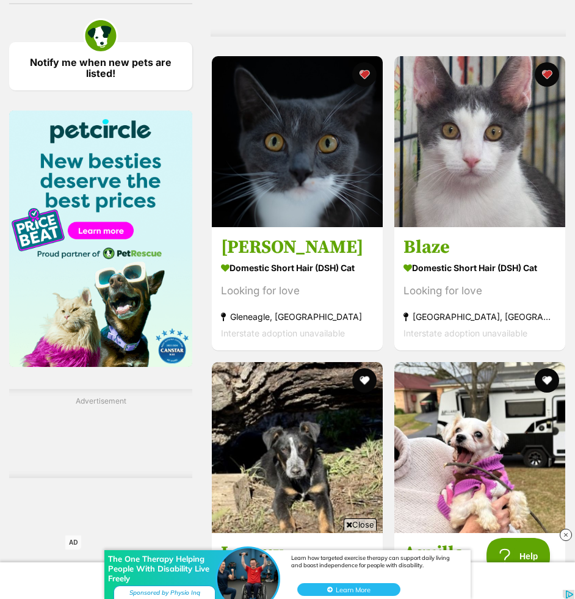
scroll to position [1574, 0]
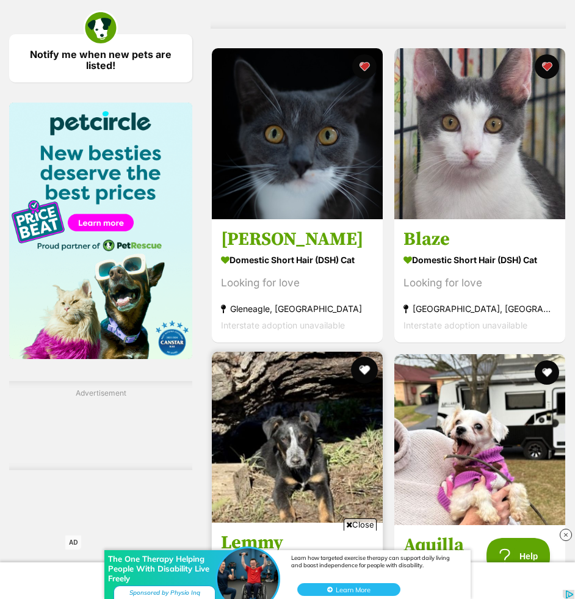
click at [362, 371] on button "favourite" at bounding box center [364, 370] width 27 height 27
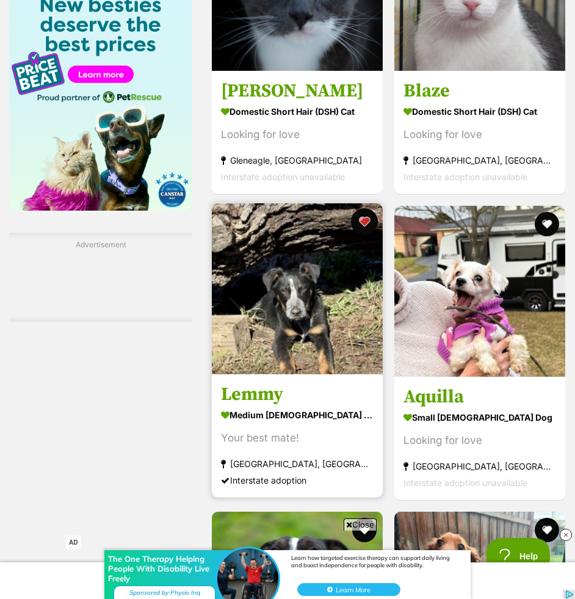
scroll to position [1972, 0]
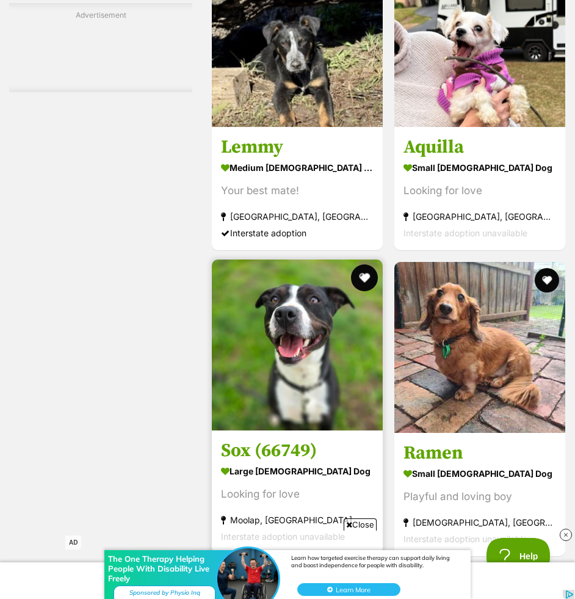
click at [365, 280] on button "favourite" at bounding box center [364, 277] width 27 height 27
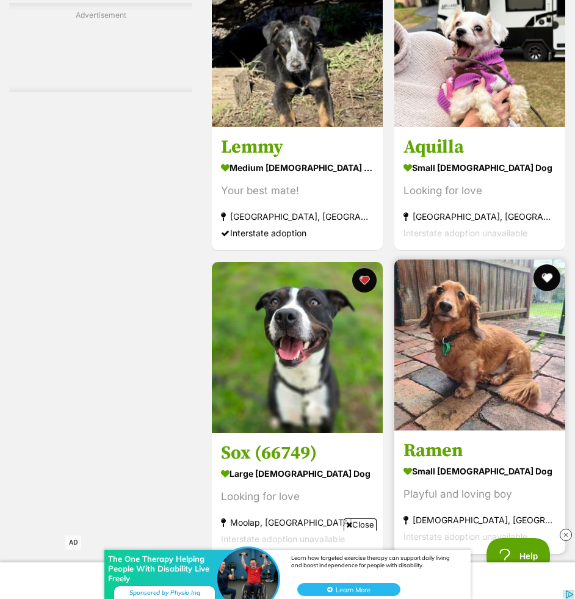
click at [546, 278] on button "favourite" at bounding box center [546, 277] width 27 height 27
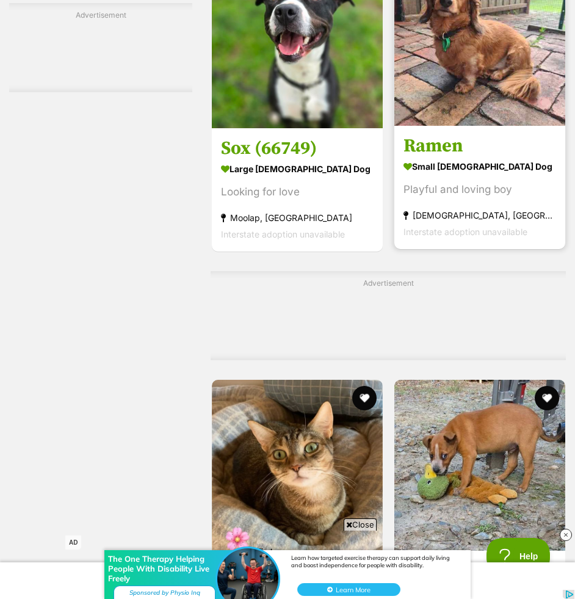
scroll to position [2350, 0]
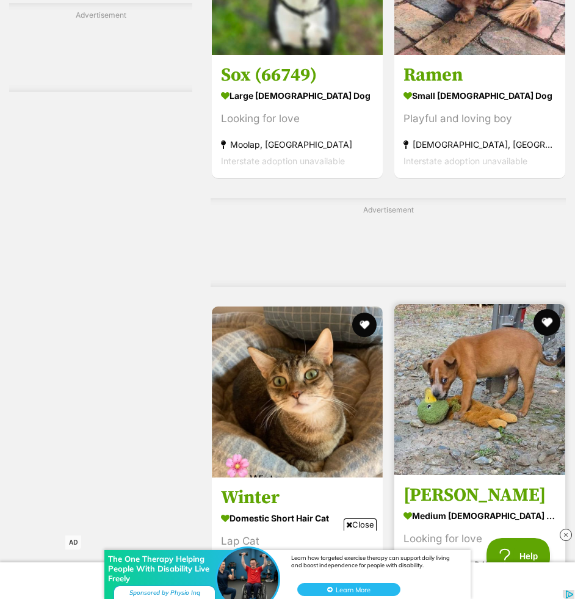
click at [550, 325] on button "favourite" at bounding box center [546, 322] width 27 height 27
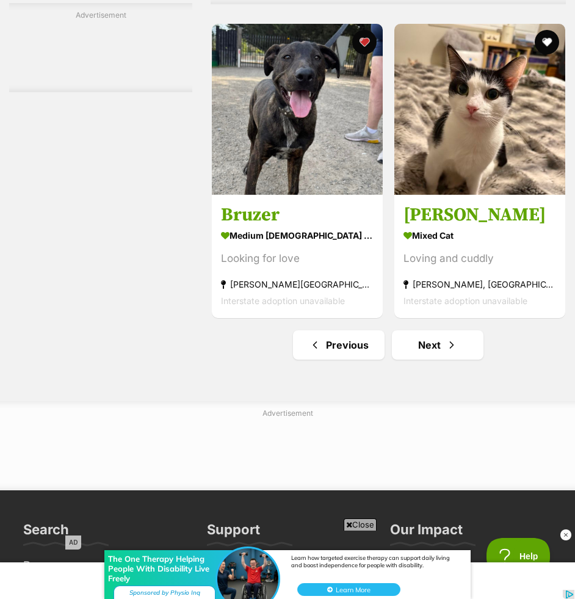
scroll to position [3685, 0]
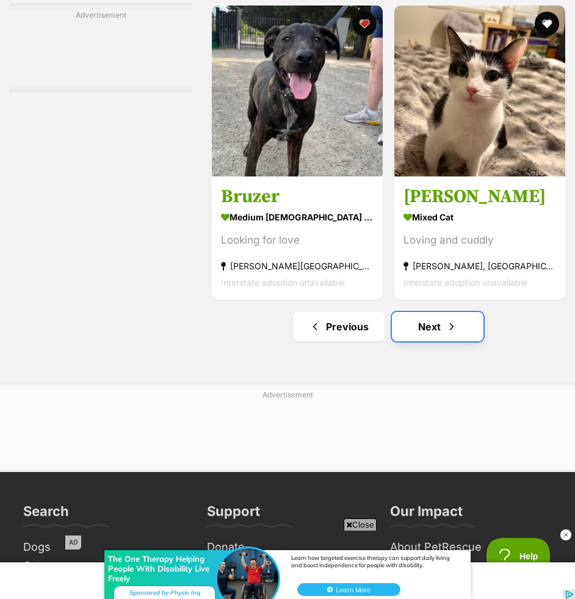
click at [446, 334] on span "Next page" at bounding box center [452, 326] width 12 height 15
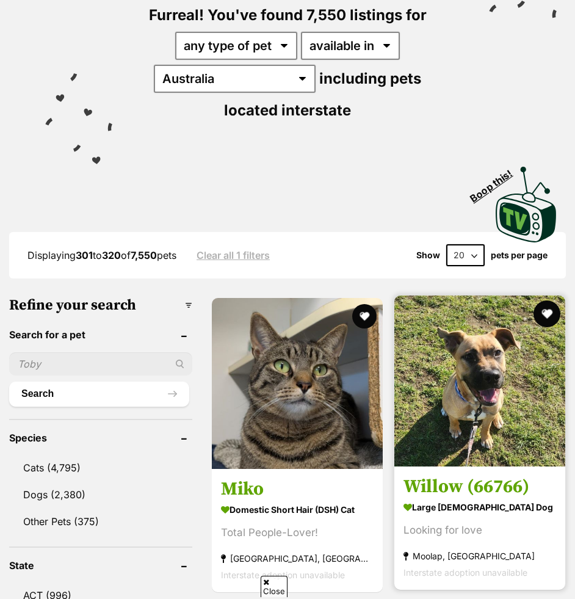
click at [543, 314] on button "favourite" at bounding box center [546, 313] width 27 height 27
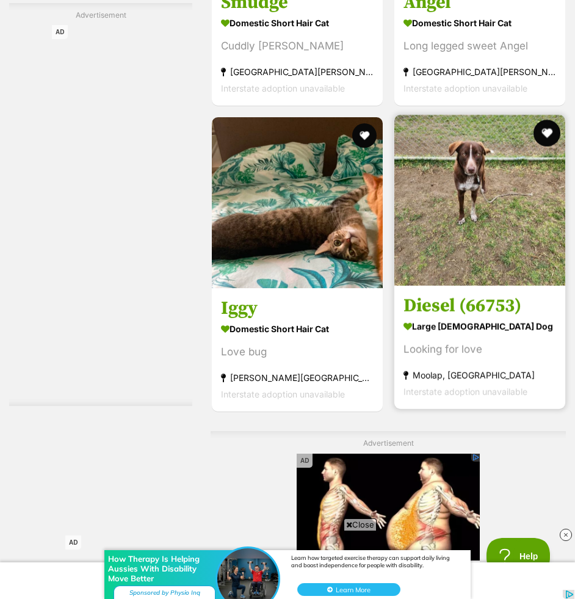
click at [542, 131] on button "favourite" at bounding box center [546, 133] width 27 height 27
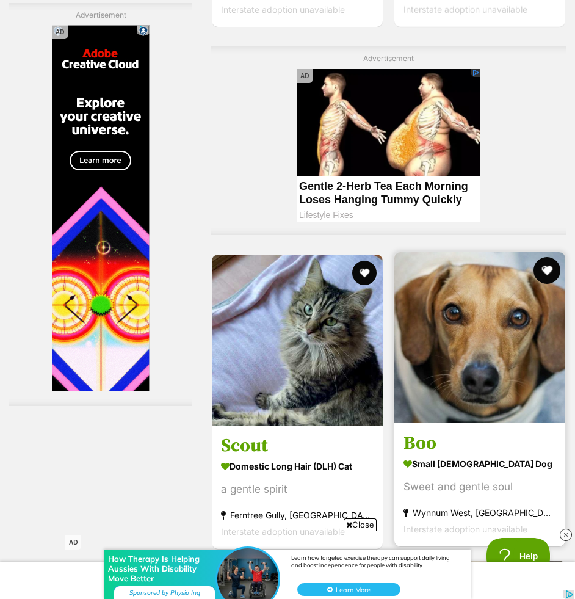
click at [544, 268] on button "favourite" at bounding box center [546, 270] width 27 height 27
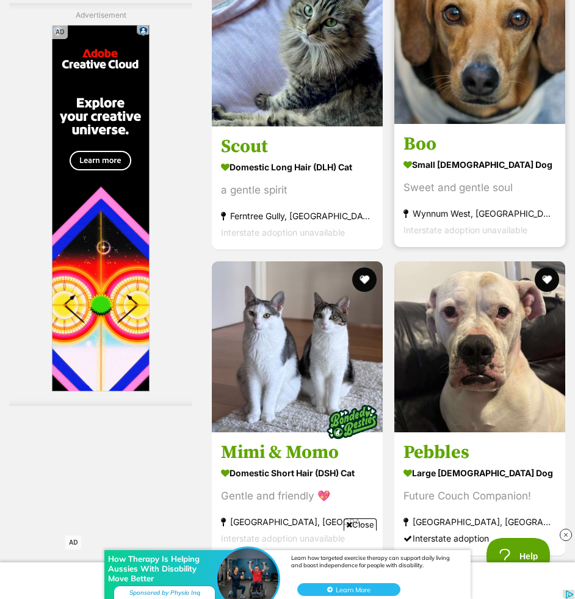
scroll to position [2760, 0]
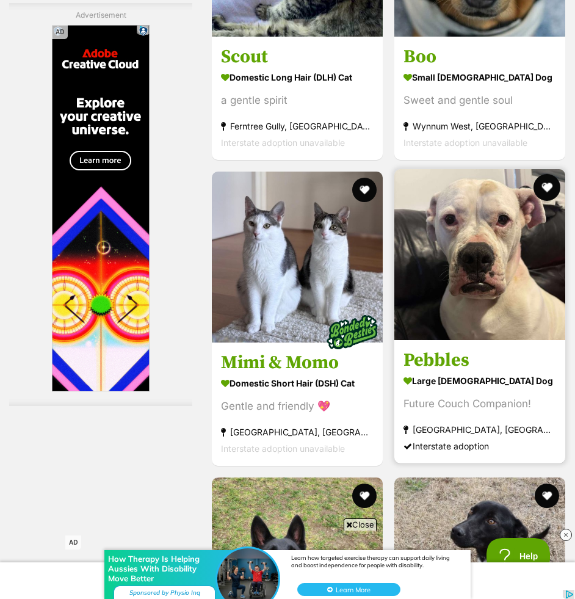
click at [543, 184] on button "favourite" at bounding box center [546, 187] width 27 height 27
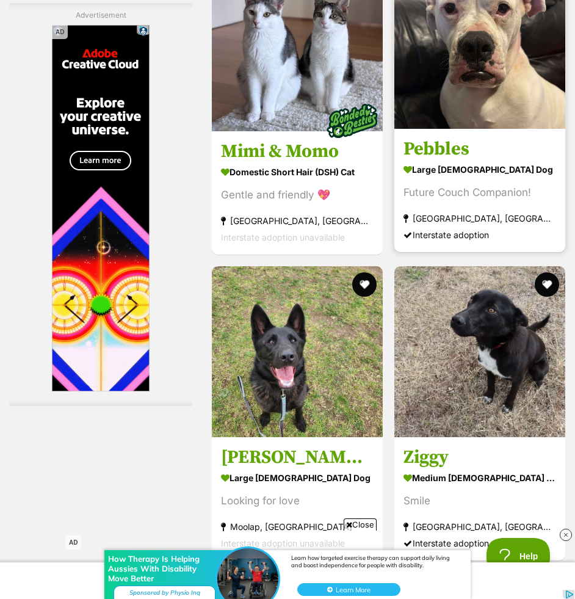
scroll to position [2997, 0]
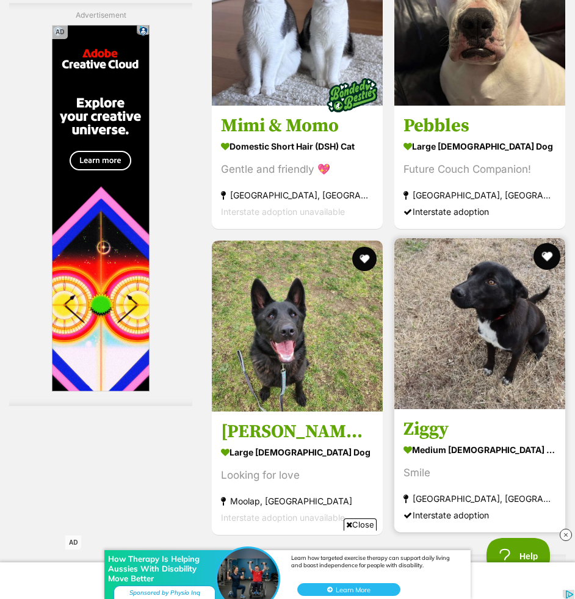
click at [537, 263] on button "favourite" at bounding box center [546, 256] width 27 height 27
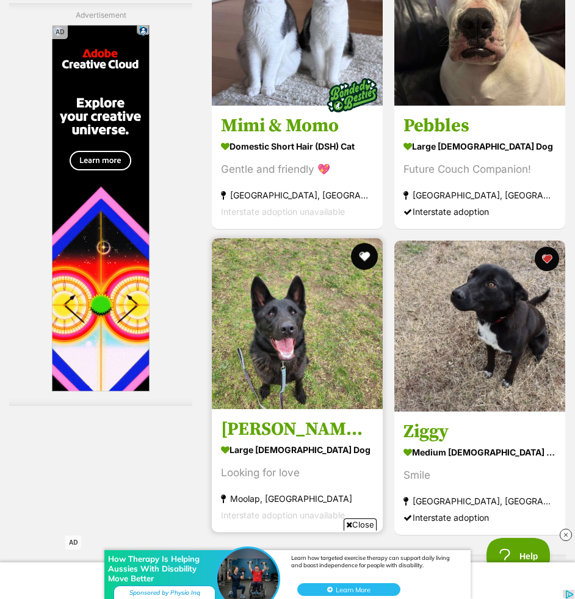
click at [360, 260] on button "favourite" at bounding box center [364, 256] width 27 height 27
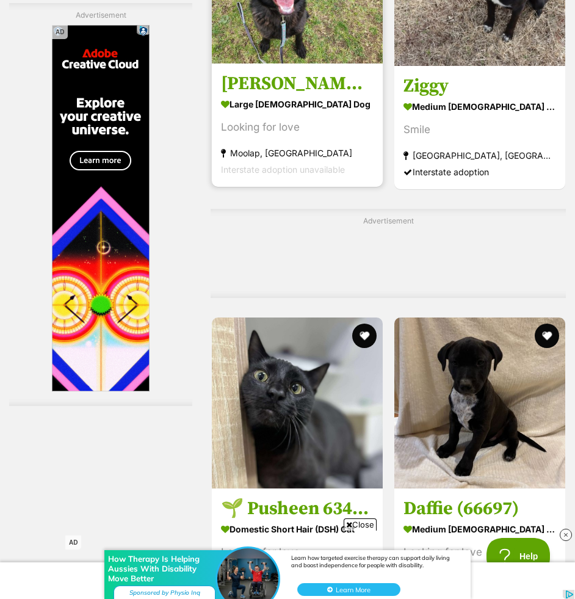
scroll to position [3443, 0]
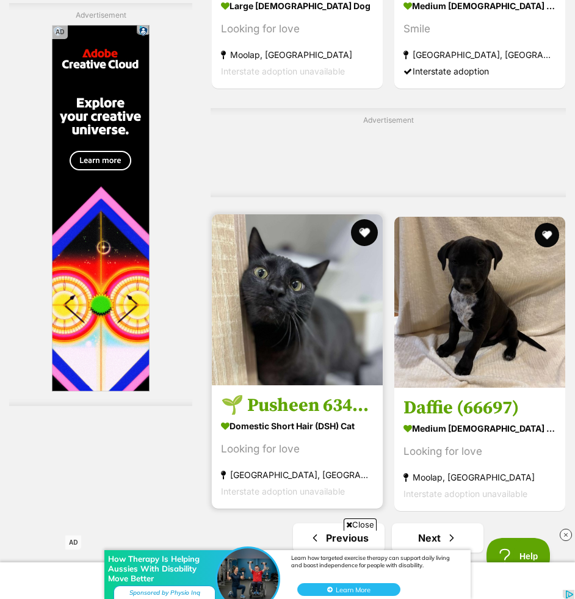
click at [362, 230] on button "favourite" at bounding box center [364, 232] width 27 height 27
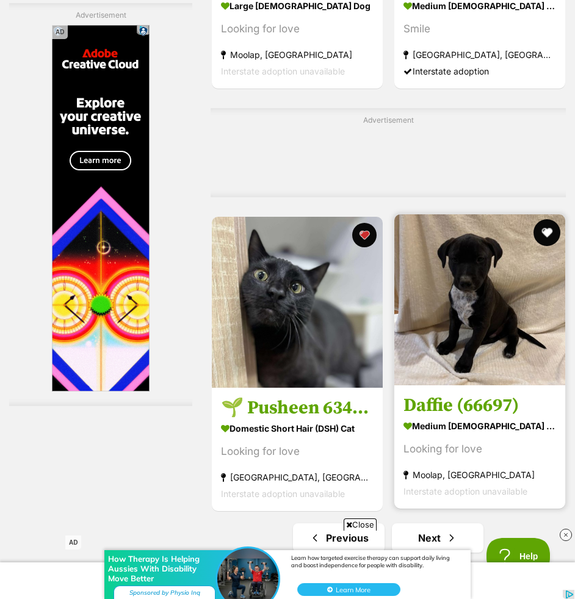
click at [540, 235] on button "favourite" at bounding box center [546, 232] width 27 height 27
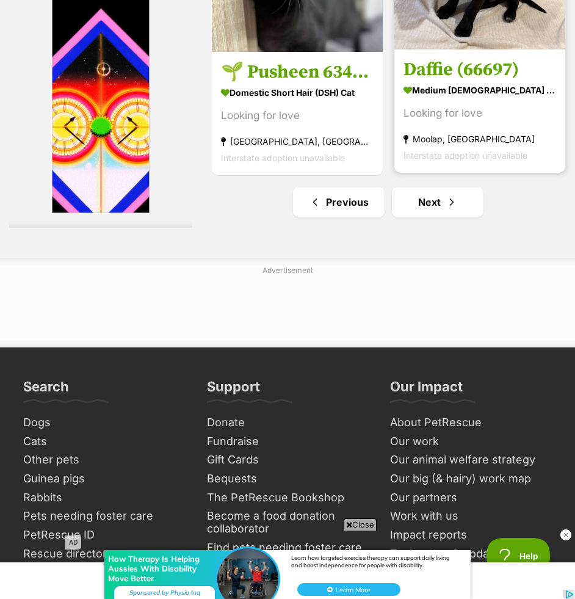
scroll to position [3803, 0]
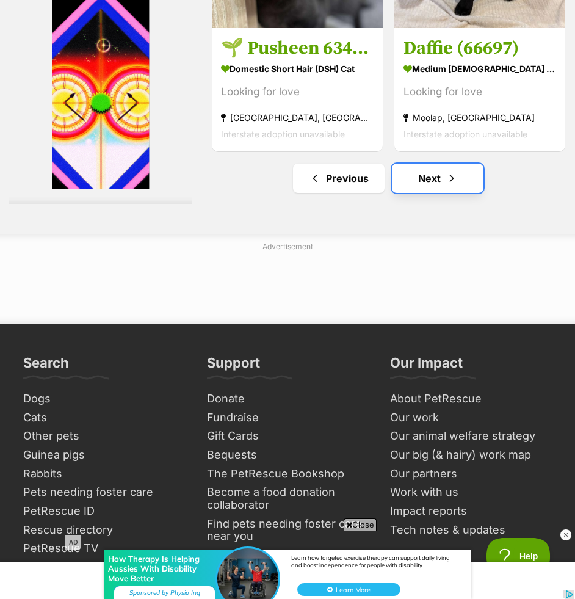
click at [462, 193] on link "Next" at bounding box center [438, 178] width 92 height 29
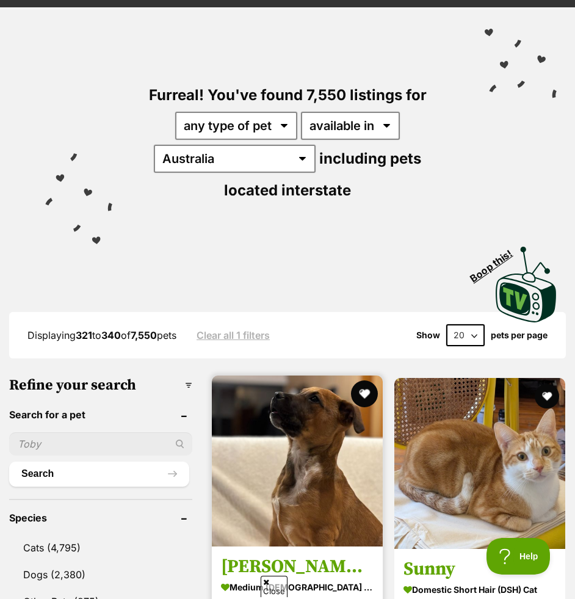
click at [365, 392] on button "favourite" at bounding box center [364, 393] width 27 height 27
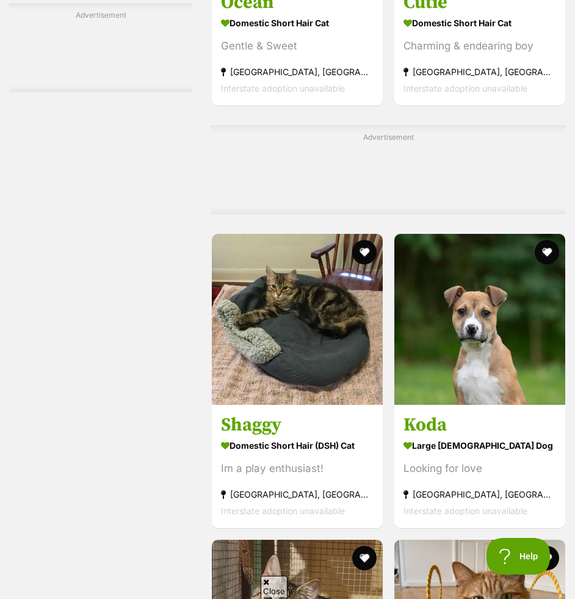
scroll to position [2304, 0]
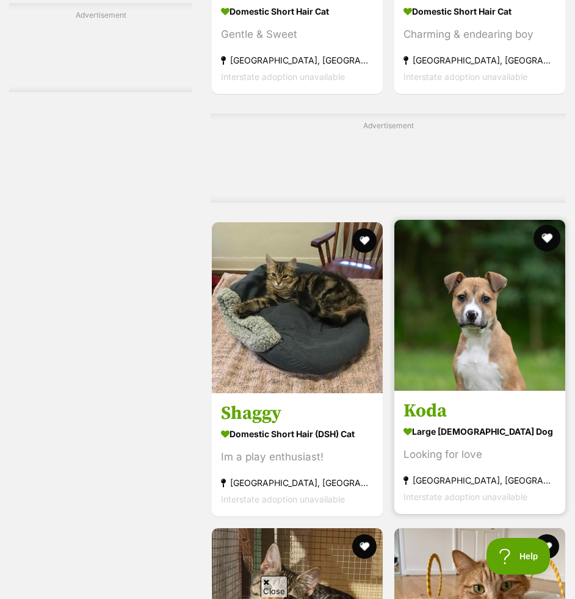
click at [544, 233] on button "favourite" at bounding box center [546, 238] width 27 height 27
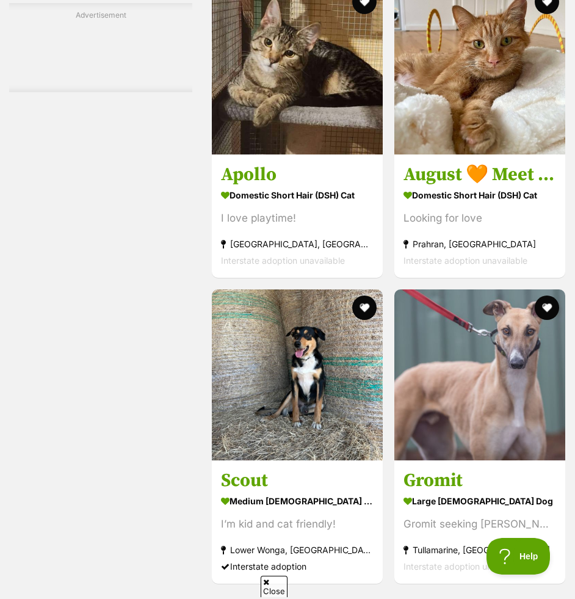
scroll to position [3007, 0]
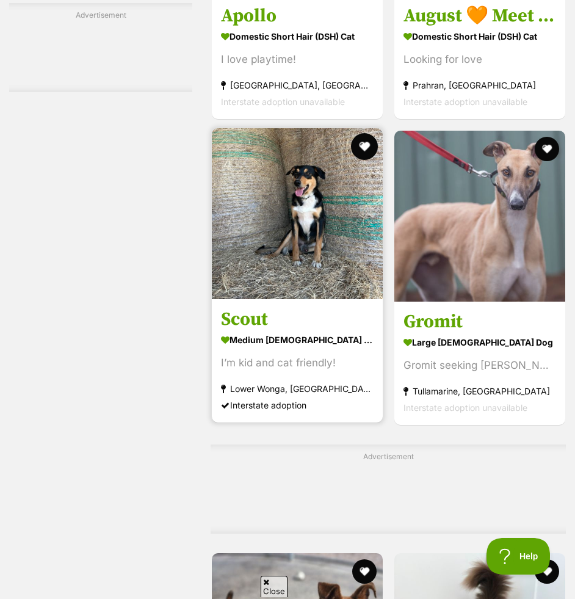
click at [368, 151] on button "favourite" at bounding box center [364, 146] width 27 height 27
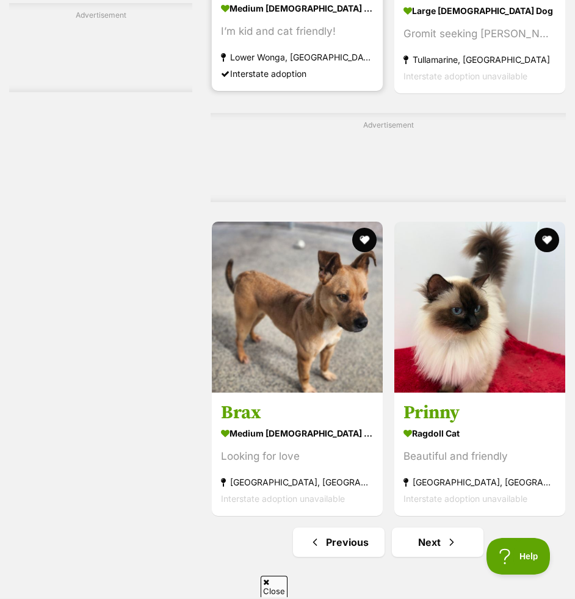
scroll to position [3411, 0]
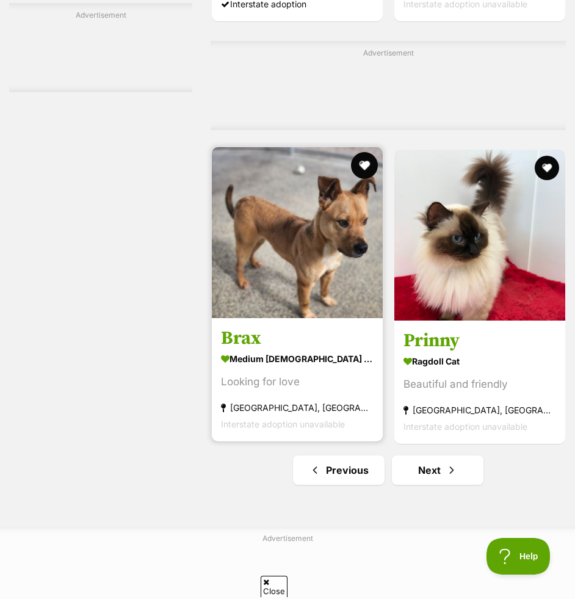
click at [366, 162] on button "favourite" at bounding box center [364, 165] width 27 height 27
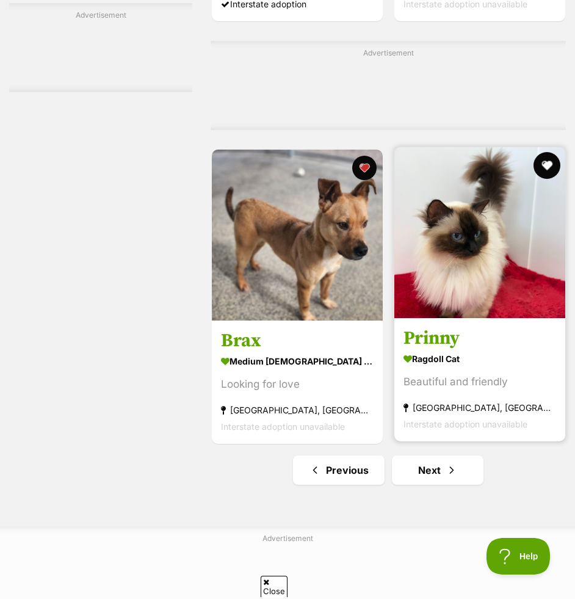
click at [546, 168] on button "favourite" at bounding box center [546, 165] width 27 height 27
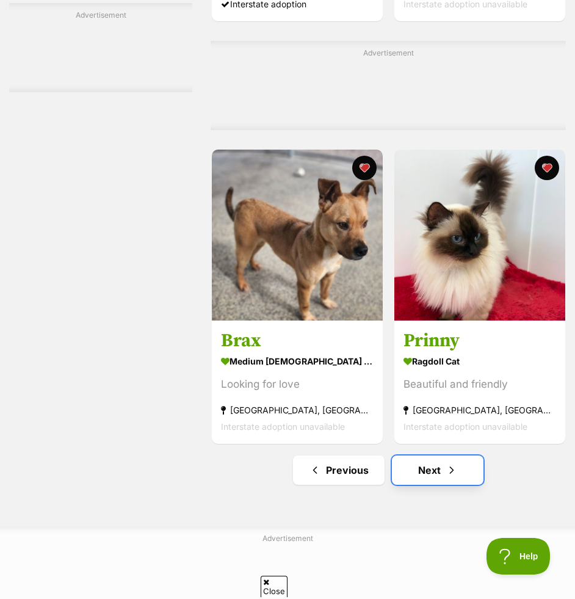
click at [434, 468] on link "Next" at bounding box center [438, 470] width 92 height 29
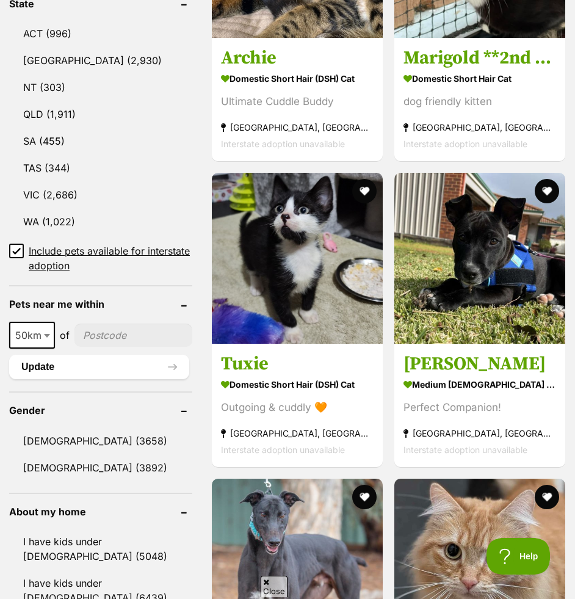
scroll to position [775, 0]
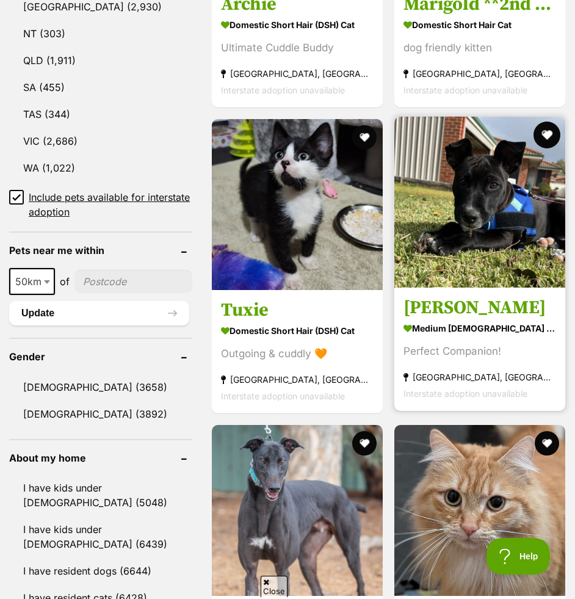
click at [544, 140] on button "favourite" at bounding box center [546, 135] width 27 height 27
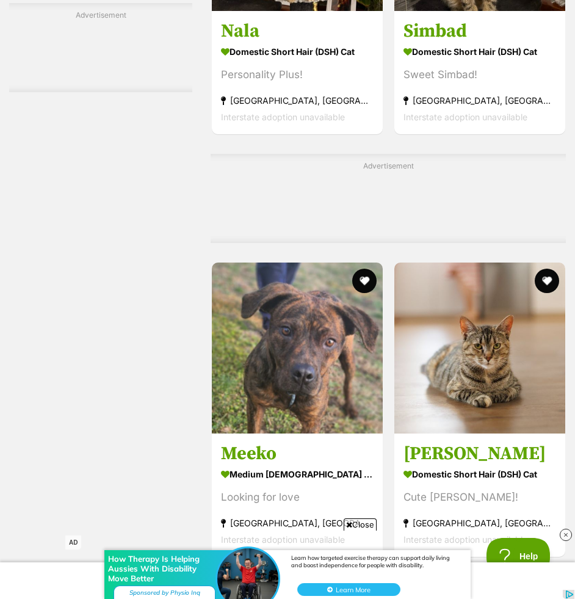
scroll to position [2428, 0]
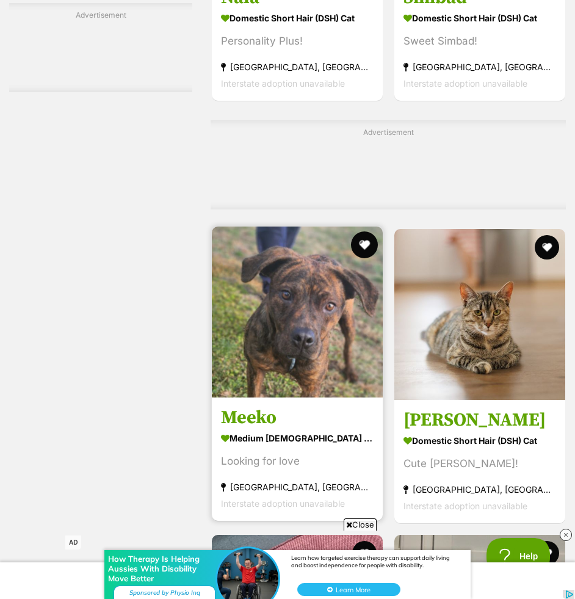
click at [364, 247] on button "favourite" at bounding box center [364, 244] width 27 height 27
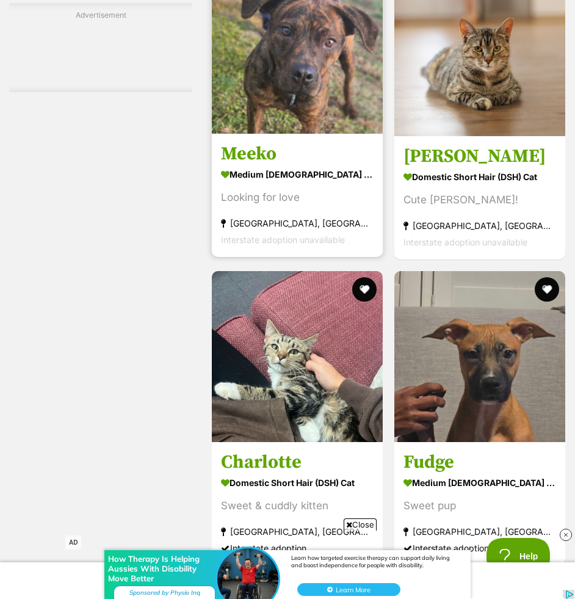
scroll to position [2734, 0]
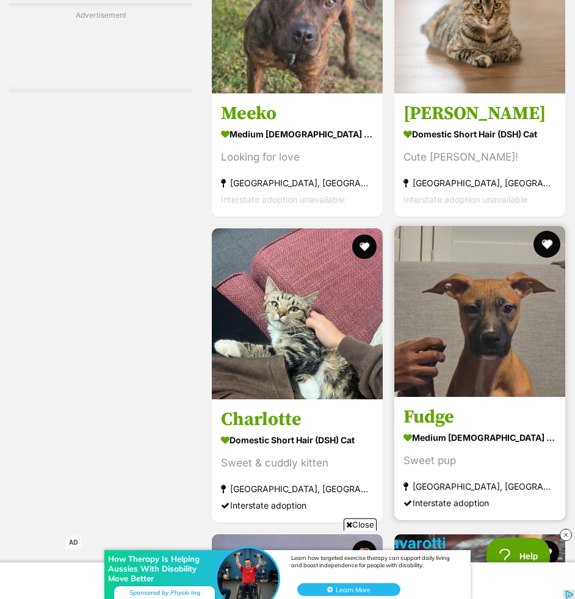
click at [546, 239] on button "favourite" at bounding box center [546, 244] width 27 height 27
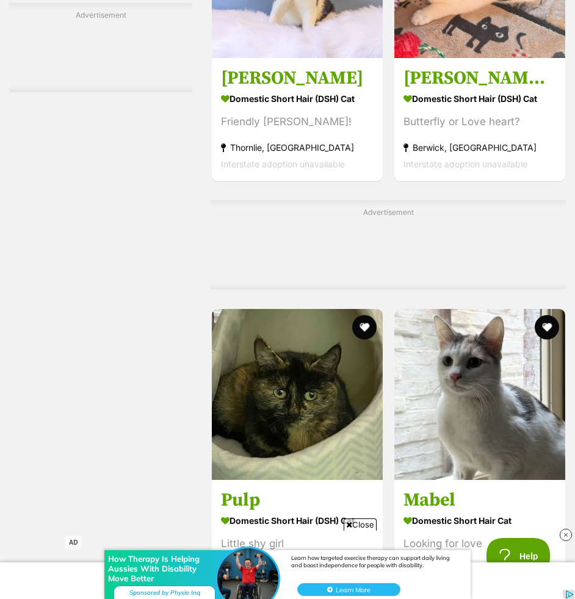
scroll to position [3400, 0]
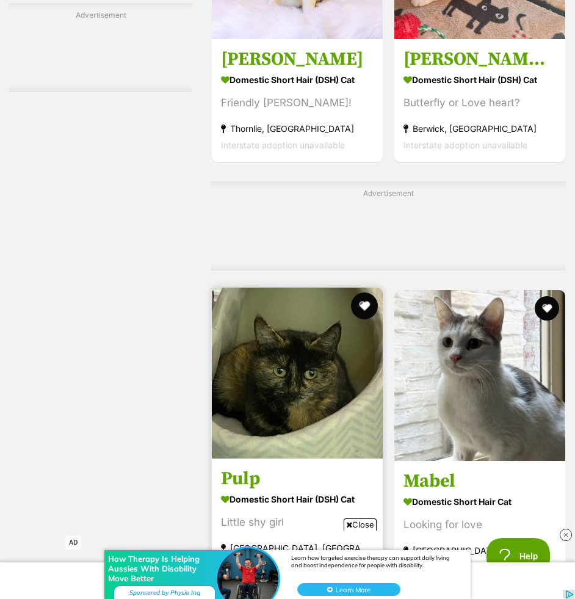
click at [368, 305] on button "favourite" at bounding box center [364, 305] width 27 height 27
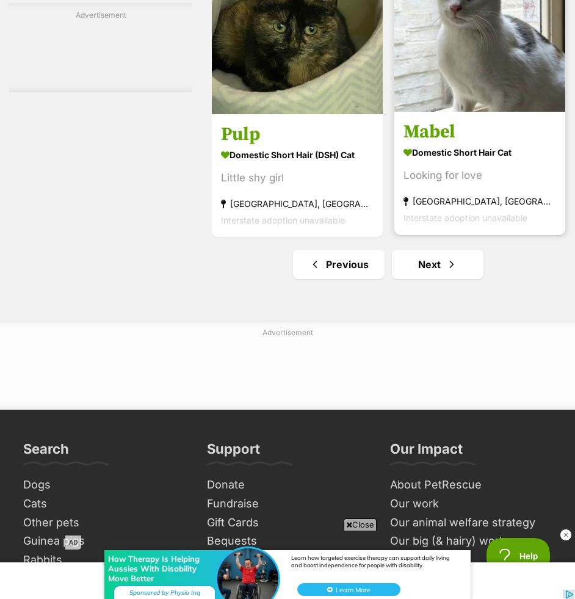
scroll to position [3753, 0]
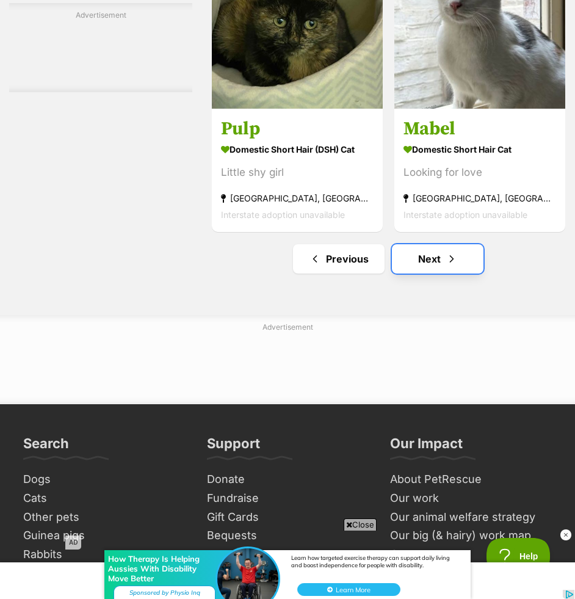
click at [417, 272] on link "Next" at bounding box center [438, 258] width 92 height 29
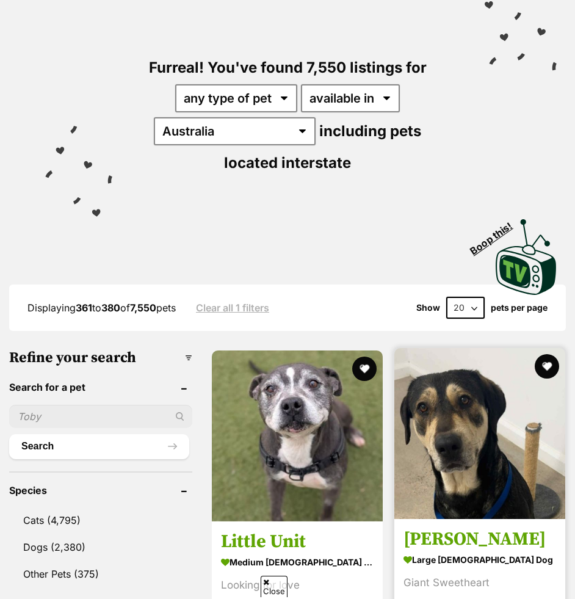
scroll to position [115, 0]
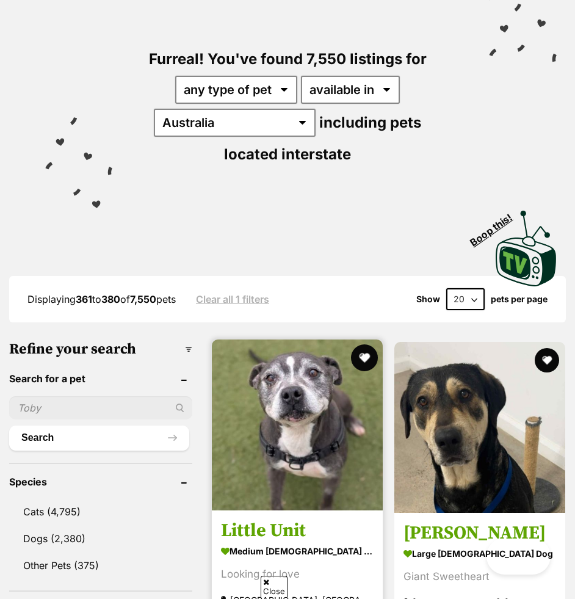
click at [366, 365] on button "favourite" at bounding box center [364, 357] width 27 height 27
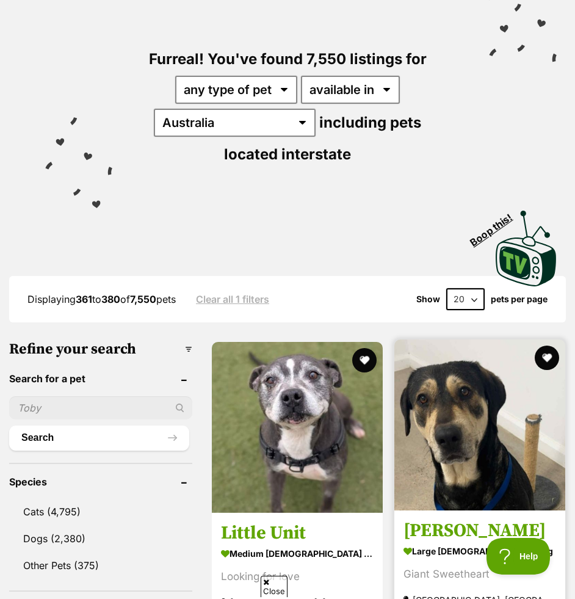
scroll to position [0, 0]
click at [547, 360] on button "favourite" at bounding box center [546, 357] width 27 height 27
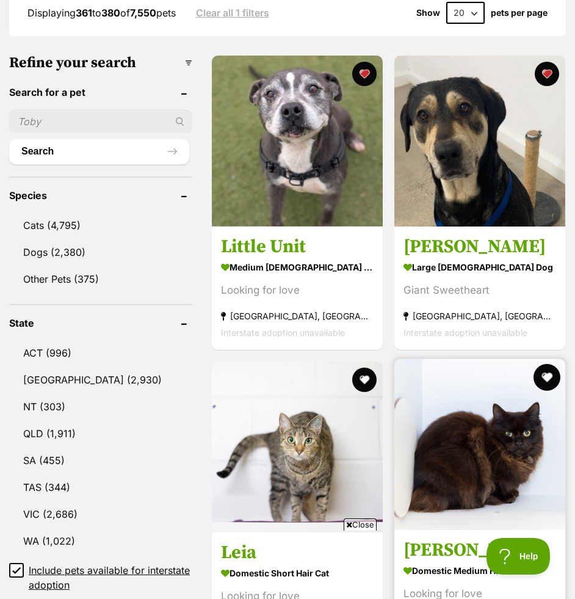
click at [546, 374] on button "favourite" at bounding box center [546, 377] width 27 height 27
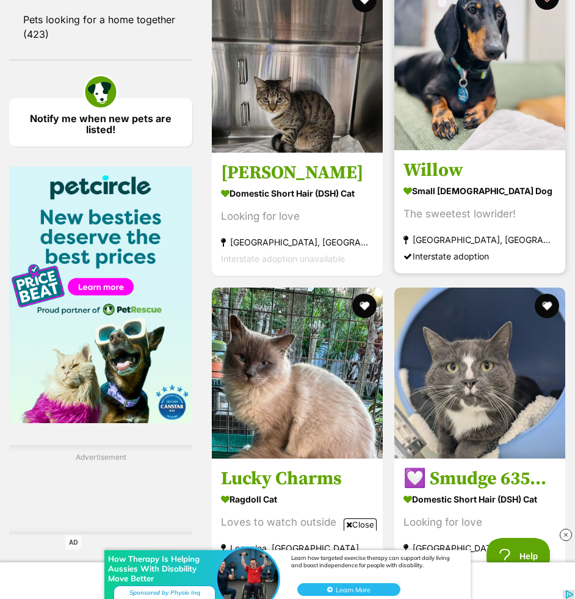
scroll to position [1512, 0]
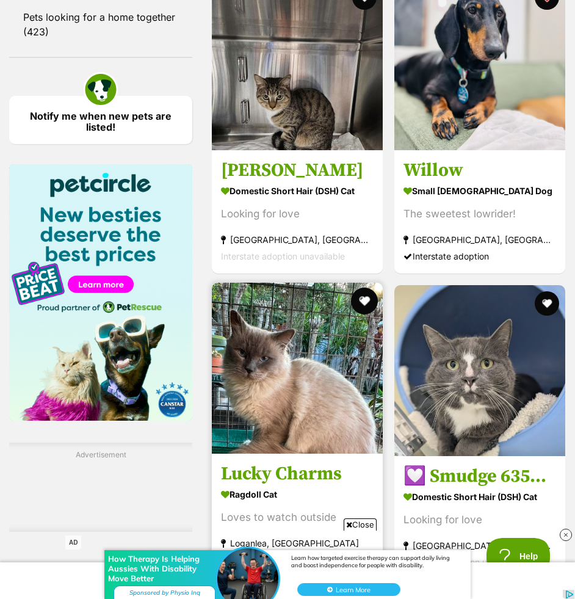
click at [363, 301] on button "favourite" at bounding box center [364, 301] width 27 height 27
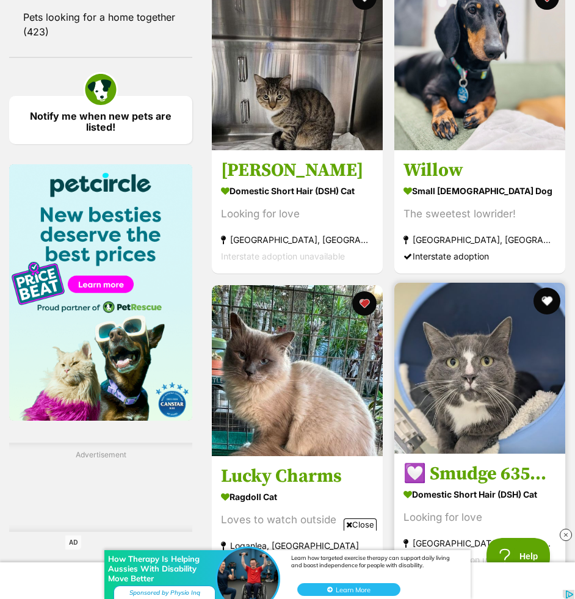
click at [554, 299] on button "favourite" at bounding box center [546, 301] width 27 height 27
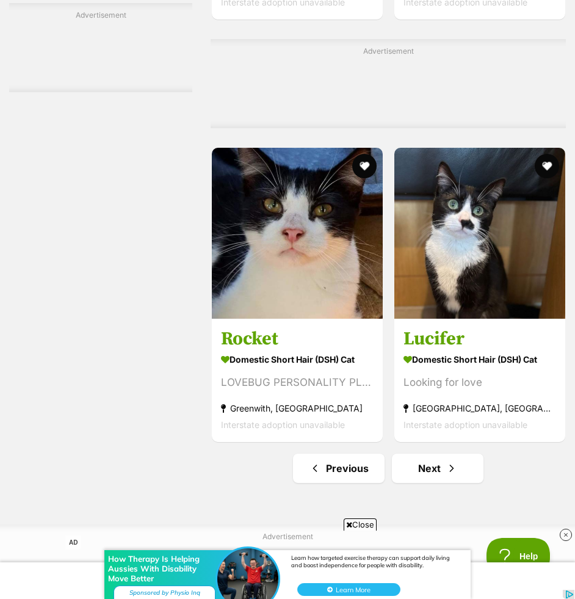
scroll to position [3715, 0]
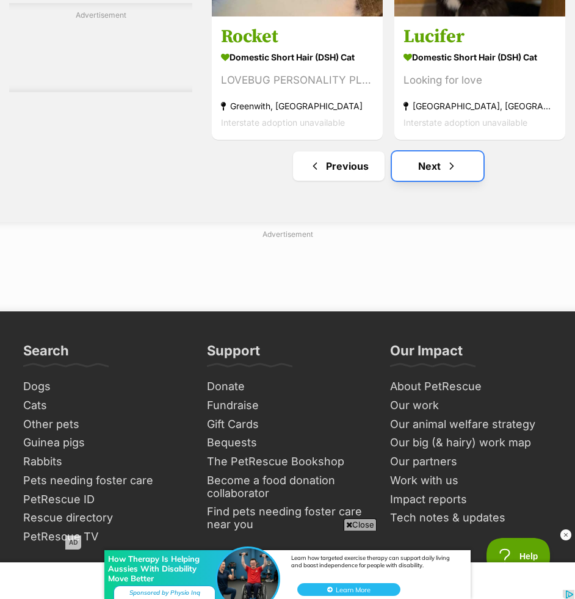
click at [434, 178] on link "Next" at bounding box center [438, 165] width 92 height 29
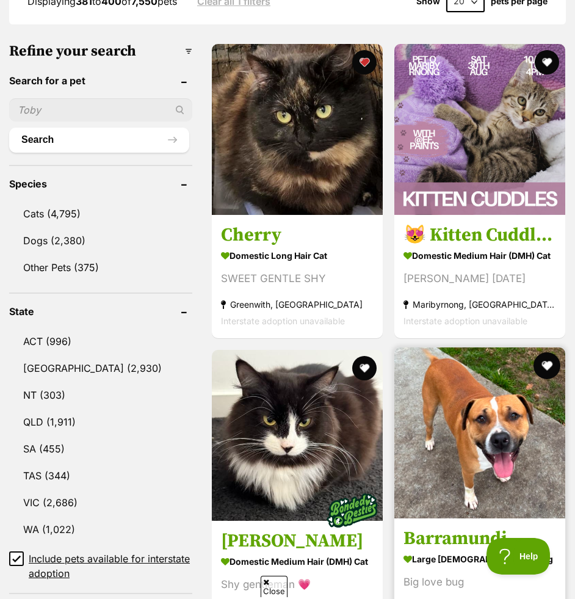
click at [545, 376] on button "favourite" at bounding box center [546, 365] width 27 height 27
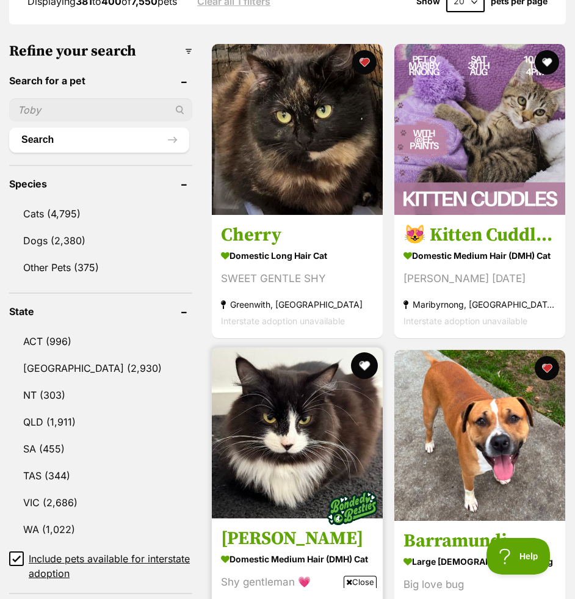
click at [369, 366] on button "favourite" at bounding box center [364, 365] width 27 height 27
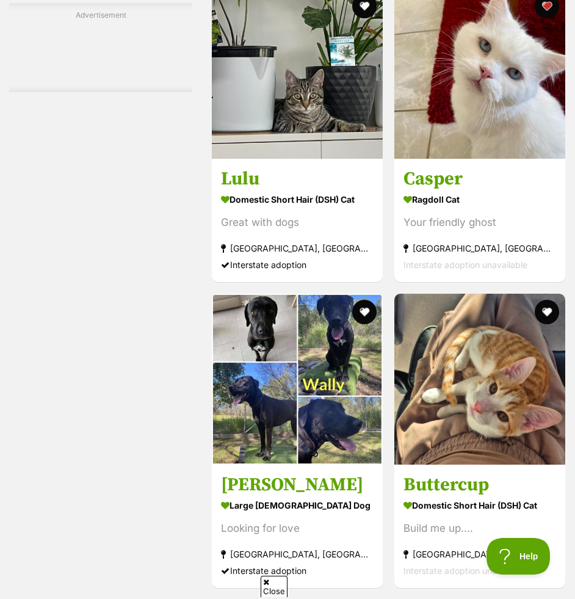
scroll to position [2859, 0]
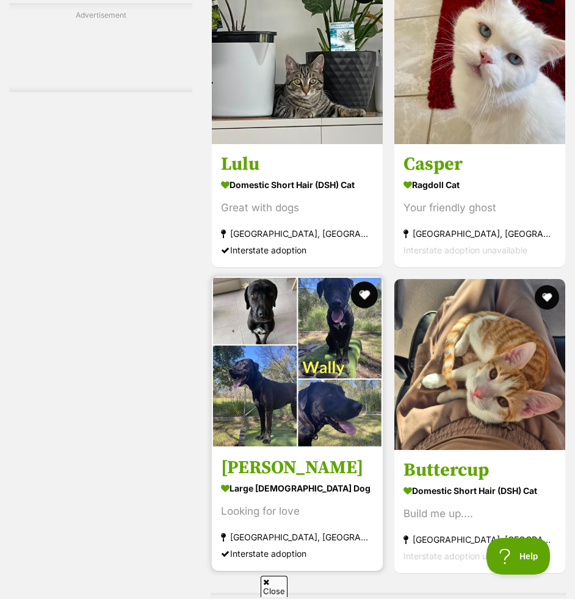
click at [366, 294] on button "favourite" at bounding box center [364, 294] width 27 height 27
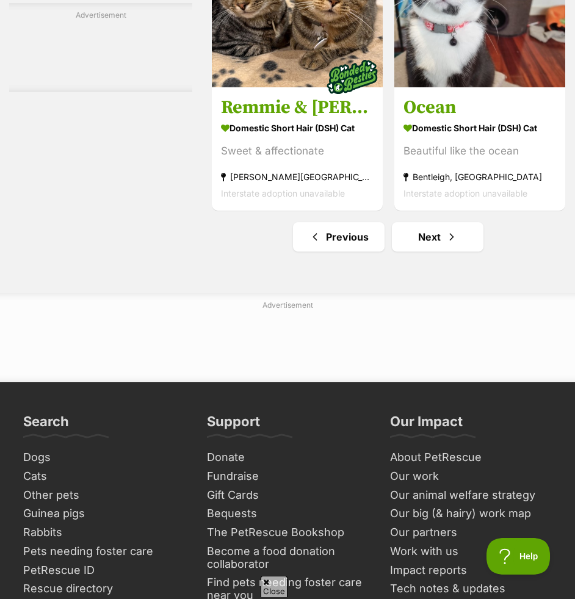
scroll to position [3681, 0]
